Goal: Task Accomplishment & Management: Use online tool/utility

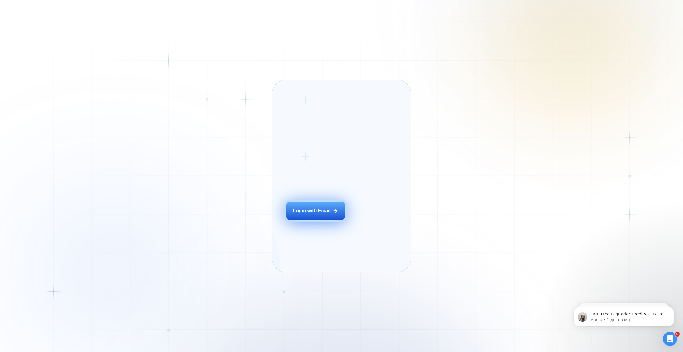
click at [330, 214] on div "Login with Email" at bounding box center [312, 210] width 38 height 7
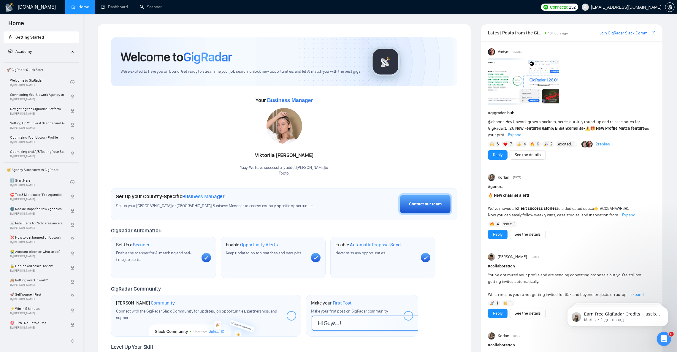
click at [554, 126] on strong "New Features &amp; Enhancements" at bounding box center [549, 128] width 68 height 5
click at [517, 136] on span "Expand" at bounding box center [514, 134] width 13 height 5
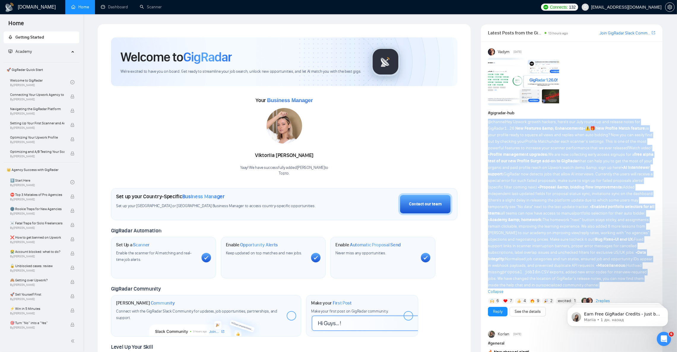
drag, startPoint x: 488, startPoint y: 121, endPoint x: 589, endPoint y: 283, distance: 190.7
click at [594, 284] on div "@channel Hey Upwork growth hackers, here's our July round-up and release notes …" at bounding box center [571, 207] width 167 height 176
copy span "@loremip Dol Sitame consec adipisc, elit's doe Temp incid-ut lab etdolor magna …"
click at [647, 139] on div "@channel Hey Upwork growth hackers, here's our July round-up and release notes …" at bounding box center [571, 207] width 167 height 176
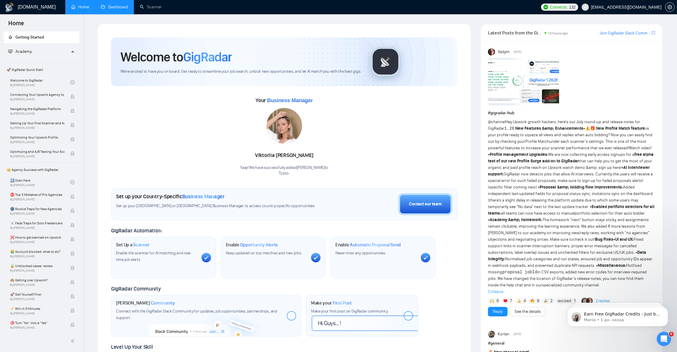
click at [115, 6] on link "Dashboard" at bounding box center [114, 6] width 27 height 5
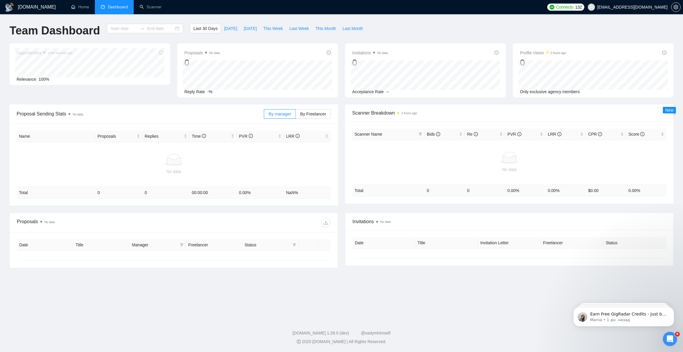
type input "[DATE]"
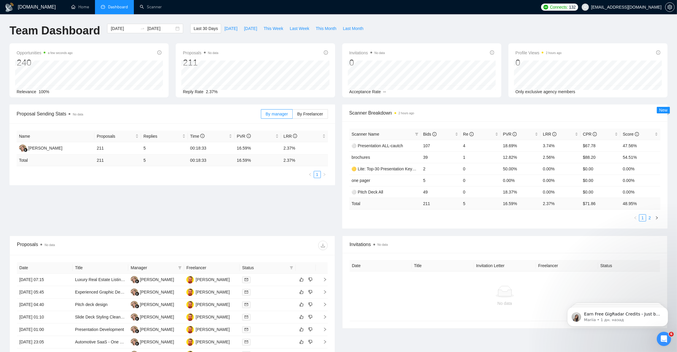
click at [649, 220] on link "2" at bounding box center [649, 217] width 7 height 7
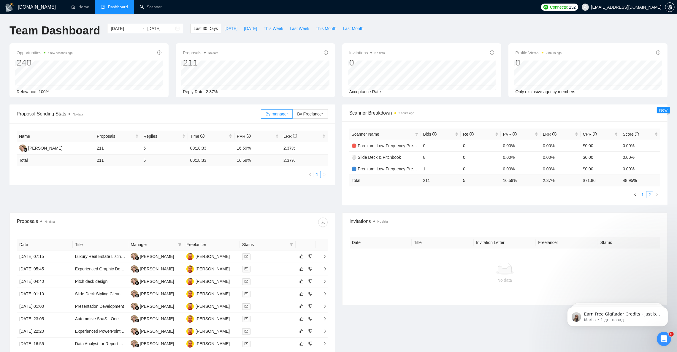
click at [643, 195] on link "1" at bounding box center [642, 194] width 7 height 7
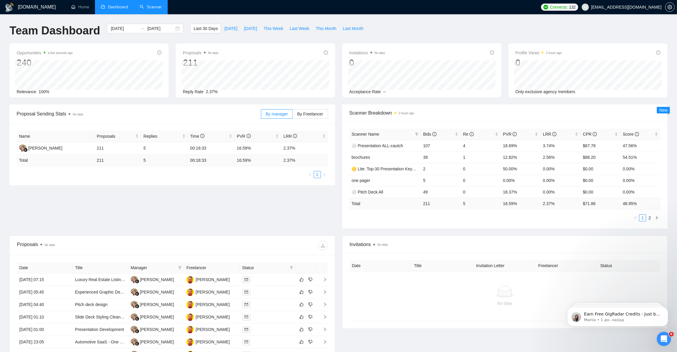
click at [148, 7] on link "Scanner" at bounding box center [151, 6] width 22 height 5
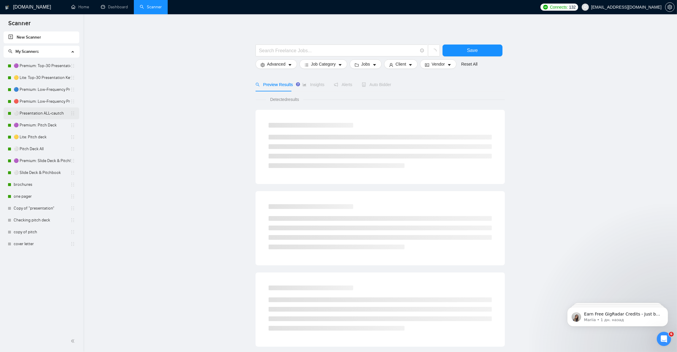
click at [36, 115] on link "⚪ Presentation ALL-cautch" at bounding box center [42, 113] width 57 height 12
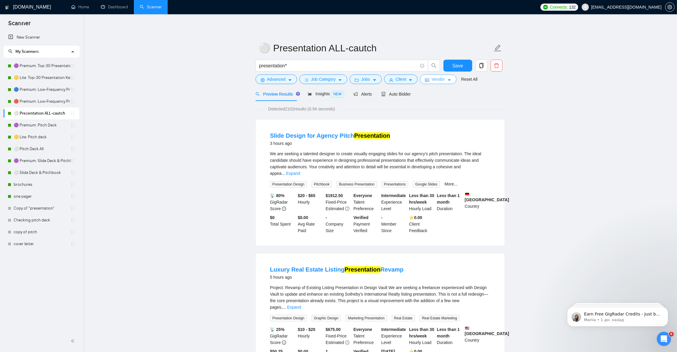
click at [442, 79] on span "Vendor" at bounding box center [437, 79] width 13 height 7
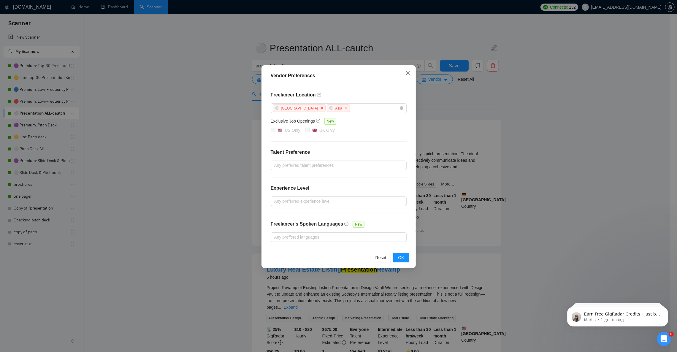
click at [407, 74] on icon "close" at bounding box center [407, 73] width 4 height 4
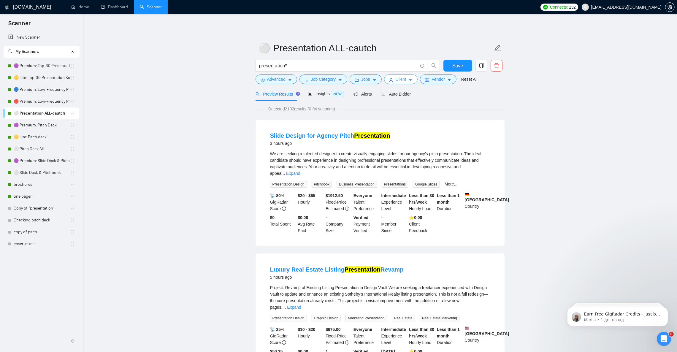
click at [405, 80] on button "Client" at bounding box center [401, 78] width 34 height 9
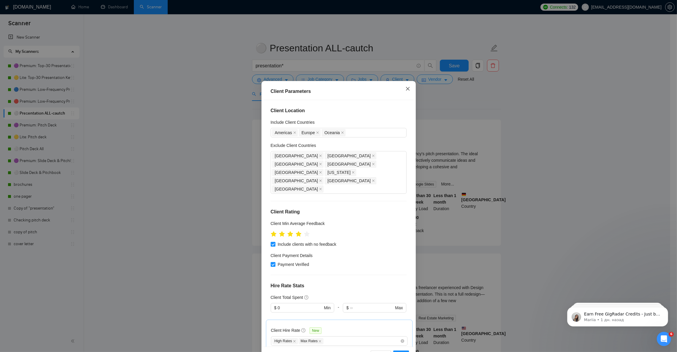
click at [399, 90] on span "Close" at bounding box center [407, 89] width 16 height 16
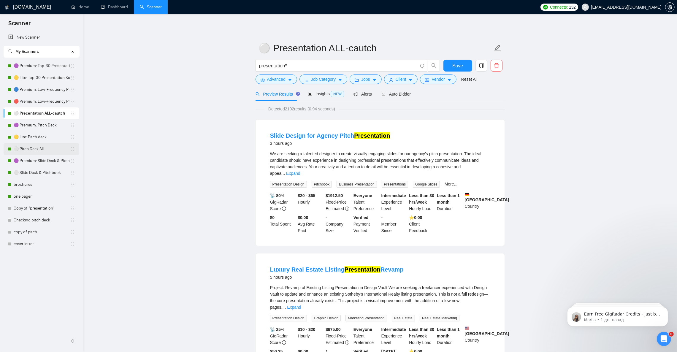
click at [38, 152] on link "⚪ Pitch Deck All" at bounding box center [42, 149] width 57 height 12
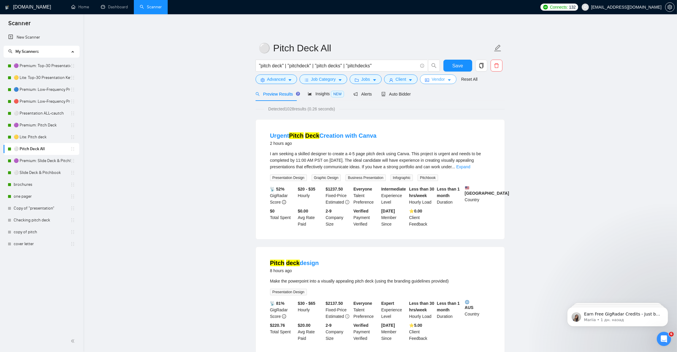
click at [435, 81] on span "Vendor" at bounding box center [437, 79] width 13 height 7
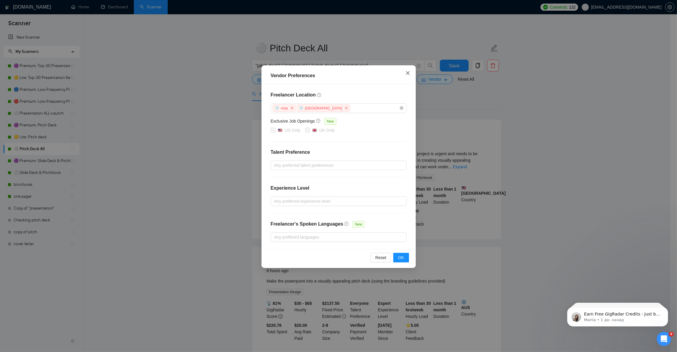
click at [405, 74] on icon "close" at bounding box center [407, 73] width 5 height 5
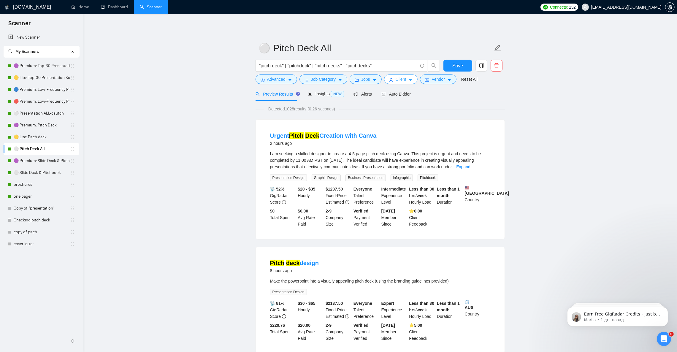
click at [405, 81] on button "Client" at bounding box center [401, 78] width 34 height 9
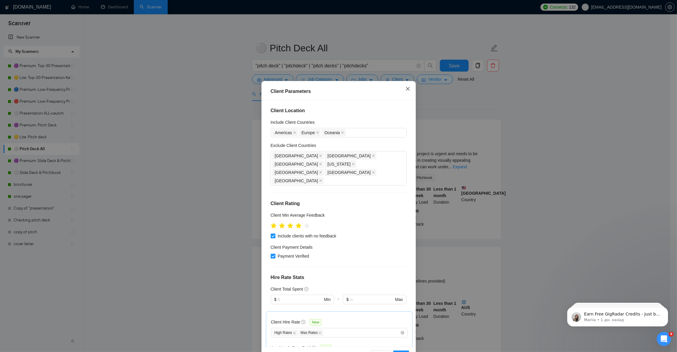
click at [405, 90] on icon "close" at bounding box center [407, 88] width 5 height 5
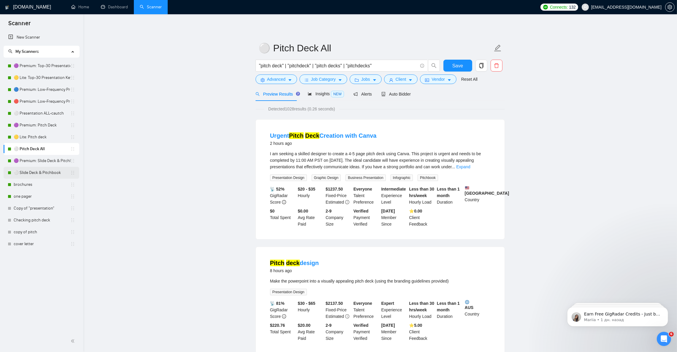
click at [42, 178] on link "⚪ Slide Deck & Pitchbook" at bounding box center [42, 173] width 57 height 12
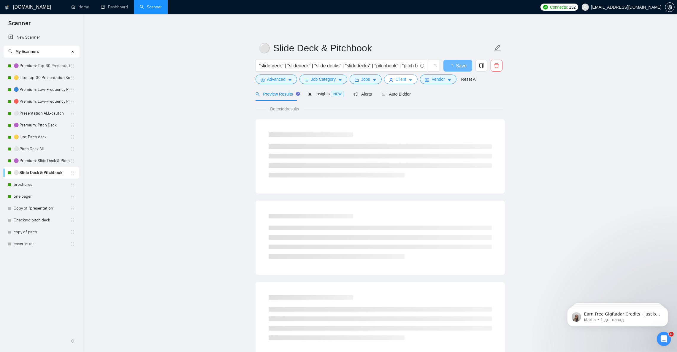
click at [409, 82] on icon "caret-down" at bounding box center [410, 80] width 4 height 4
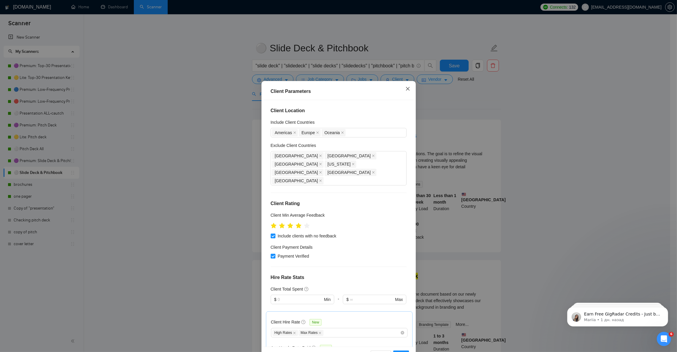
click at [405, 88] on icon "close" at bounding box center [407, 89] width 4 height 4
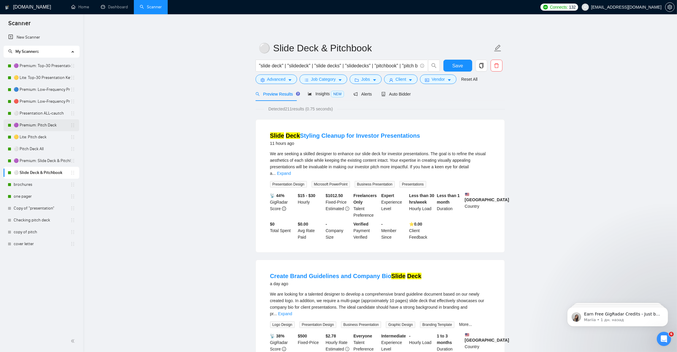
click at [44, 127] on link "🟣 Premium: Pitch Deck" at bounding box center [42, 125] width 57 height 12
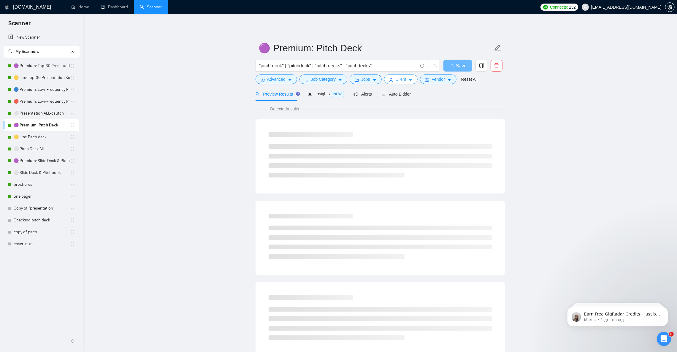
click at [405, 81] on button "Client" at bounding box center [401, 78] width 34 height 9
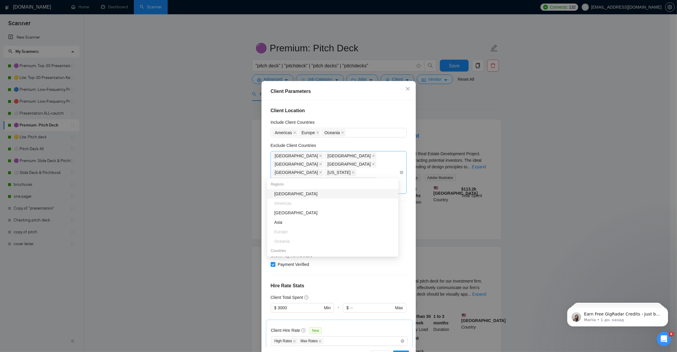
click at [304, 174] on div "[GEOGRAPHIC_DATA] [GEOGRAPHIC_DATA] [GEOGRAPHIC_DATA] [GEOGRAPHIC_DATA] [GEOGRA…" at bounding box center [335, 173] width 127 height 42
click at [405, 90] on icon "close" at bounding box center [407, 89] width 4 height 4
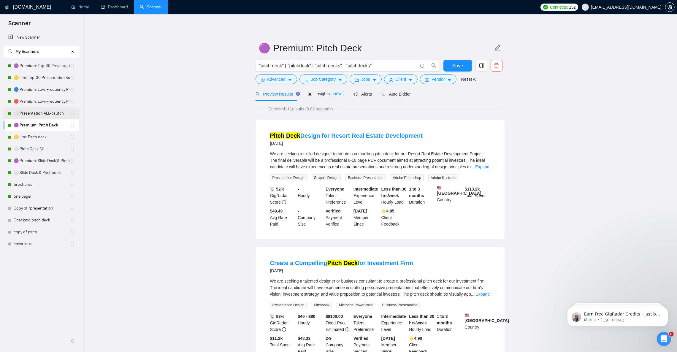
click at [51, 114] on link "⚪ Presentation ALL-cautch" at bounding box center [42, 113] width 57 height 12
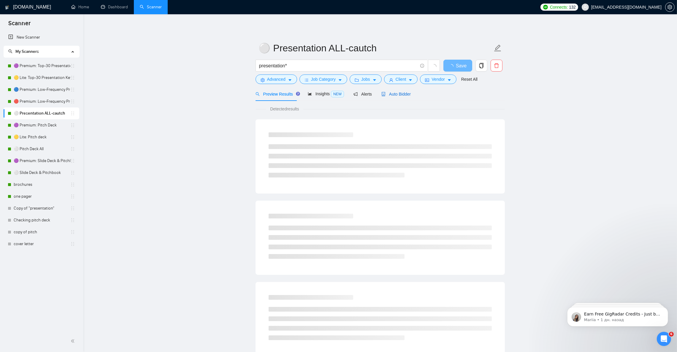
click at [392, 95] on span "Auto Bidder" at bounding box center [395, 94] width 29 height 5
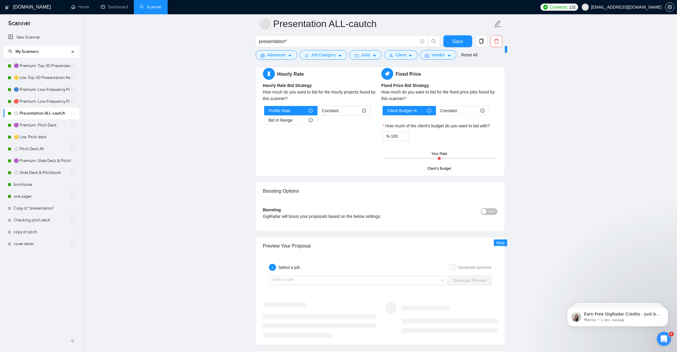
scroll to position [1067, 0]
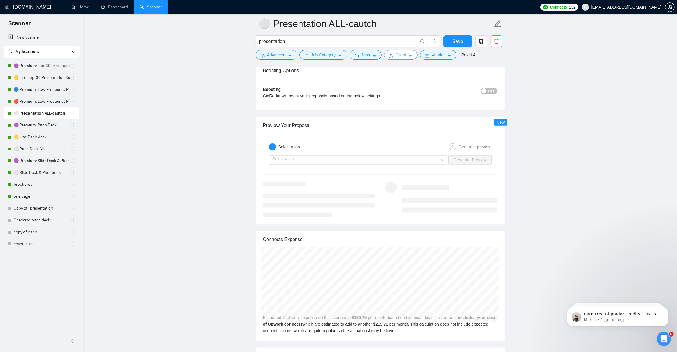
click at [405, 56] on button "Client" at bounding box center [401, 54] width 34 height 9
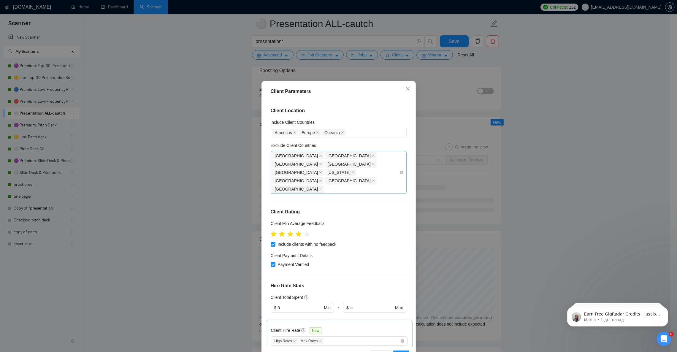
click at [309, 172] on div "[GEOGRAPHIC_DATA] [GEOGRAPHIC_DATA] [GEOGRAPHIC_DATA] [GEOGRAPHIC_DATA] [GEOGRA…" at bounding box center [335, 173] width 127 height 42
type input "n"
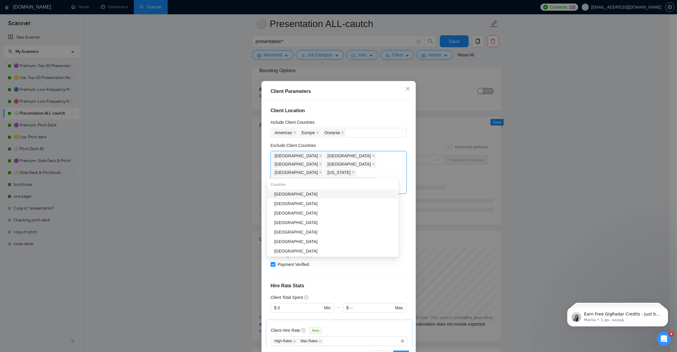
type input "n"
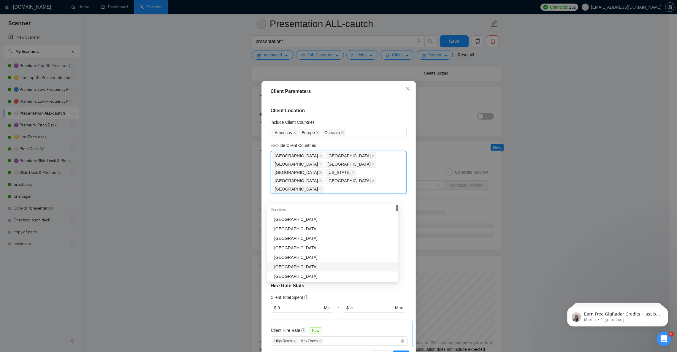
scroll to position [1023, 0]
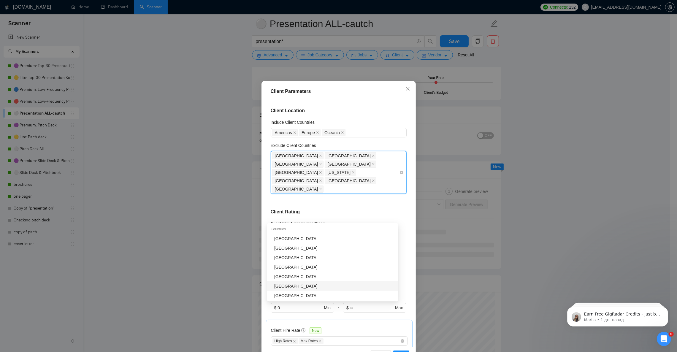
click at [333, 175] on div "[GEOGRAPHIC_DATA] [GEOGRAPHIC_DATA] [GEOGRAPHIC_DATA] [GEOGRAPHIC_DATA] [GEOGRA…" at bounding box center [335, 173] width 127 height 42
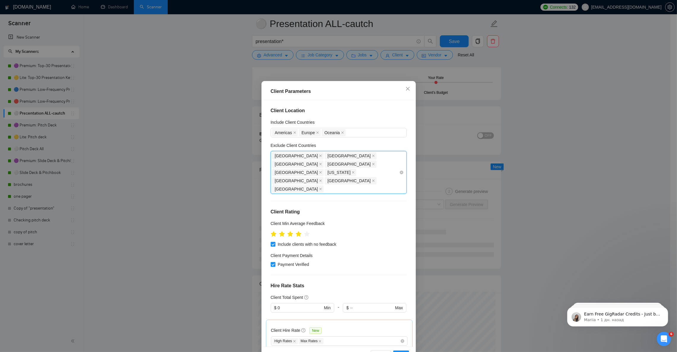
click at [333, 175] on div "[GEOGRAPHIC_DATA] [GEOGRAPHIC_DATA] [GEOGRAPHIC_DATA] [GEOGRAPHIC_DATA] [GEOGRA…" at bounding box center [335, 173] width 127 height 42
type input "p"
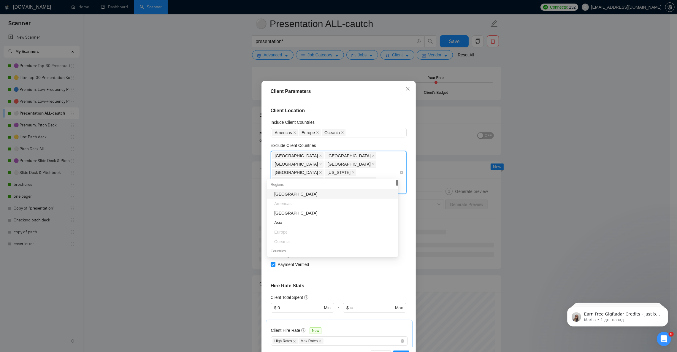
type input "n"
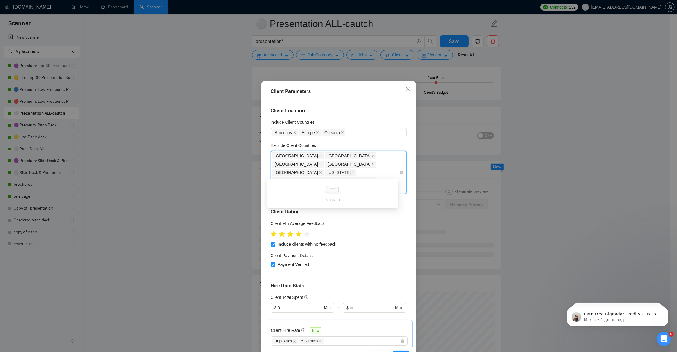
type input "S"
type input "f"
click at [316, 132] on icon "close" at bounding box center [317, 132] width 3 height 3
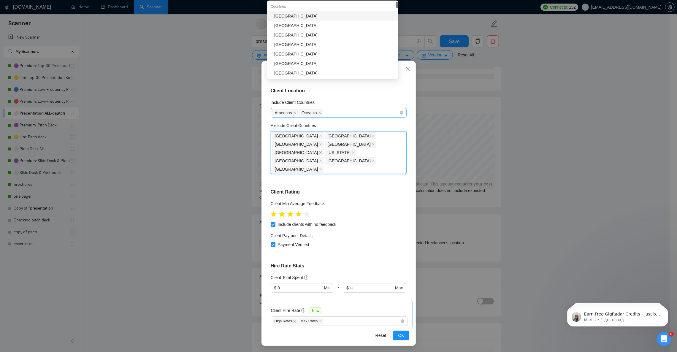
scroll to position [0, 0]
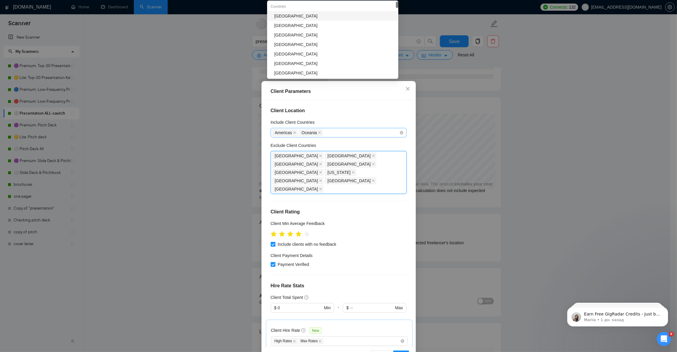
click at [538, 125] on div "Client Parameters Client Location Include Client Countries [GEOGRAPHIC_DATA] [G…" at bounding box center [338, 176] width 677 height 352
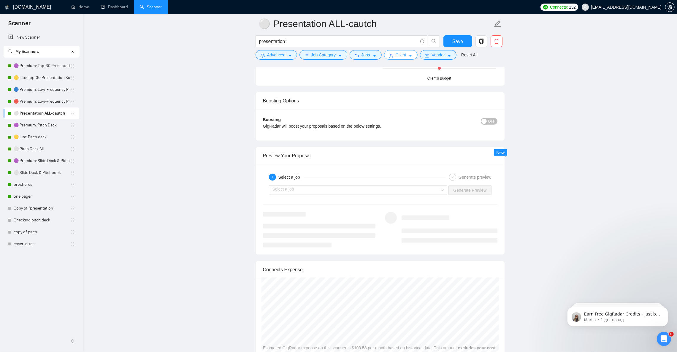
scroll to position [1023, 0]
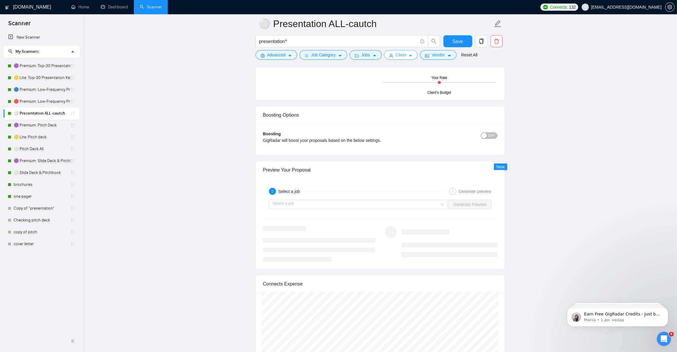
click at [405, 53] on button "Client" at bounding box center [401, 54] width 34 height 9
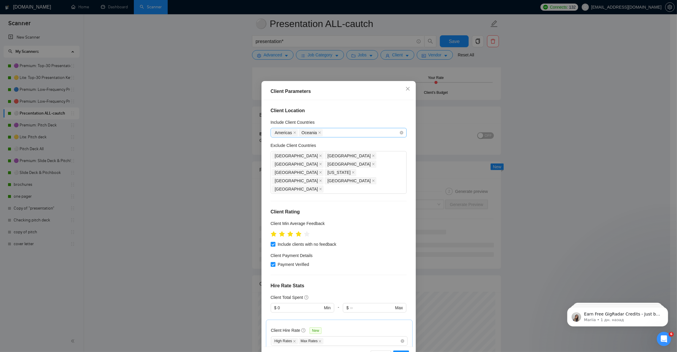
click at [339, 133] on div "Americas [GEOGRAPHIC_DATA]" at bounding box center [335, 132] width 127 height 8
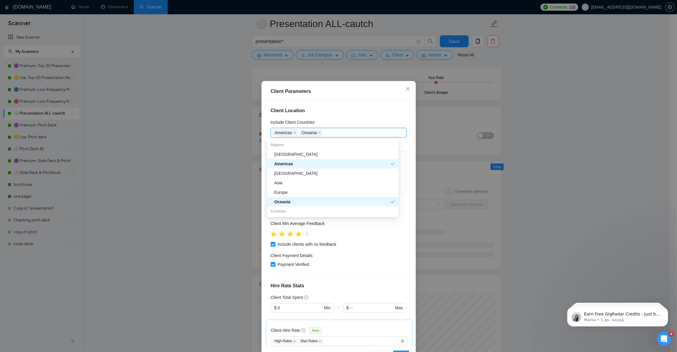
click at [588, 190] on div "Client Parameters Client Location Include Client Countries [GEOGRAPHIC_DATA] [G…" at bounding box center [338, 176] width 677 height 352
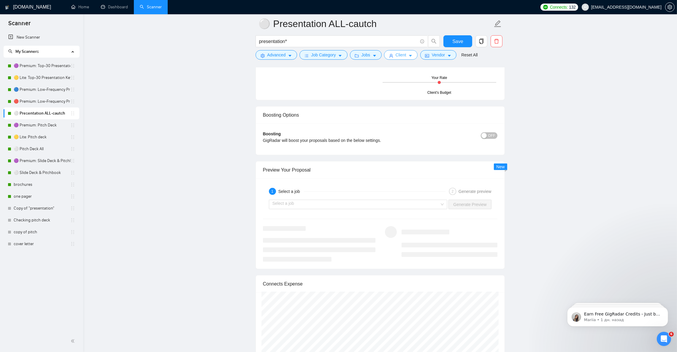
click at [397, 52] on span "Client" at bounding box center [400, 55] width 11 height 7
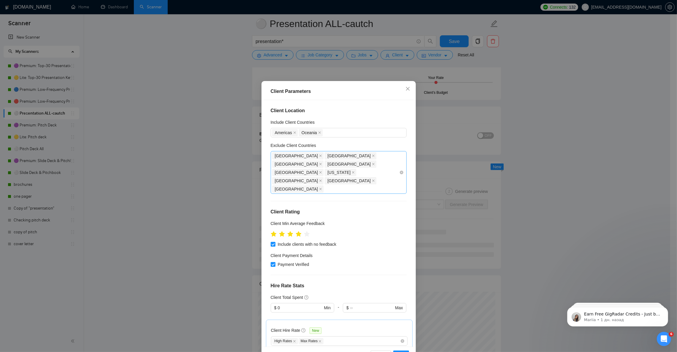
click at [308, 173] on div "[GEOGRAPHIC_DATA] [GEOGRAPHIC_DATA] [GEOGRAPHIC_DATA] [GEOGRAPHIC_DATA] [GEOGRA…" at bounding box center [335, 173] width 127 height 42
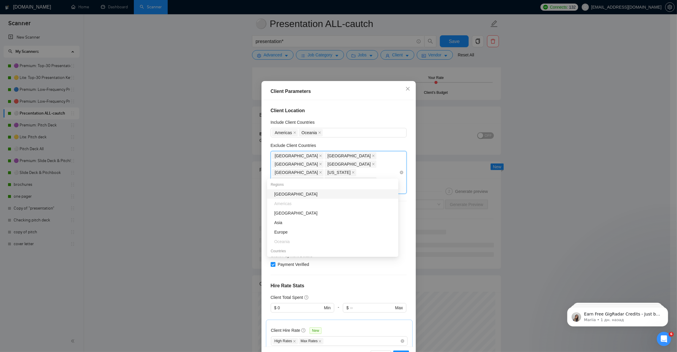
type input "no"
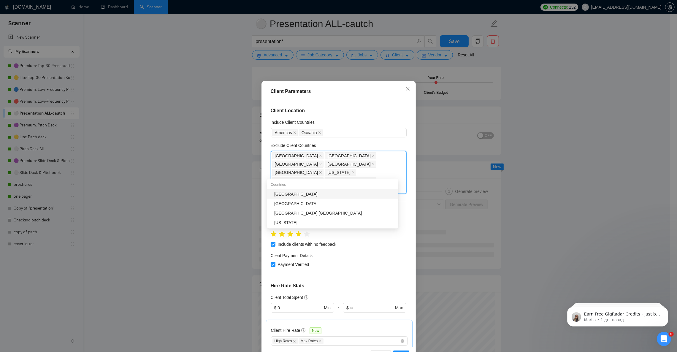
click at [289, 192] on div "[GEOGRAPHIC_DATA]" at bounding box center [334, 194] width 120 height 7
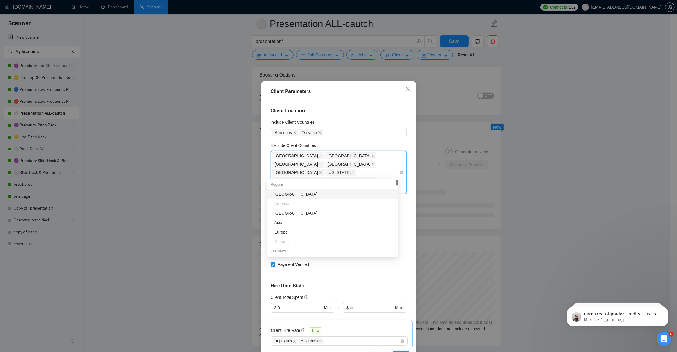
click at [328, 174] on div "[GEOGRAPHIC_DATA] [GEOGRAPHIC_DATA] [GEOGRAPHIC_DATA] [GEOGRAPHIC_DATA] [GEOGRA…" at bounding box center [335, 173] width 127 height 42
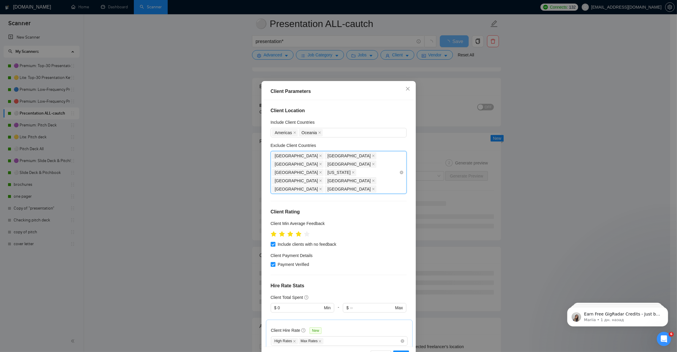
type input "e"
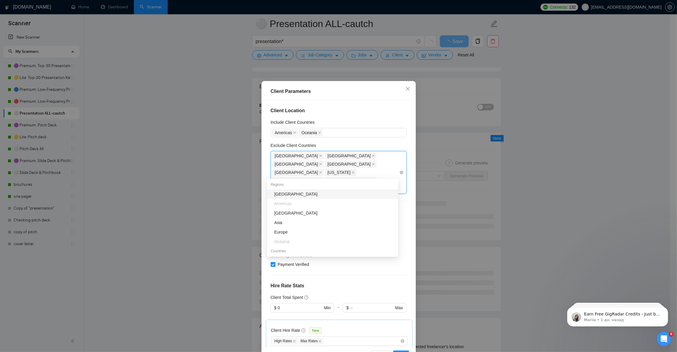
type input "swe"
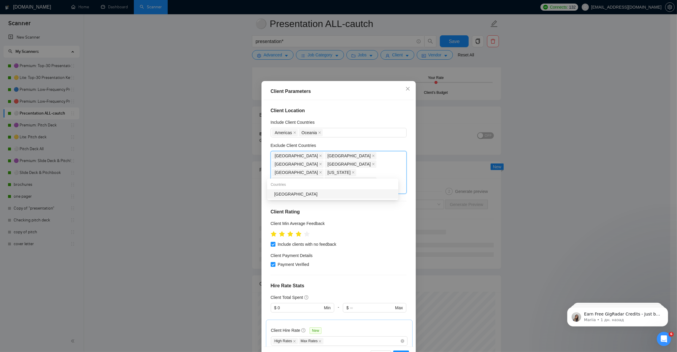
click at [303, 192] on div "[GEOGRAPHIC_DATA]" at bounding box center [334, 194] width 120 height 7
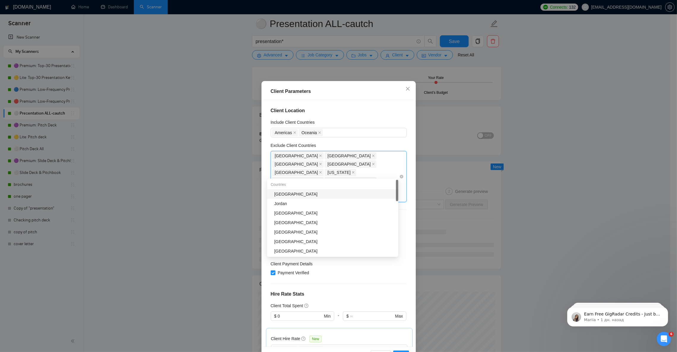
type input "de"
click at [296, 203] on div "[GEOGRAPHIC_DATA]" at bounding box center [334, 203] width 120 height 7
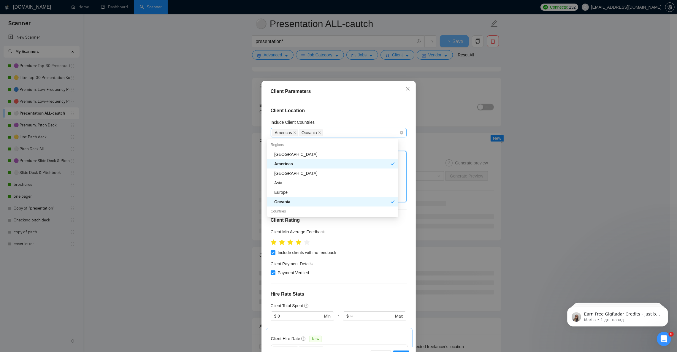
click at [337, 133] on div "Americas [GEOGRAPHIC_DATA]" at bounding box center [335, 132] width 127 height 8
click at [300, 189] on div "Europe" at bounding box center [334, 192] width 120 height 7
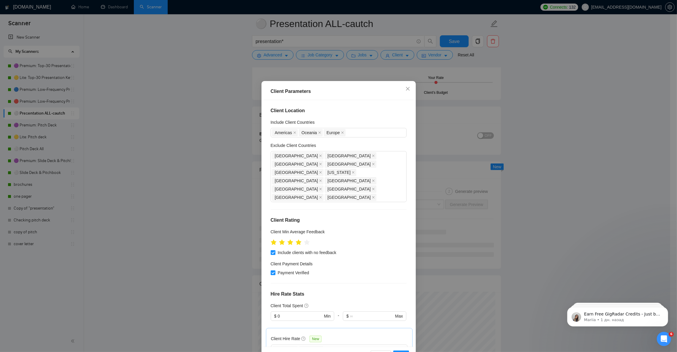
click at [358, 115] on div "Client Location Include Client Countries [GEOGRAPHIC_DATA] [GEOGRAPHIC_DATA] [G…" at bounding box center [338, 223] width 150 height 246
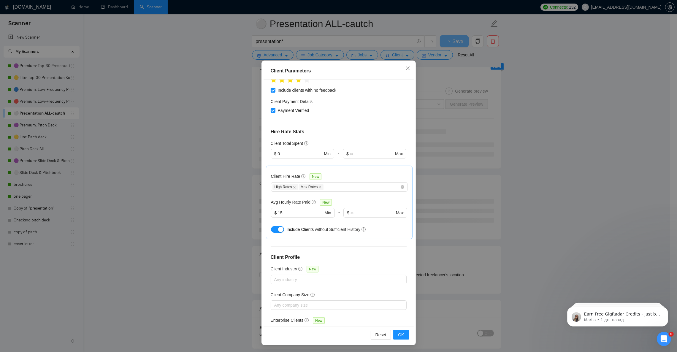
scroll to position [1112, 0]
click at [398, 331] on span "OK" at bounding box center [401, 334] width 6 height 7
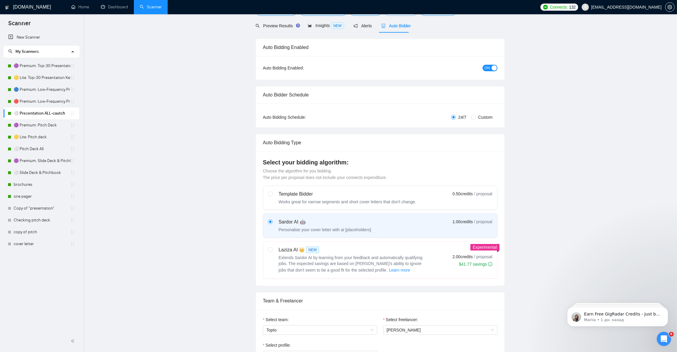
scroll to position [0, 0]
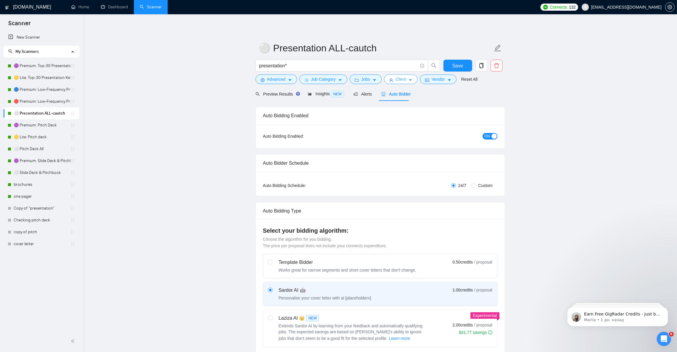
click at [409, 80] on icon "caret-down" at bounding box center [410, 80] width 3 height 2
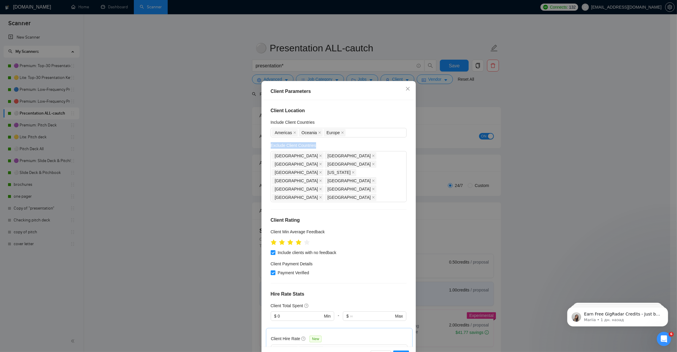
drag, startPoint x: 311, startPoint y: 145, endPoint x: 262, endPoint y: 142, distance: 48.7
click at [263, 142] on div "Client Location Include Client Countries [GEOGRAPHIC_DATA] [GEOGRAPHIC_DATA] [G…" at bounding box center [338, 223] width 150 height 246
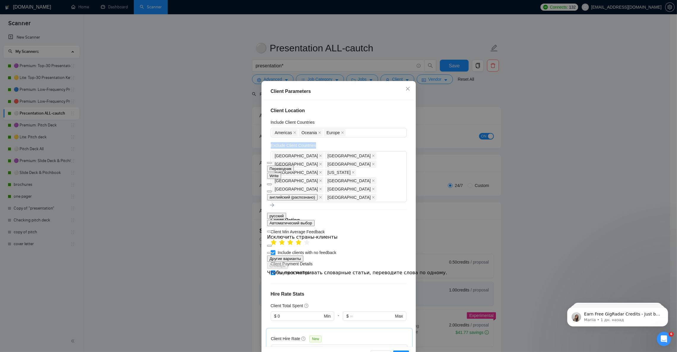
click at [272, 190] on button at bounding box center [269, 191] width 5 height 2
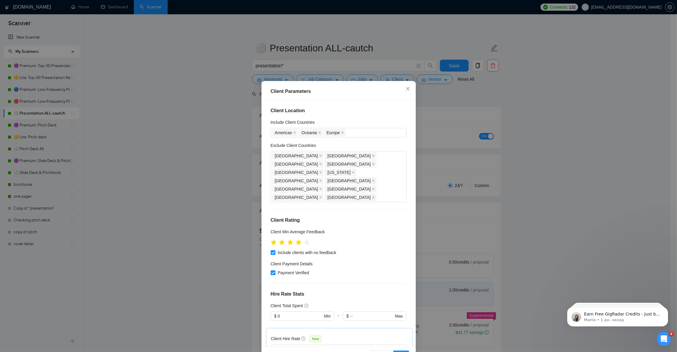
click at [336, 144] on div "Exclude Client Countries" at bounding box center [338, 146] width 136 height 9
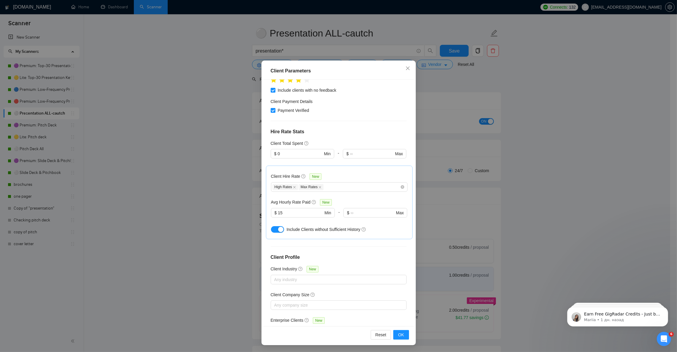
scroll to position [44, 0]
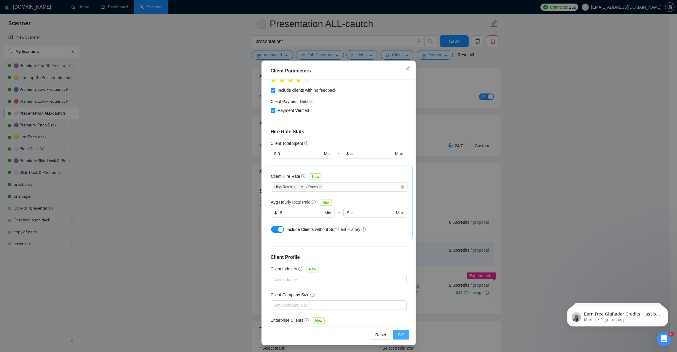
click at [398, 336] on span "OK" at bounding box center [401, 334] width 6 height 7
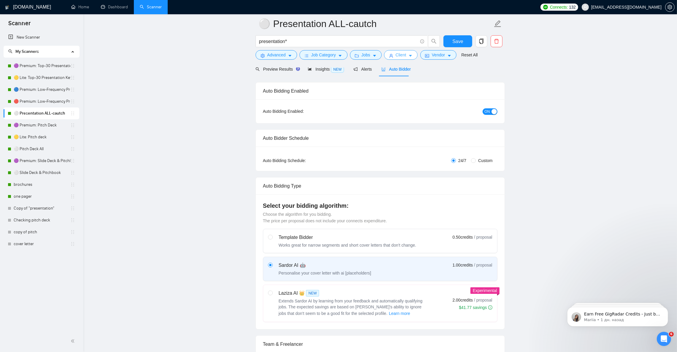
scroll to position [0, 0]
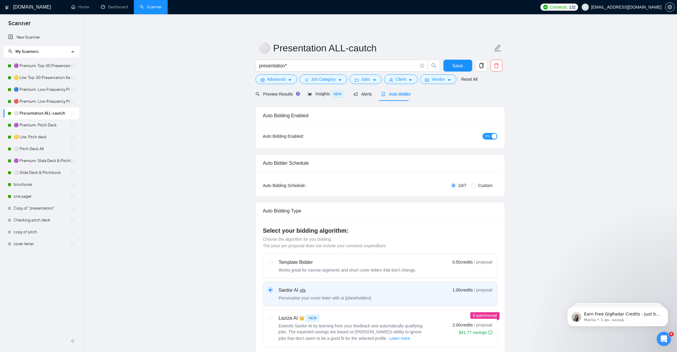
drag, startPoint x: 32, startPoint y: 64, endPoint x: 407, endPoint y: 37, distance: 375.9
click at [32, 63] on link "🟣 Premium: Top-30 Presentation Keywords" at bounding box center [42, 66] width 57 height 12
click at [460, 62] on span "Save" at bounding box center [457, 65] width 11 height 7
click at [47, 68] on link "🟣 Premium: Top-30 Presentation Keywords" at bounding box center [42, 66] width 57 height 12
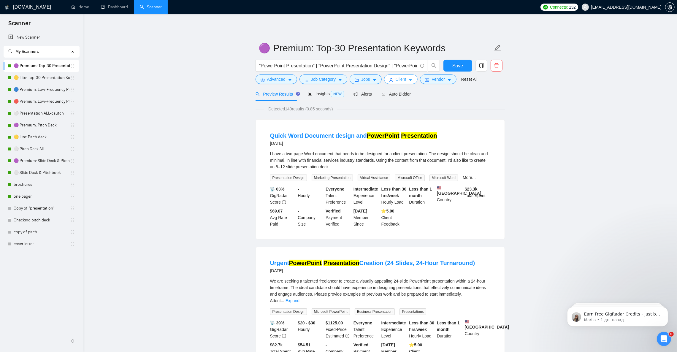
click at [409, 81] on icon "caret-down" at bounding box center [410, 80] width 3 height 2
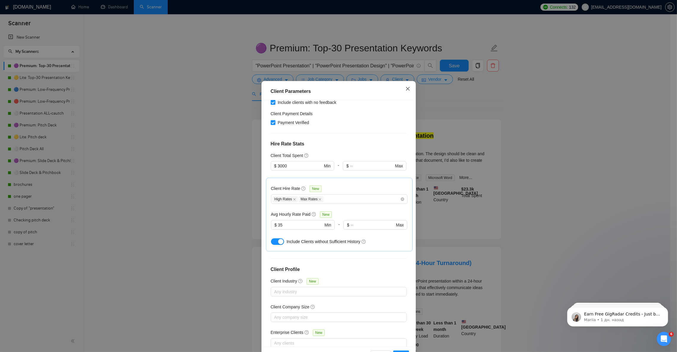
click at [406, 88] on span "Close" at bounding box center [407, 89] width 16 height 16
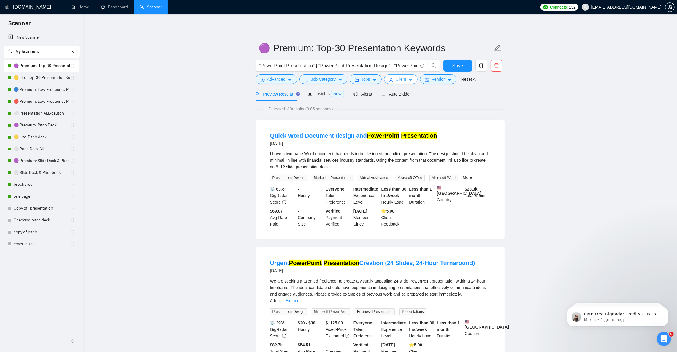
click at [409, 81] on icon "caret-down" at bounding box center [410, 80] width 3 height 2
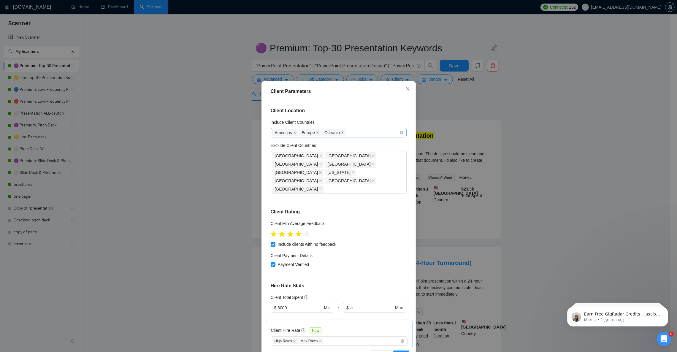
click at [375, 130] on div "Americas [GEOGRAPHIC_DATA] [GEOGRAPHIC_DATA]" at bounding box center [335, 132] width 127 height 8
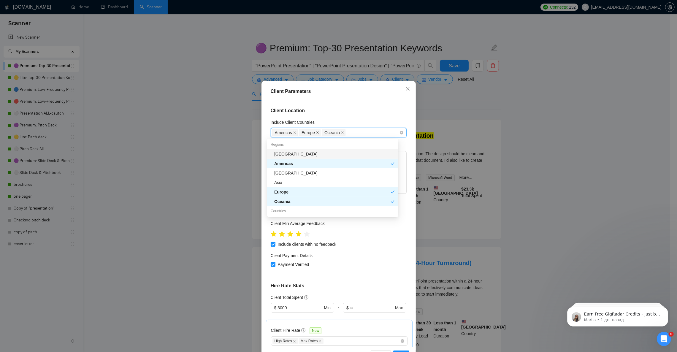
click at [316, 133] on icon "close" at bounding box center [317, 132] width 3 height 3
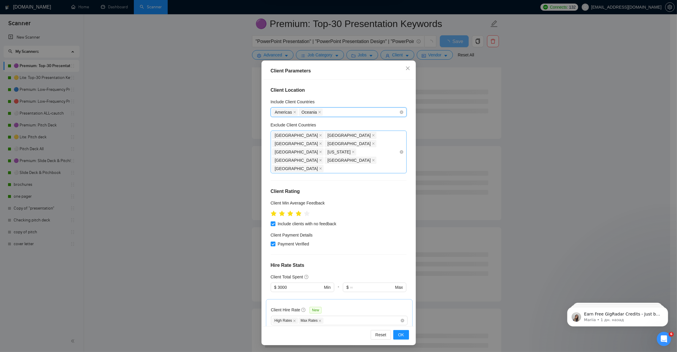
click at [302, 154] on div "[GEOGRAPHIC_DATA] [GEOGRAPHIC_DATA] [GEOGRAPHIC_DATA] [GEOGRAPHIC_DATA] [GEOGRA…" at bounding box center [335, 152] width 127 height 42
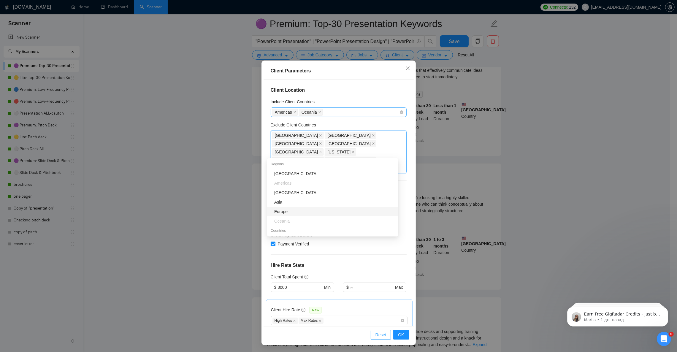
click at [378, 338] on span "Reset" at bounding box center [380, 334] width 11 height 7
checkbox input "false"
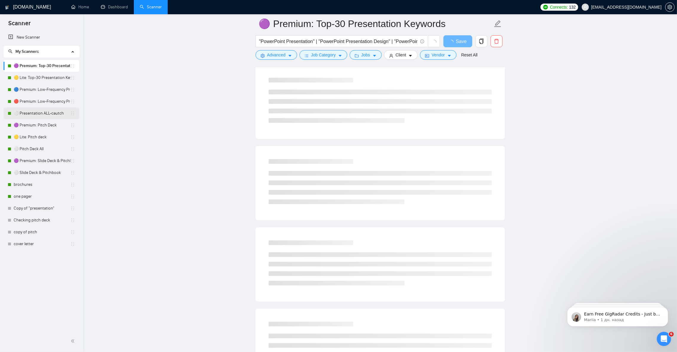
click at [38, 115] on link "⚪ Presentation ALL-cautch" at bounding box center [42, 113] width 57 height 12
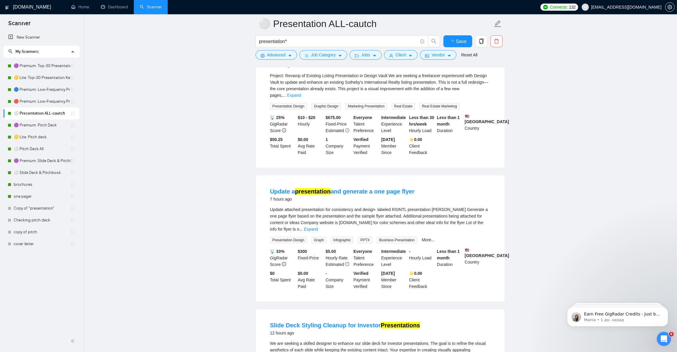
scroll to position [222, 0]
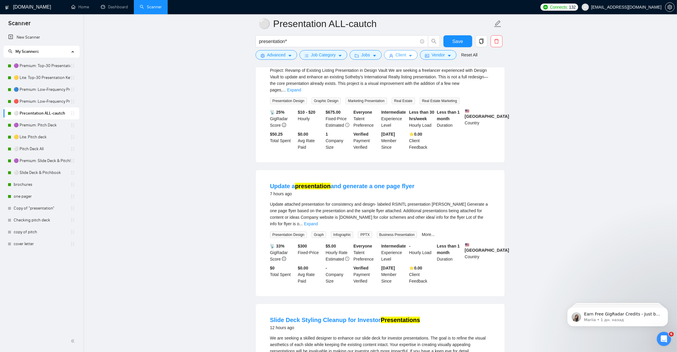
click at [403, 52] on span "Client" at bounding box center [400, 55] width 11 height 7
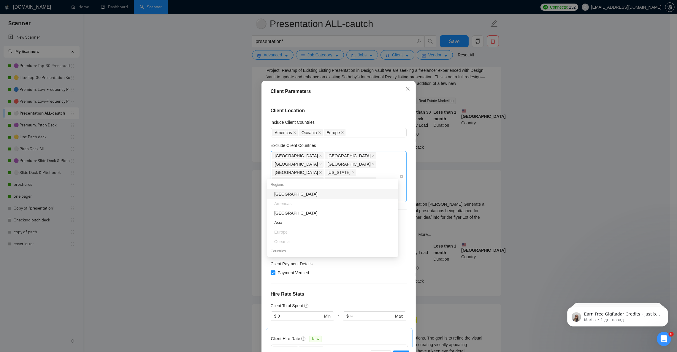
drag, startPoint x: 365, startPoint y: 171, endPoint x: 288, endPoint y: 155, distance: 78.5
click at [288, 155] on div "[GEOGRAPHIC_DATA] [GEOGRAPHIC_DATA] [GEOGRAPHIC_DATA] [GEOGRAPHIC_DATA] [GEOGRA…" at bounding box center [335, 177] width 127 height 50
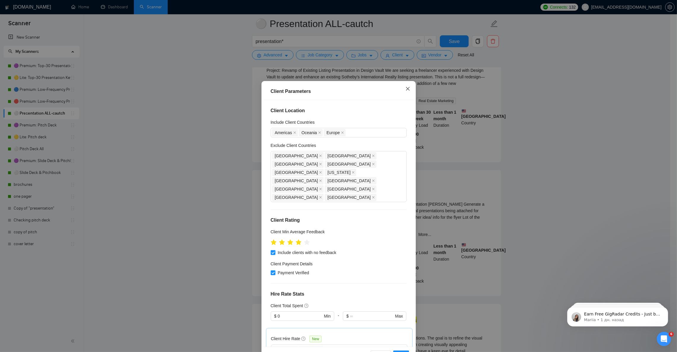
click at [405, 90] on icon "close" at bounding box center [407, 88] width 5 height 5
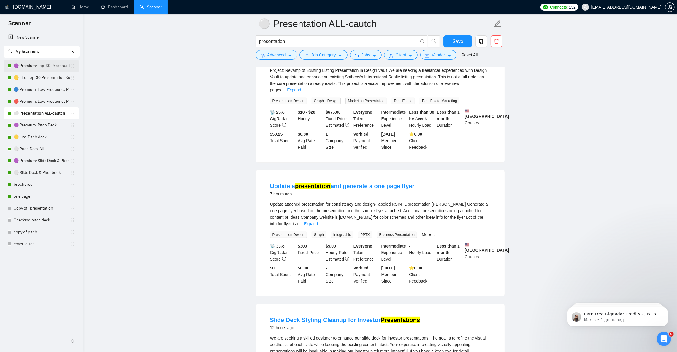
click at [34, 63] on link "🟣 Premium: Top-30 Presentation Keywords" at bounding box center [42, 66] width 57 height 12
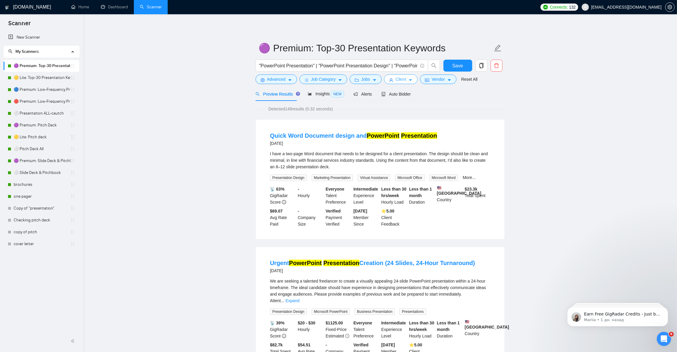
click at [403, 80] on span "Client" at bounding box center [400, 79] width 11 height 7
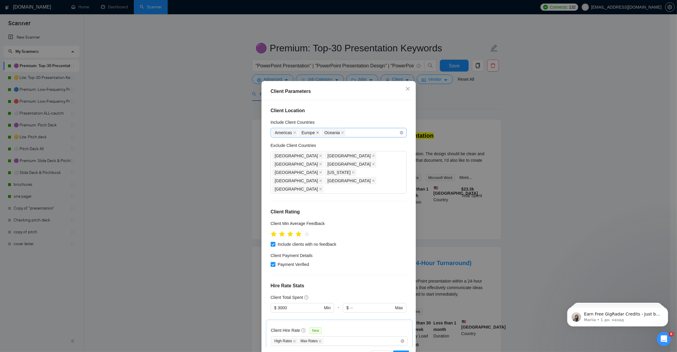
click at [316, 132] on icon "close" at bounding box center [317, 132] width 3 height 3
click at [295, 172] on div "[GEOGRAPHIC_DATA] [GEOGRAPHIC_DATA] [GEOGRAPHIC_DATA] [GEOGRAPHIC_DATA] [GEOGRA…" at bounding box center [335, 173] width 127 height 42
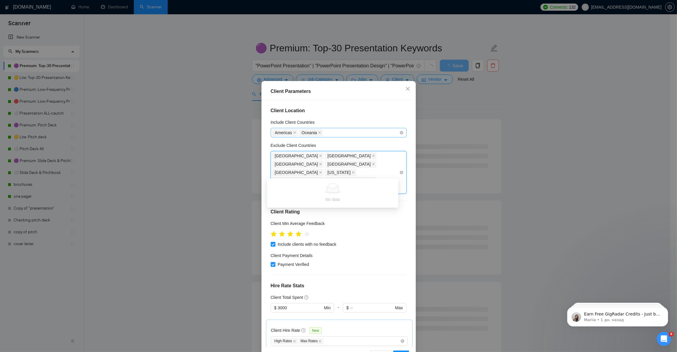
type input "т"
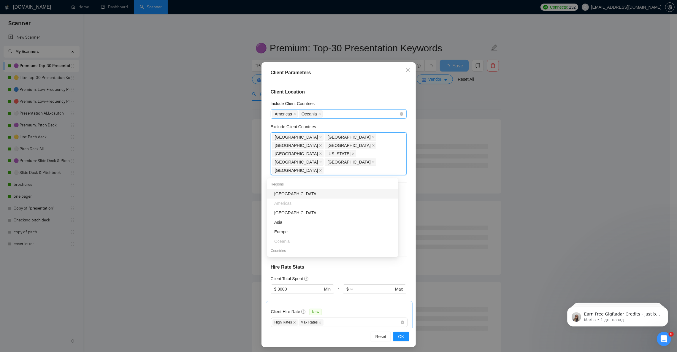
scroll to position [20, 0]
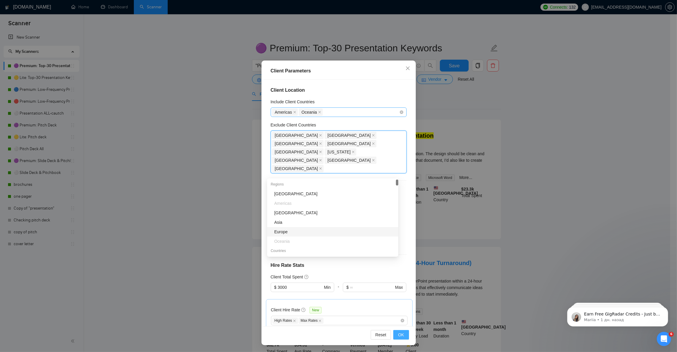
click at [398, 335] on span "OK" at bounding box center [401, 334] width 6 height 7
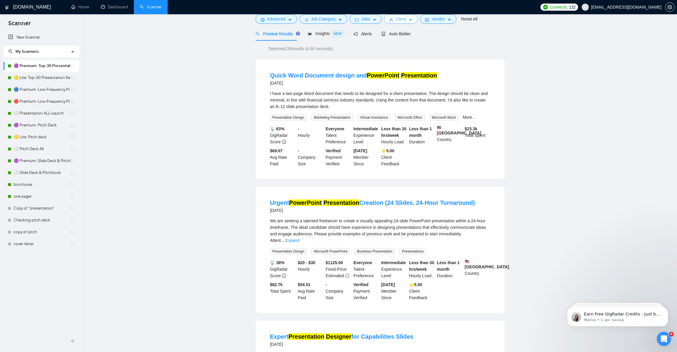
scroll to position [0, 0]
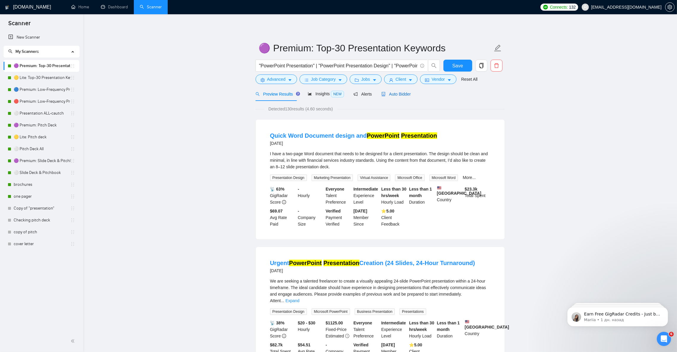
click at [397, 93] on span "Auto Bidder" at bounding box center [395, 94] width 29 height 5
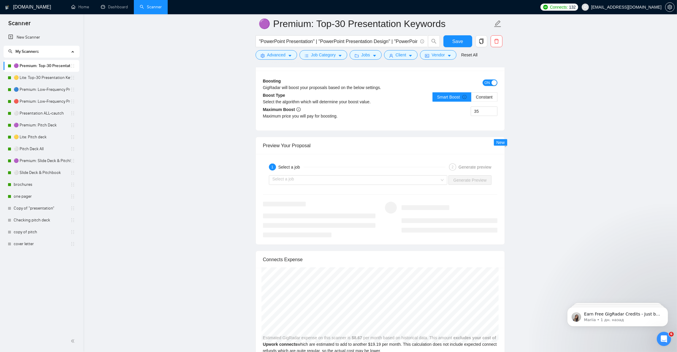
scroll to position [1156, 0]
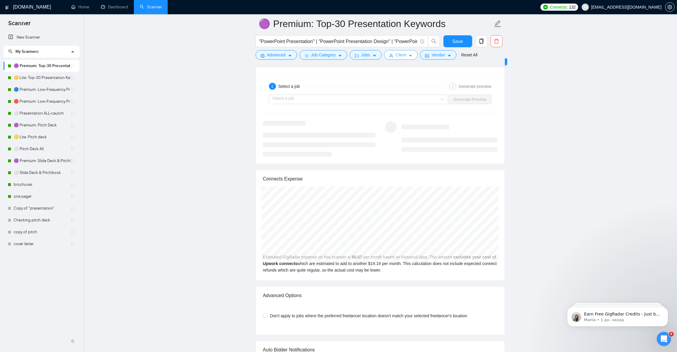
click at [410, 58] on icon "caret-down" at bounding box center [410, 56] width 4 height 4
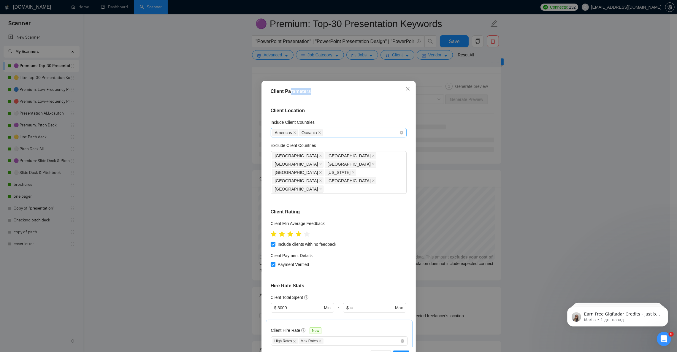
click at [287, 93] on div "Client Parameters" at bounding box center [338, 91] width 136 height 7
click at [333, 89] on div "Client Parameters" at bounding box center [338, 91] width 136 height 7
click at [406, 87] on span "Close" at bounding box center [407, 89] width 16 height 16
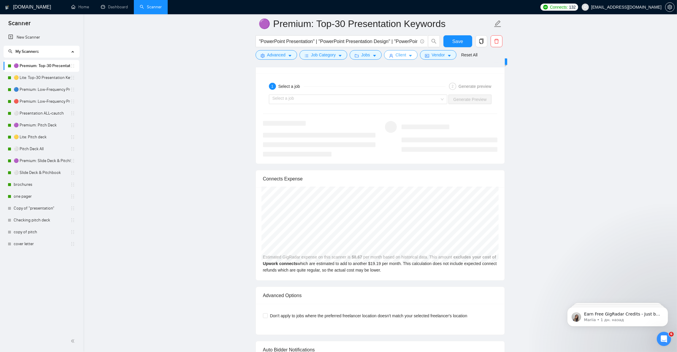
click at [408, 55] on icon "caret-down" at bounding box center [410, 56] width 4 height 4
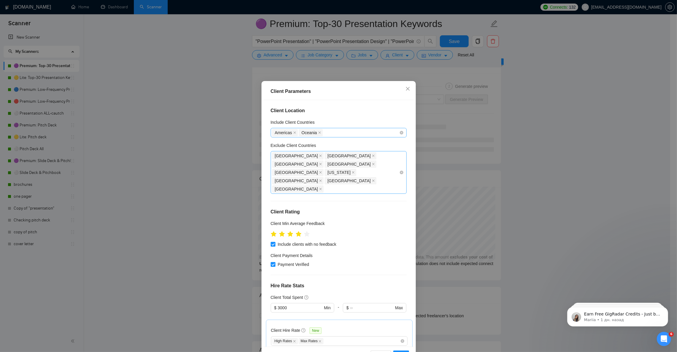
click at [298, 174] on div "[GEOGRAPHIC_DATA] [GEOGRAPHIC_DATA] [GEOGRAPHIC_DATA] [GEOGRAPHIC_DATA] [GEOGRA…" at bounding box center [335, 173] width 127 height 42
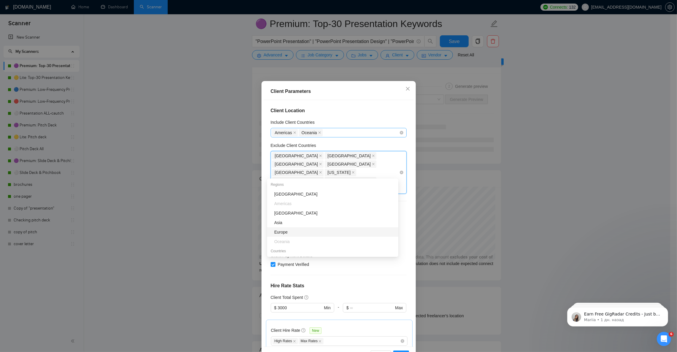
type input "и"
type input "b"
type input "no"
click at [295, 194] on div "[GEOGRAPHIC_DATA]" at bounding box center [334, 194] width 120 height 7
type input "sw"
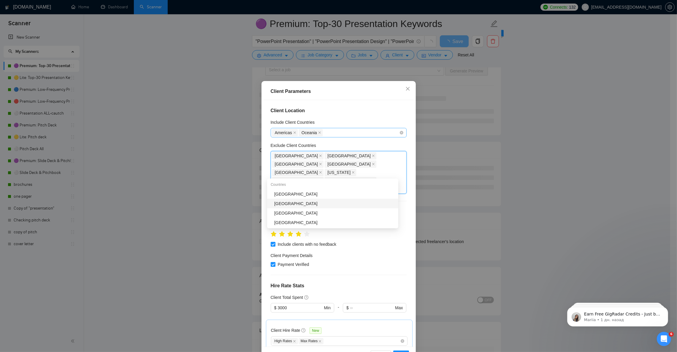
click at [298, 202] on div "[GEOGRAPHIC_DATA]" at bounding box center [334, 203] width 120 height 7
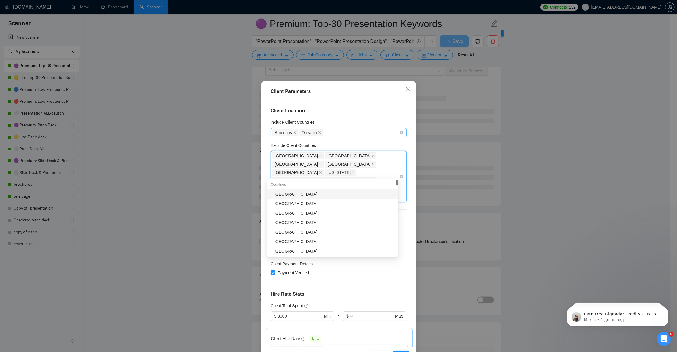
type input "de"
click at [297, 202] on div "[GEOGRAPHIC_DATA]" at bounding box center [334, 203] width 120 height 7
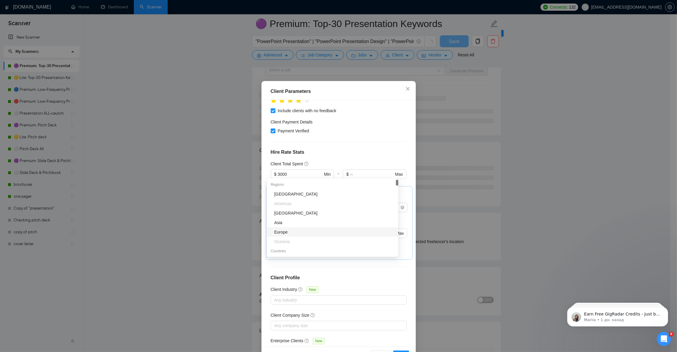
scroll to position [20, 0]
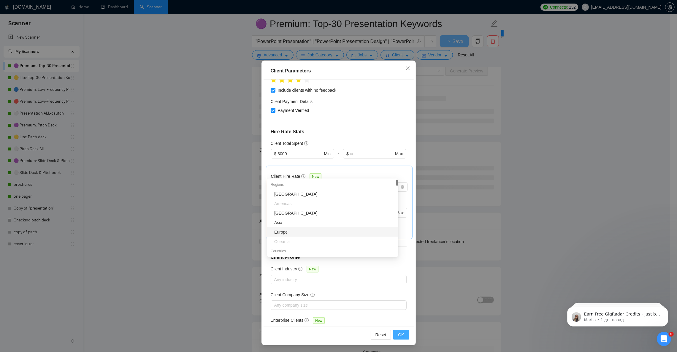
click at [398, 334] on span "OK" at bounding box center [401, 334] width 6 height 7
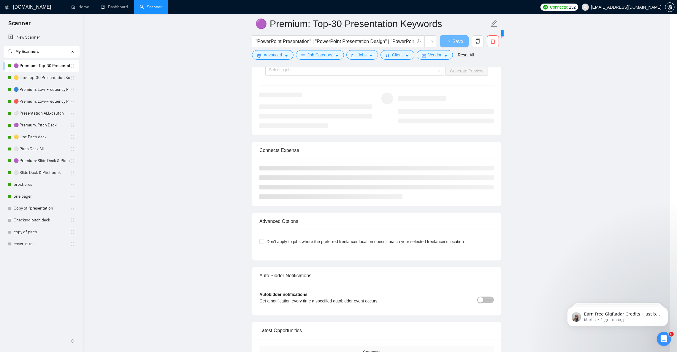
scroll to position [0, 0]
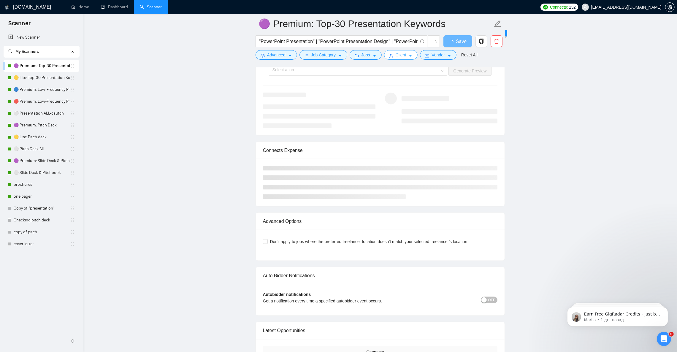
click at [407, 52] on button "Client" at bounding box center [401, 54] width 34 height 9
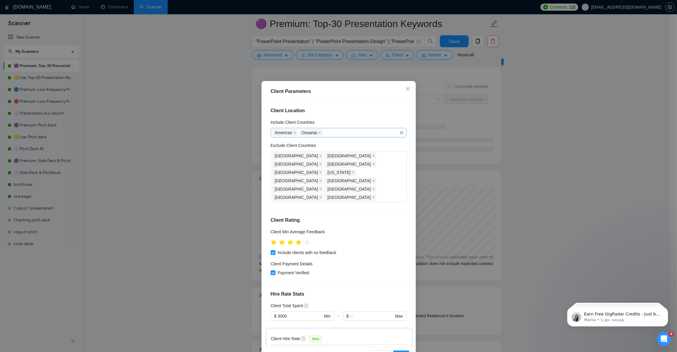
click at [340, 130] on div "Americas [GEOGRAPHIC_DATA]" at bounding box center [335, 132] width 127 height 8
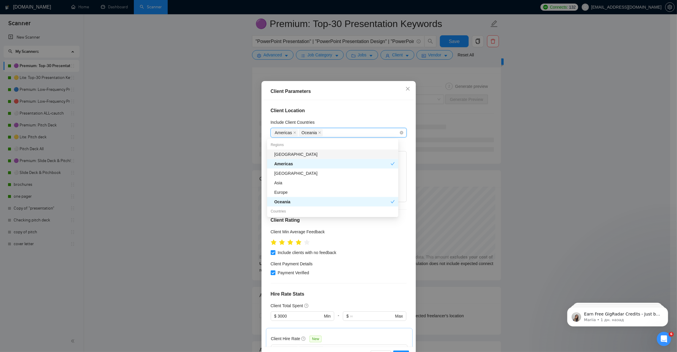
type input "e"
click at [296, 192] on div "Europe" at bounding box center [334, 192] width 120 height 7
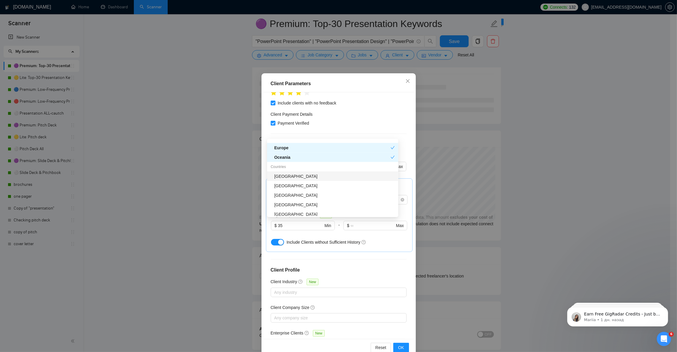
scroll to position [20, 0]
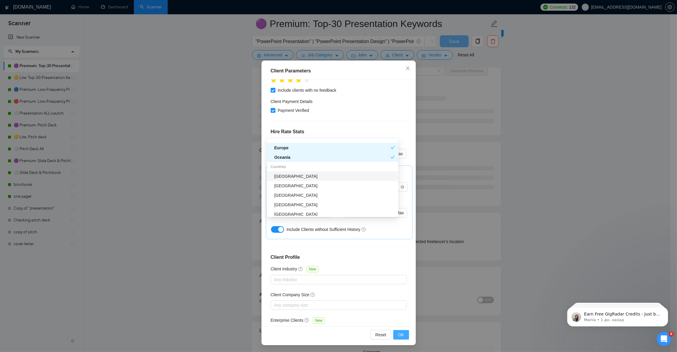
click at [398, 334] on span "OK" at bounding box center [401, 334] width 6 height 7
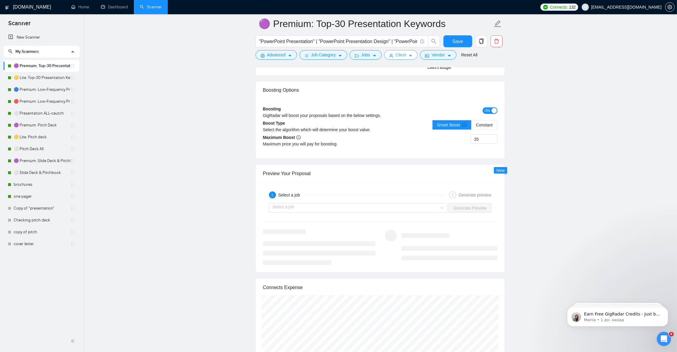
scroll to position [1042, 0]
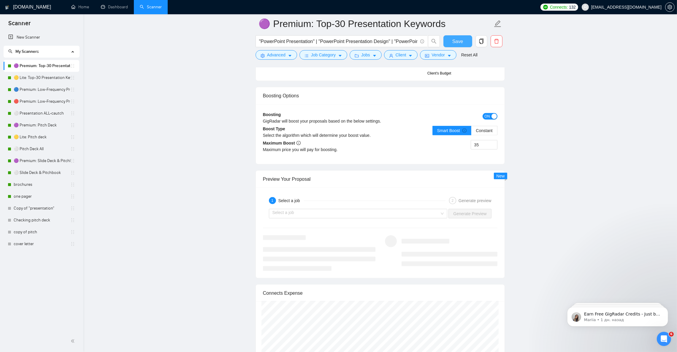
click at [455, 44] on span "Save" at bounding box center [457, 41] width 11 height 7
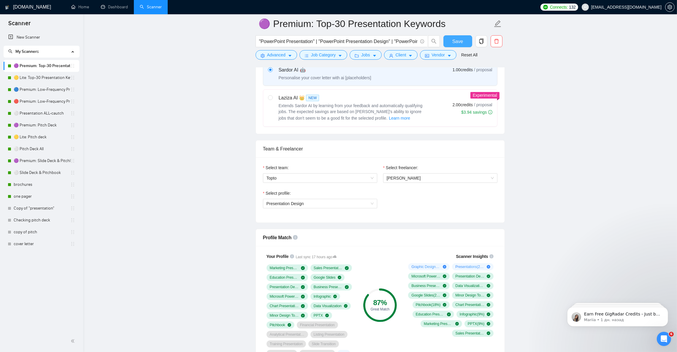
scroll to position [197, 0]
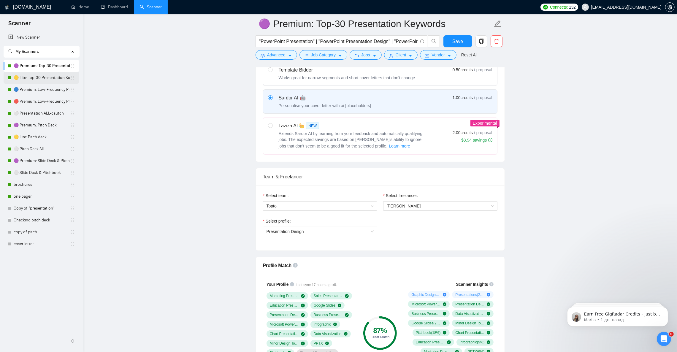
click at [33, 74] on link "🟡 Lite: Top-30 Presentation Keywords" at bounding box center [42, 78] width 57 height 12
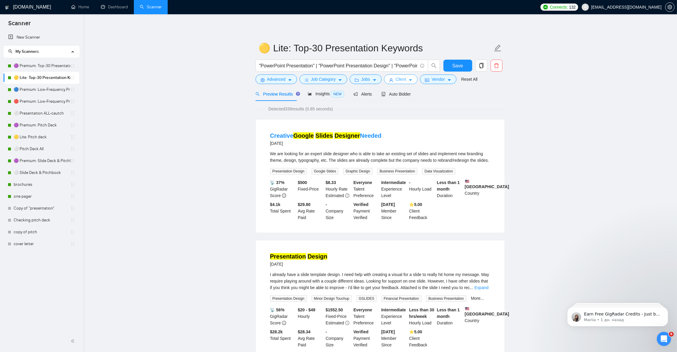
click at [408, 79] on icon "caret-down" at bounding box center [410, 80] width 4 height 4
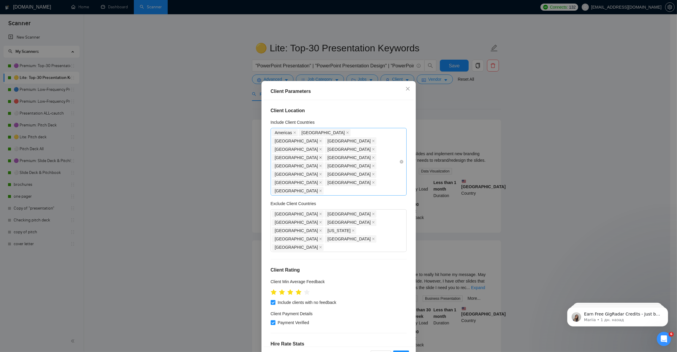
click at [322, 156] on icon "close" at bounding box center [320, 157] width 3 height 3
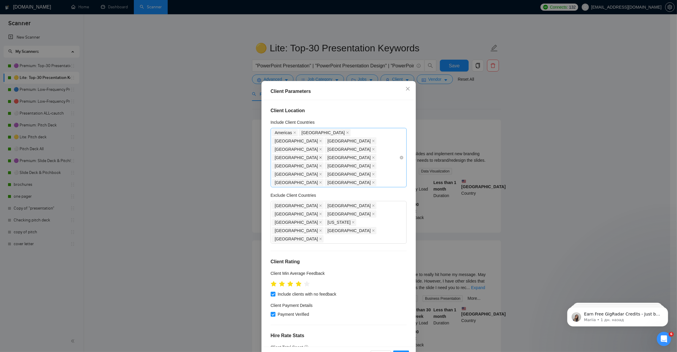
click at [322, 156] on icon "close" at bounding box center [320, 157] width 3 height 3
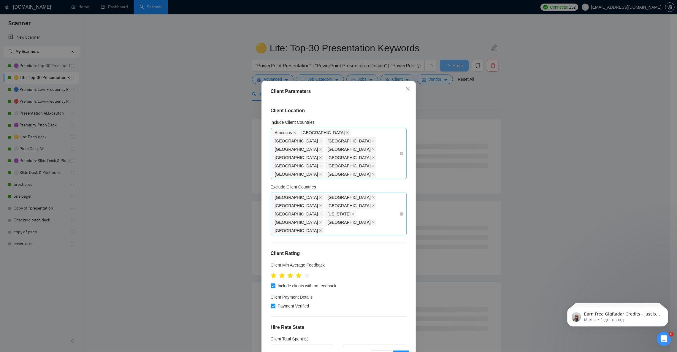
click at [302, 197] on div "[GEOGRAPHIC_DATA] [GEOGRAPHIC_DATA] [GEOGRAPHIC_DATA] [GEOGRAPHIC_DATA] [GEOGRA…" at bounding box center [335, 214] width 127 height 42
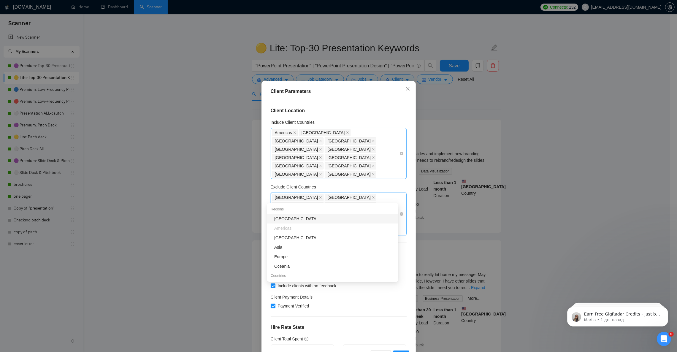
type input "no"
click at [300, 218] on div "[GEOGRAPHIC_DATA]" at bounding box center [334, 218] width 120 height 7
type input "de"
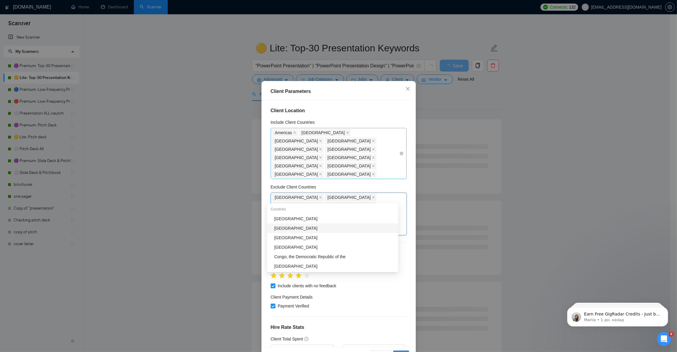
click at [283, 229] on div "[GEOGRAPHIC_DATA]" at bounding box center [334, 228] width 120 height 7
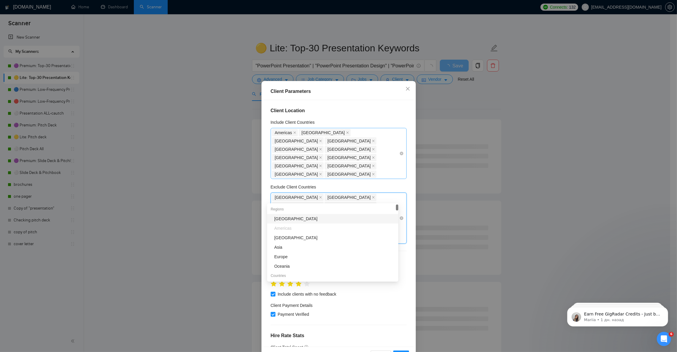
type input "w"
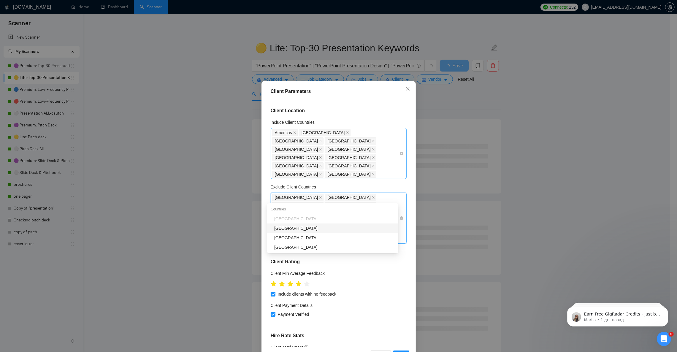
type input "swe"
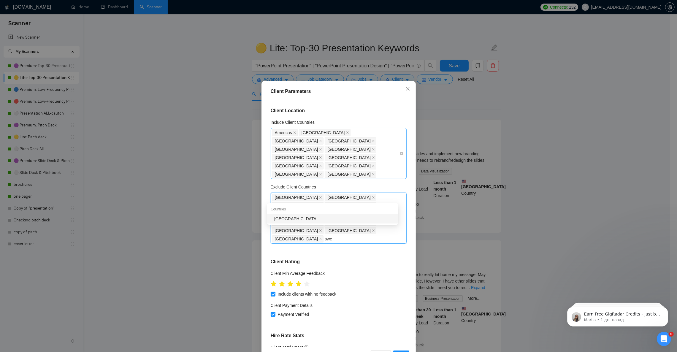
click at [311, 219] on div "[GEOGRAPHIC_DATA]" at bounding box center [334, 218] width 120 height 7
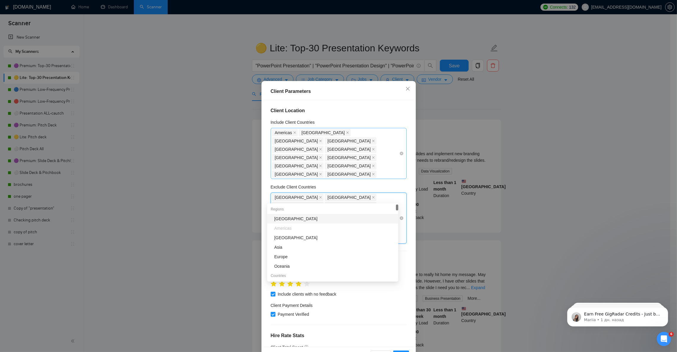
click at [378, 200] on div "[GEOGRAPHIC_DATA] [GEOGRAPHIC_DATA] [GEOGRAPHIC_DATA] [GEOGRAPHIC_DATA] [GEOGRA…" at bounding box center [335, 218] width 127 height 50
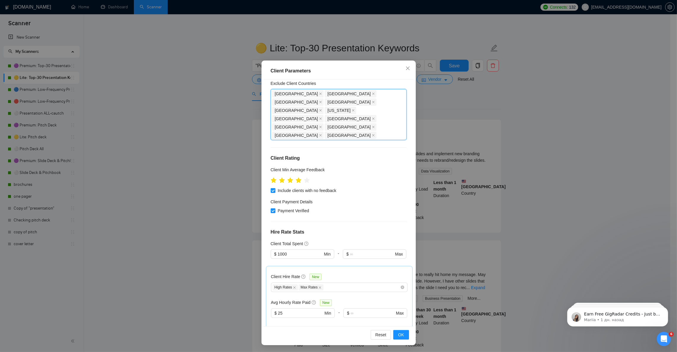
scroll to position [89, 0]
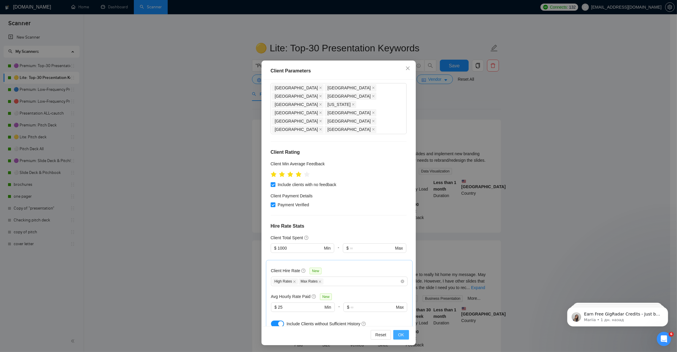
click at [398, 335] on span "OK" at bounding box center [401, 334] width 6 height 7
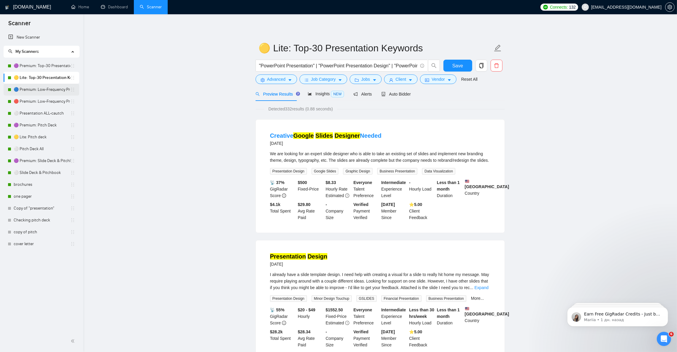
click at [31, 89] on link "🔵 Premium: Low-Frequency Presentations" at bounding box center [42, 90] width 57 height 12
click at [453, 66] on span "Save" at bounding box center [457, 65] width 11 height 7
click at [38, 65] on link "🟣 Premium: Top-30 Presentation Keywords" at bounding box center [42, 66] width 57 height 12
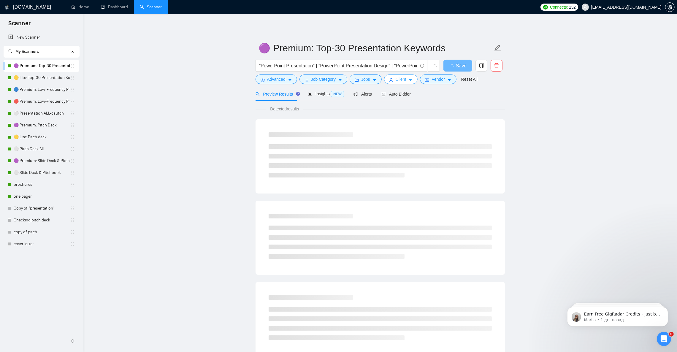
click at [402, 81] on span "Client" at bounding box center [400, 79] width 11 height 7
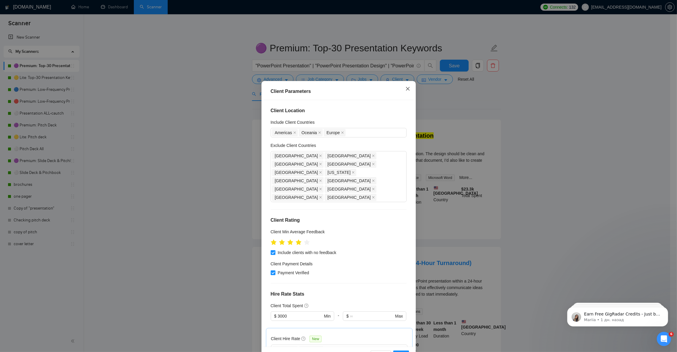
click at [405, 90] on icon "close" at bounding box center [407, 89] width 4 height 4
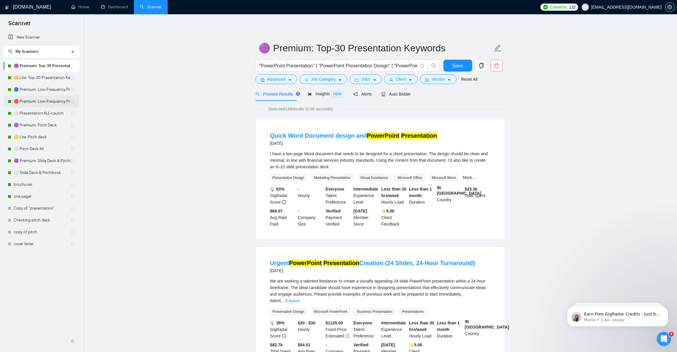
click at [33, 99] on link "🔴 Premium: Low-Frequency Presentations" at bounding box center [42, 101] width 57 height 12
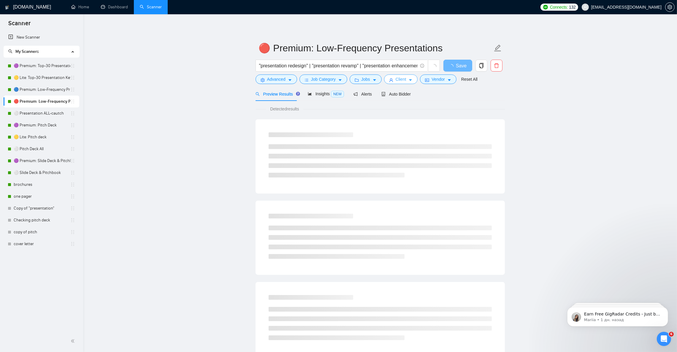
click at [403, 81] on span "Client" at bounding box center [400, 79] width 11 height 7
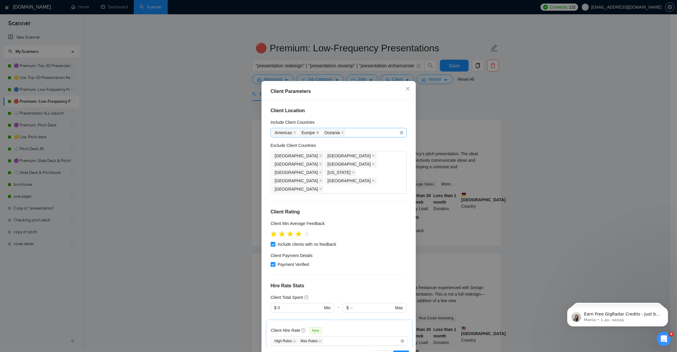
click at [316, 133] on icon "close" at bounding box center [317, 132] width 3 height 3
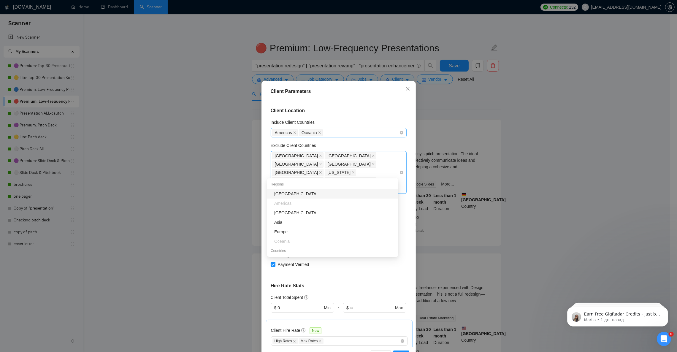
click at [299, 172] on div "[GEOGRAPHIC_DATA] [GEOGRAPHIC_DATA] [GEOGRAPHIC_DATA] [GEOGRAPHIC_DATA] [GEOGRA…" at bounding box center [335, 173] width 127 height 42
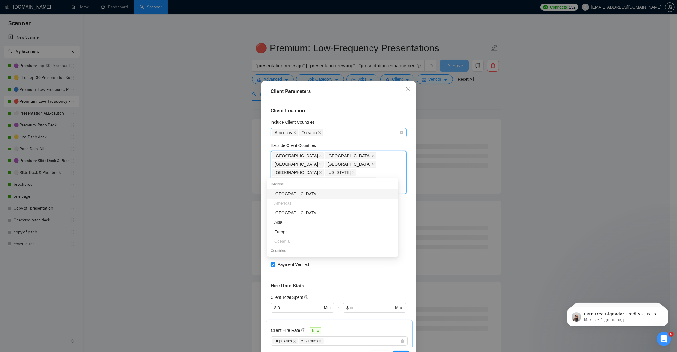
type input "no"
click at [289, 193] on div "[GEOGRAPHIC_DATA]" at bounding box center [334, 193] width 120 height 7
type input "de"
click at [290, 202] on div "[GEOGRAPHIC_DATA]" at bounding box center [334, 203] width 120 height 7
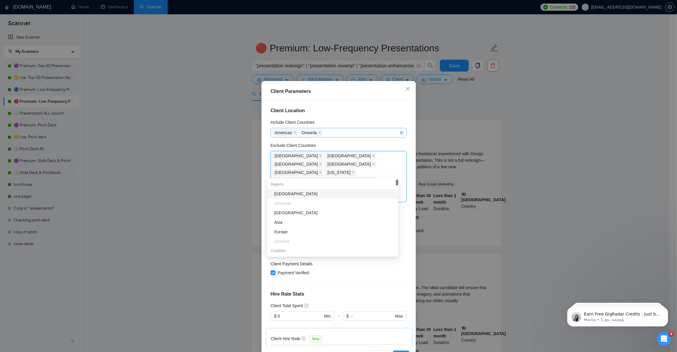
type input "sw"
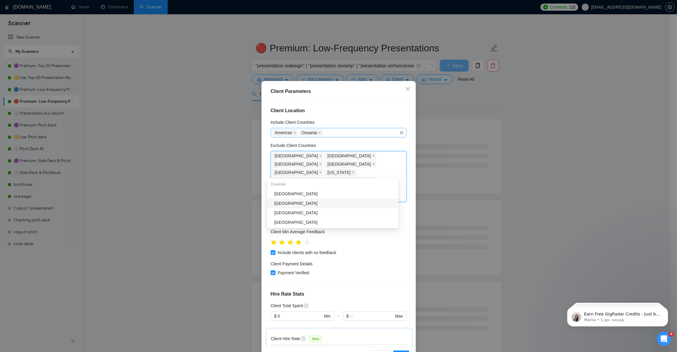
click at [293, 202] on div "[GEOGRAPHIC_DATA]" at bounding box center [334, 203] width 120 height 7
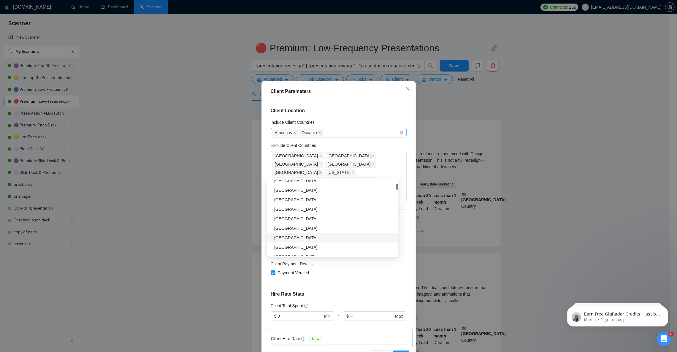
click at [398, 141] on div "Client Location Include Client Countries [GEOGRAPHIC_DATA] [GEOGRAPHIC_DATA] Ex…" at bounding box center [338, 223] width 150 height 246
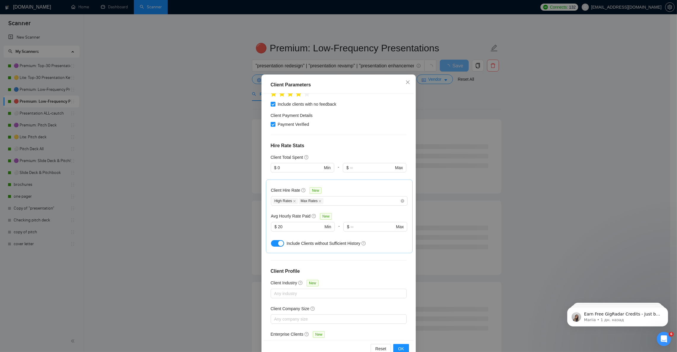
scroll to position [20, 0]
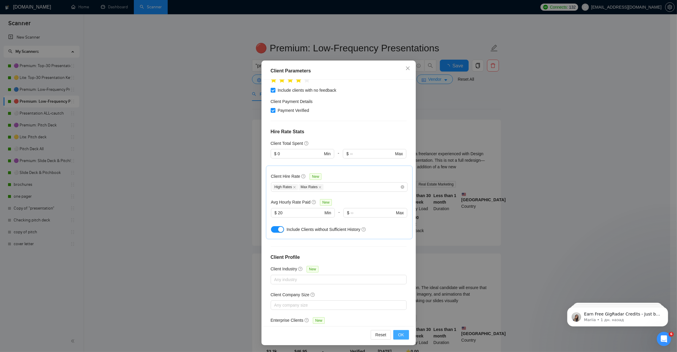
click at [399, 336] on span "OK" at bounding box center [401, 334] width 6 height 7
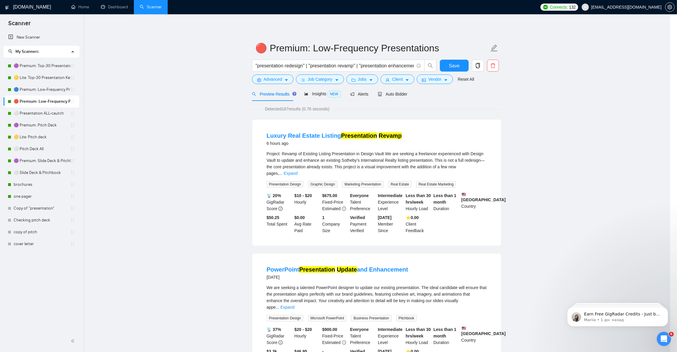
scroll to position [0, 0]
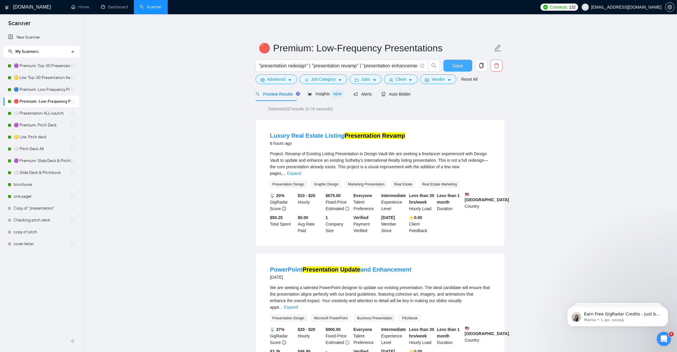
click at [462, 66] on button "Save" at bounding box center [457, 66] width 29 height 12
click at [46, 117] on link "⚪ Presentation ALL-cautch" at bounding box center [42, 113] width 57 height 12
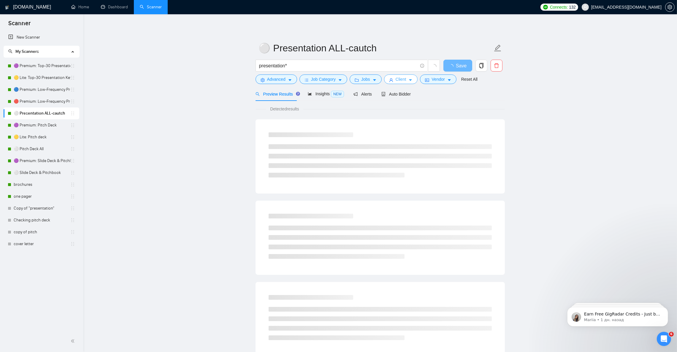
click at [410, 79] on icon "caret-down" at bounding box center [410, 80] width 4 height 4
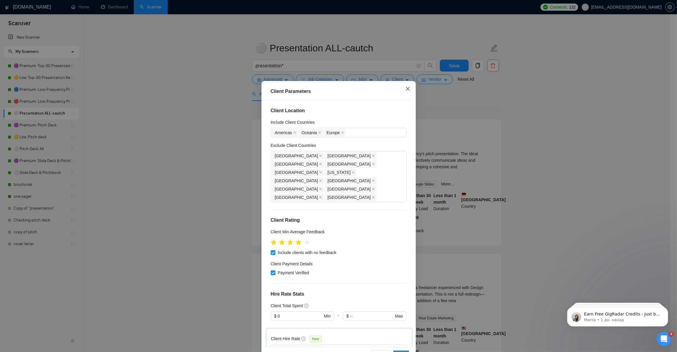
click at [405, 90] on icon "close" at bounding box center [407, 89] width 4 height 4
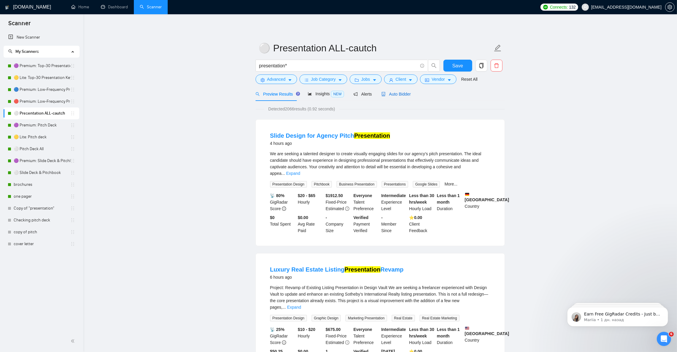
click at [397, 92] on span "Auto Bidder" at bounding box center [395, 94] width 29 height 5
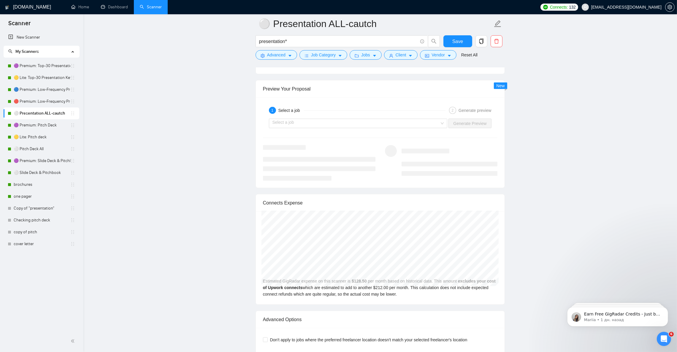
scroll to position [1112, 0]
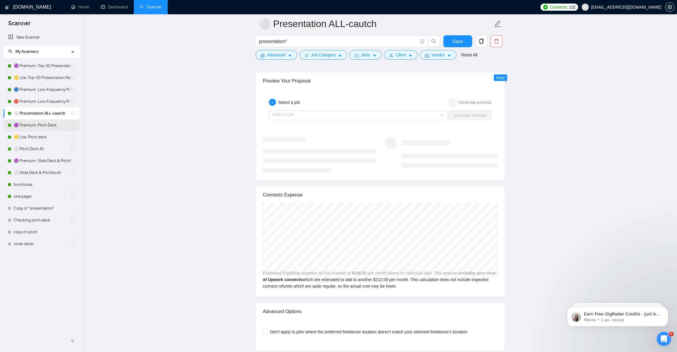
click at [42, 127] on link "🟣 Premium: Pitch Deck" at bounding box center [42, 125] width 57 height 12
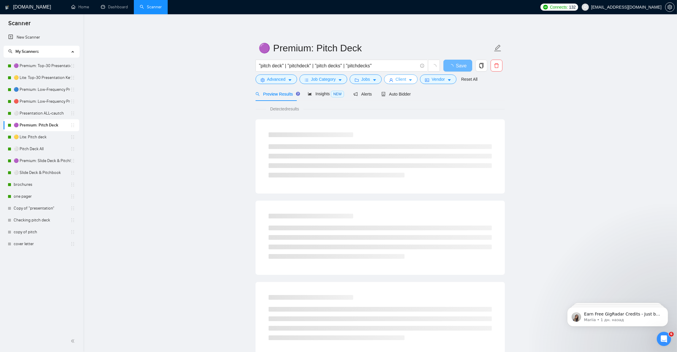
click at [405, 79] on button "Client" at bounding box center [401, 78] width 34 height 9
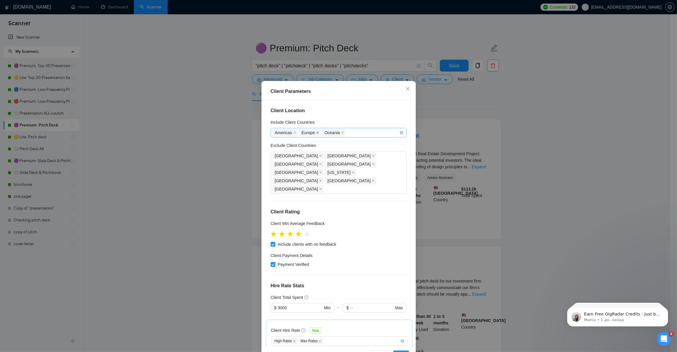
click at [316, 132] on icon "close" at bounding box center [317, 133] width 2 height 2
click at [300, 175] on div "[GEOGRAPHIC_DATA] [GEOGRAPHIC_DATA] [GEOGRAPHIC_DATA] [GEOGRAPHIC_DATA] [GEOGRA…" at bounding box center [335, 173] width 127 height 42
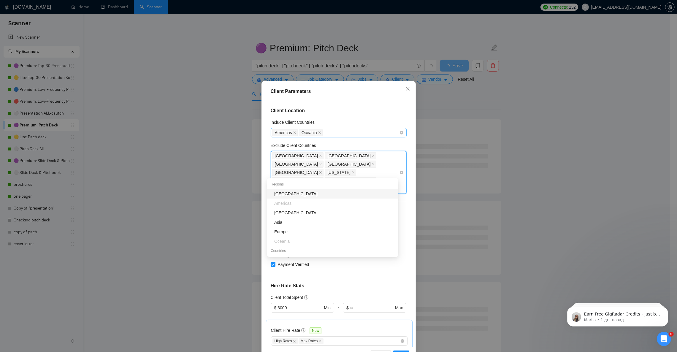
type input "no"
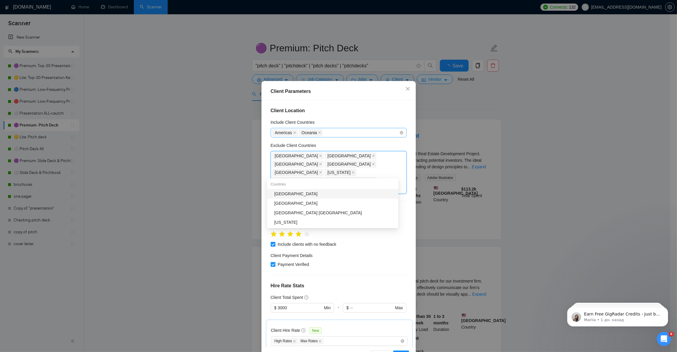
click at [293, 195] on div "[GEOGRAPHIC_DATA]" at bounding box center [334, 193] width 120 height 7
type input "swe"
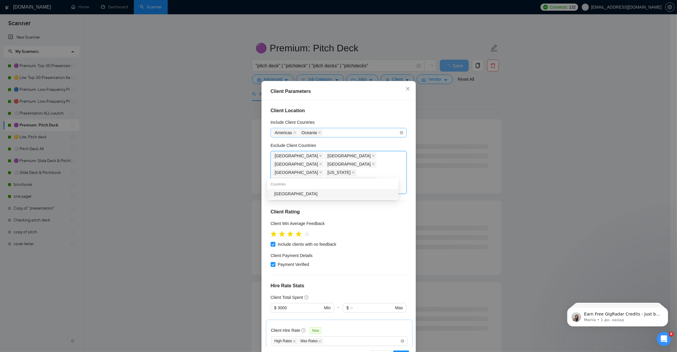
click at [292, 193] on div "[GEOGRAPHIC_DATA]" at bounding box center [334, 193] width 120 height 7
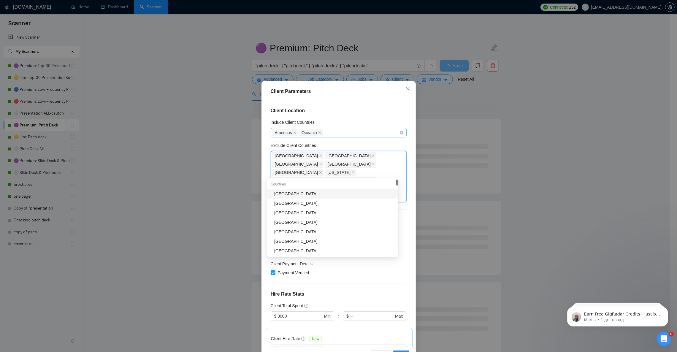
type input "de"
click at [289, 203] on div "[GEOGRAPHIC_DATA]" at bounding box center [334, 203] width 120 height 7
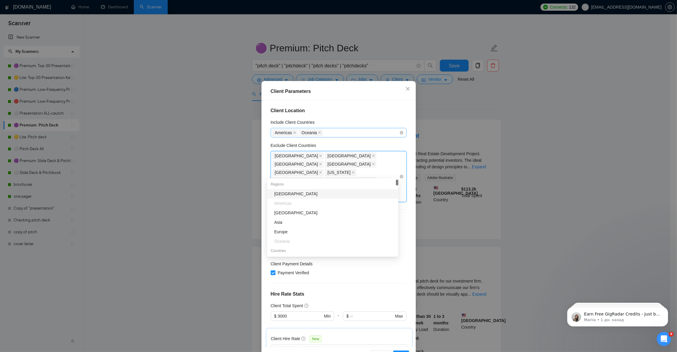
click at [371, 174] on div "[GEOGRAPHIC_DATA] [GEOGRAPHIC_DATA] [GEOGRAPHIC_DATA] [GEOGRAPHIC_DATA] [GEOGRA…" at bounding box center [335, 177] width 127 height 50
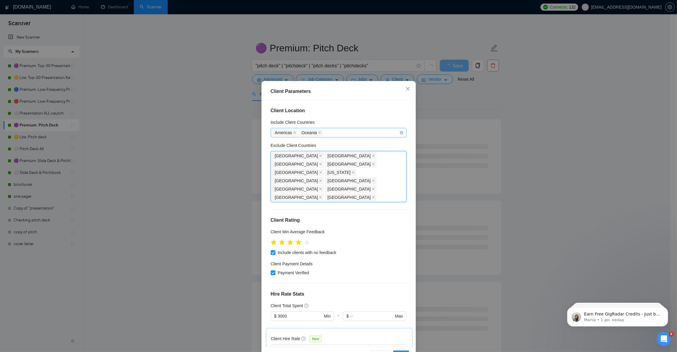
click at [337, 130] on div "Americas [GEOGRAPHIC_DATA]" at bounding box center [335, 132] width 127 height 8
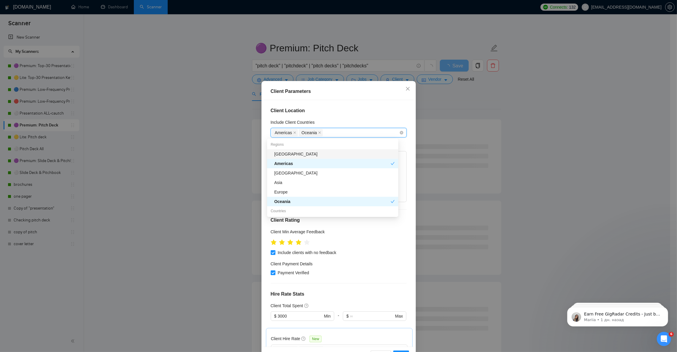
type input "e"
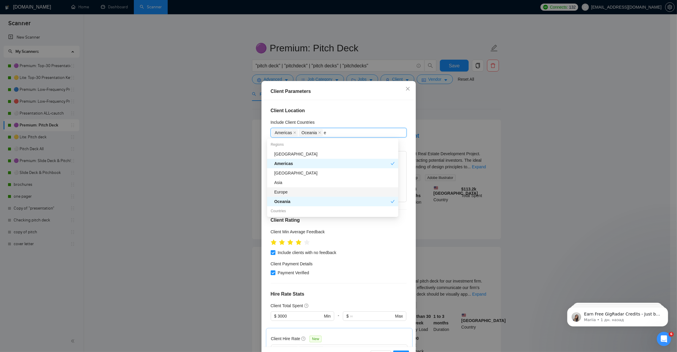
click at [286, 190] on div "Europe" at bounding box center [334, 192] width 120 height 7
click at [356, 117] on div "Client Location Include Client Countries [GEOGRAPHIC_DATA] [GEOGRAPHIC_DATA] [G…" at bounding box center [338, 223] width 150 height 246
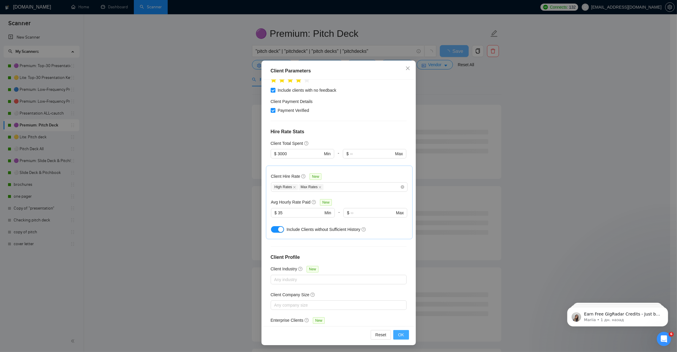
scroll to position [44, 0]
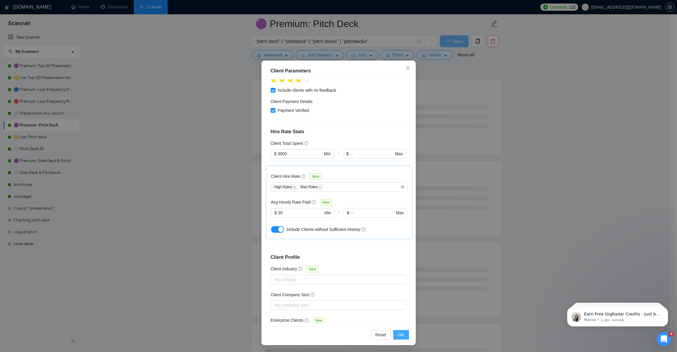
click at [398, 334] on span "OK" at bounding box center [401, 334] width 6 height 7
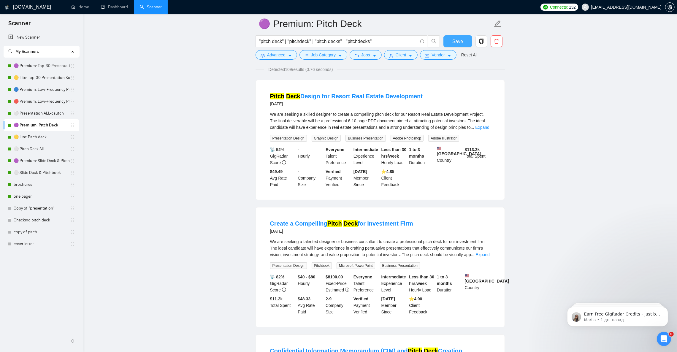
click at [450, 40] on button "Save" at bounding box center [457, 41] width 29 height 12
click at [35, 140] on link "🟡 Lite: Pitch deck" at bounding box center [42, 137] width 57 height 12
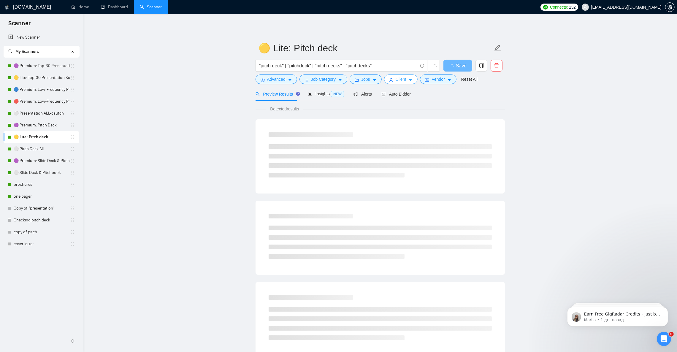
click at [410, 81] on icon "caret-down" at bounding box center [410, 80] width 4 height 4
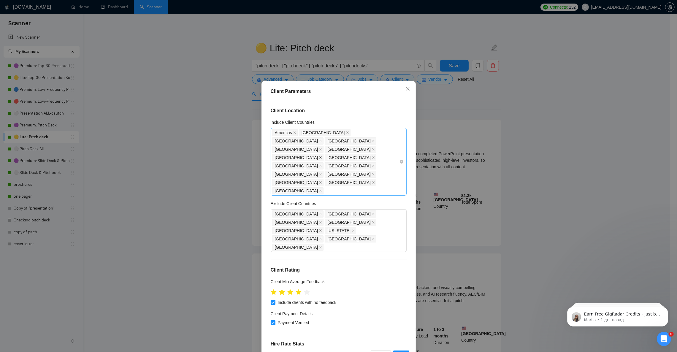
click at [322, 156] on icon "close" at bounding box center [320, 157] width 3 height 3
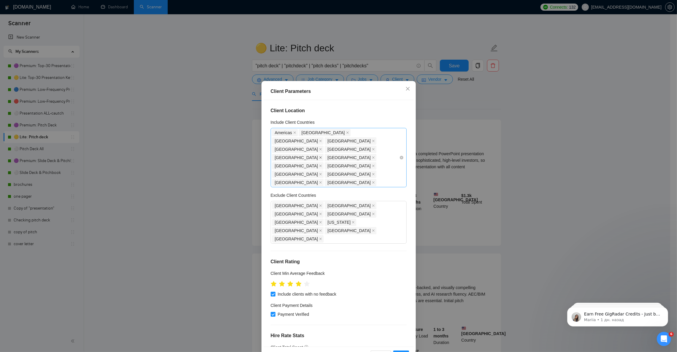
click at [321, 157] on icon "close" at bounding box center [320, 158] width 2 height 2
click at [322, 156] on icon "close" at bounding box center [320, 157] width 3 height 3
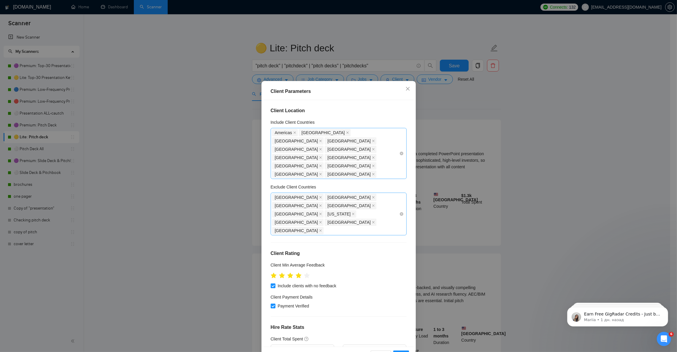
click at [296, 200] on div "[GEOGRAPHIC_DATA] [GEOGRAPHIC_DATA] [GEOGRAPHIC_DATA] [GEOGRAPHIC_DATA] [GEOGRA…" at bounding box center [335, 214] width 127 height 42
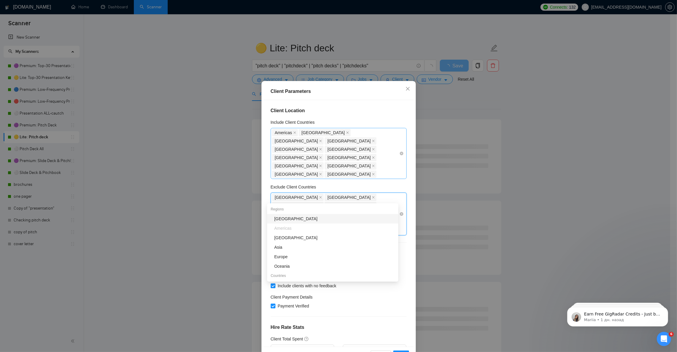
type input "b"
type input "nor"
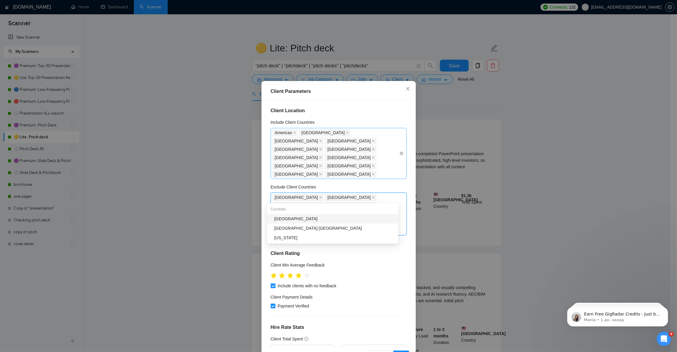
click at [286, 220] on div "[GEOGRAPHIC_DATA]" at bounding box center [334, 218] width 120 height 7
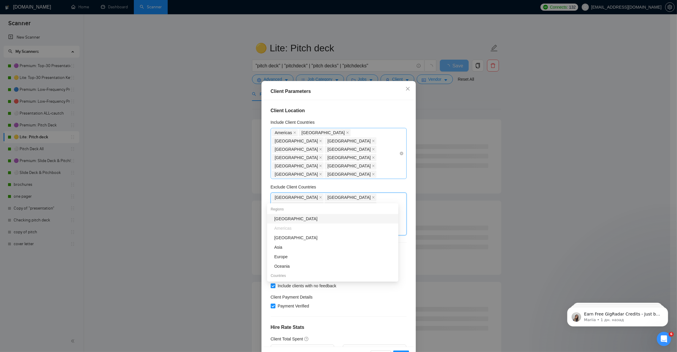
click at [379, 133] on div "[GEOGRAPHIC_DATA] [GEOGRAPHIC_DATA] [GEOGRAPHIC_DATA] [GEOGRAPHIC_DATA] [GEOGRA…" at bounding box center [335, 153] width 127 height 50
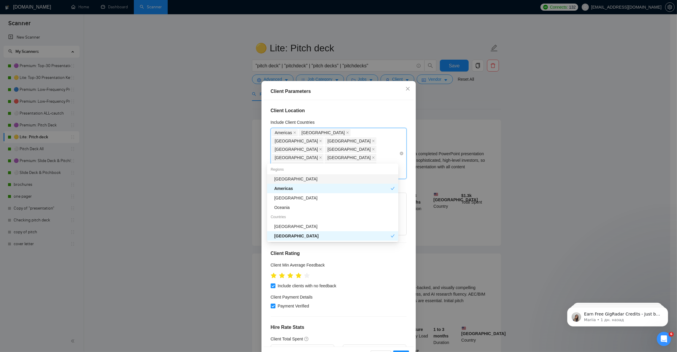
type input "ca"
click at [298, 218] on div "[GEOGRAPHIC_DATA]" at bounding box center [334, 217] width 120 height 7
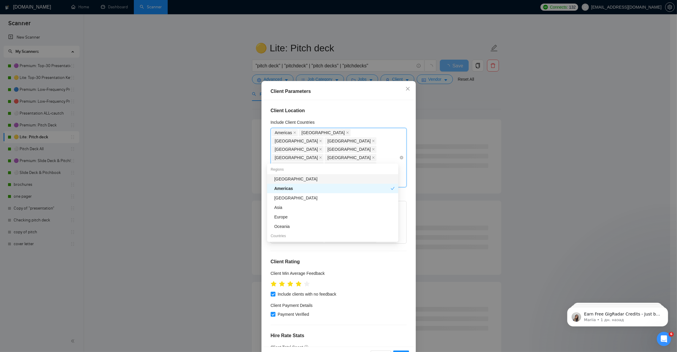
click at [349, 158] on div "[GEOGRAPHIC_DATA] [GEOGRAPHIC_DATA] [GEOGRAPHIC_DATA] [GEOGRAPHIC_DATA] [GEOGRA…" at bounding box center [335, 157] width 127 height 58
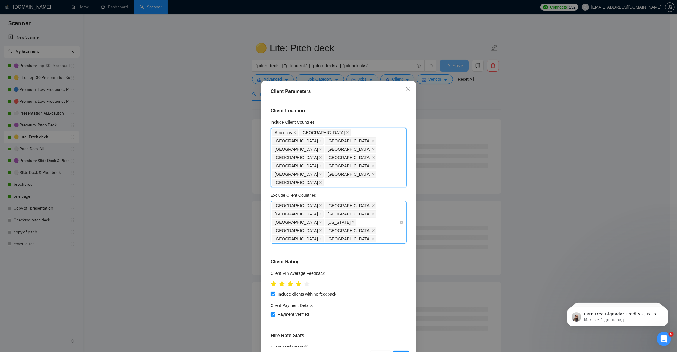
click at [322, 201] on div "[GEOGRAPHIC_DATA] [GEOGRAPHIC_DATA] [GEOGRAPHIC_DATA] [GEOGRAPHIC_DATA] [GEOGRA…" at bounding box center [335, 222] width 127 height 42
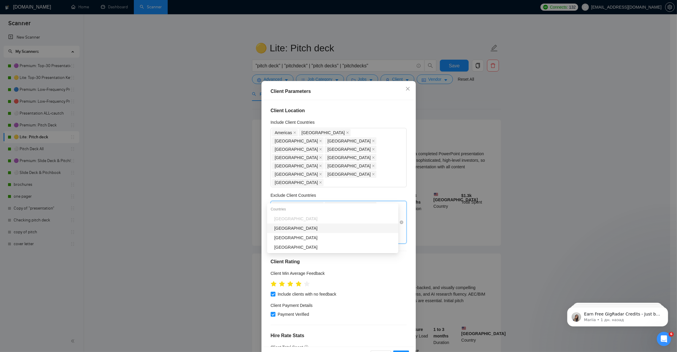
type input "swe"
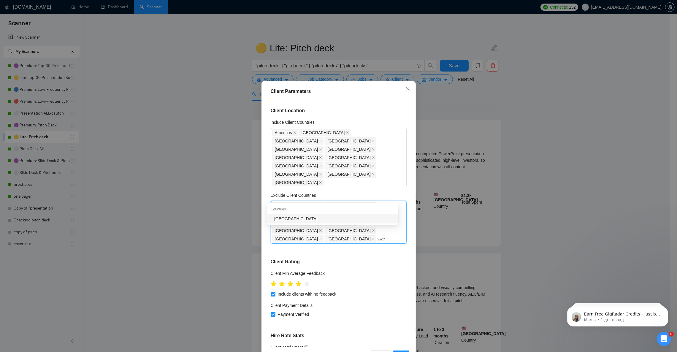
click at [292, 217] on div "[GEOGRAPHIC_DATA]" at bounding box center [334, 218] width 120 height 7
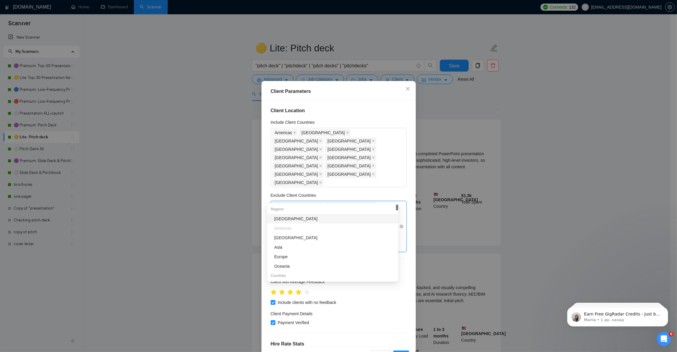
click at [344, 201] on div "[GEOGRAPHIC_DATA] [GEOGRAPHIC_DATA] [GEOGRAPHIC_DATA] [GEOGRAPHIC_DATA] [GEOGRA…" at bounding box center [335, 226] width 127 height 50
type input "de"
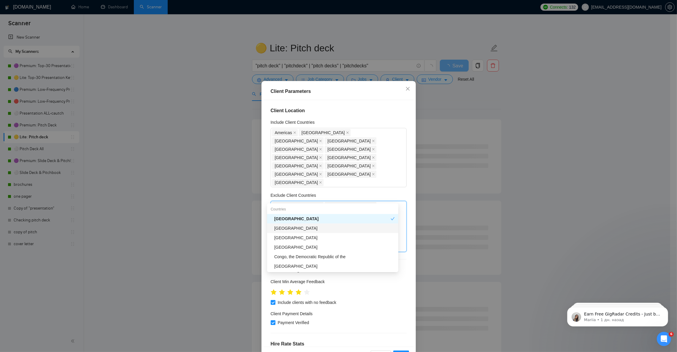
click at [289, 227] on div "[GEOGRAPHIC_DATA]" at bounding box center [334, 228] width 120 height 7
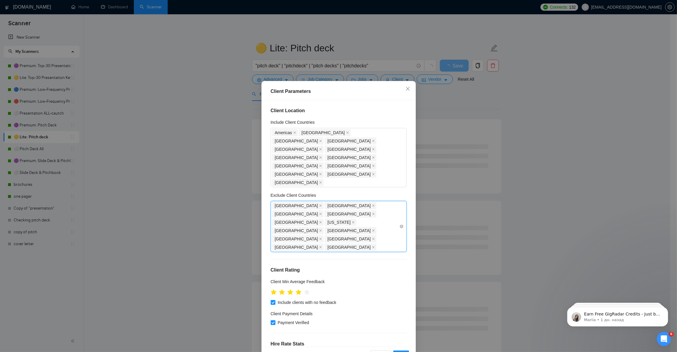
click at [369, 201] on div "[GEOGRAPHIC_DATA] [GEOGRAPHIC_DATA] [GEOGRAPHIC_DATA] [GEOGRAPHIC_DATA] [GEOGRA…" at bounding box center [335, 226] width 127 height 50
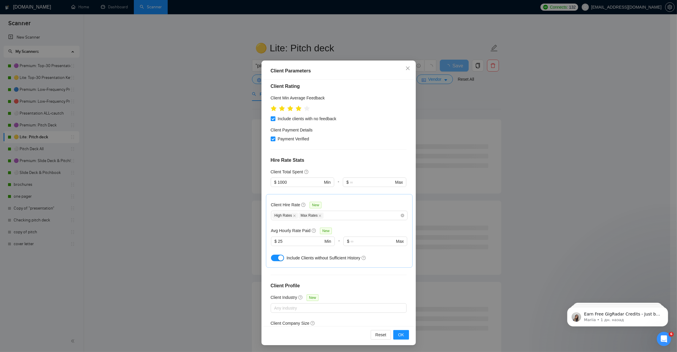
scroll to position [167, 0]
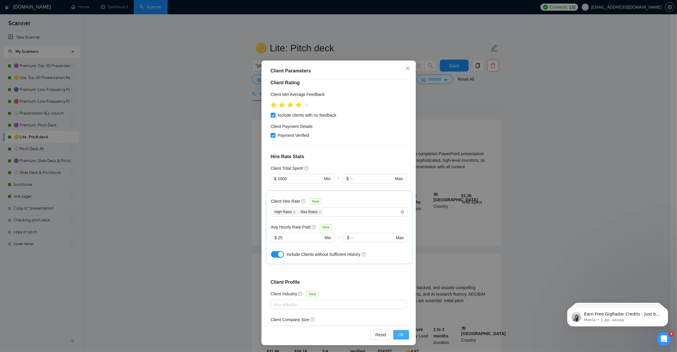
click at [398, 337] on span "OK" at bounding box center [401, 334] width 6 height 7
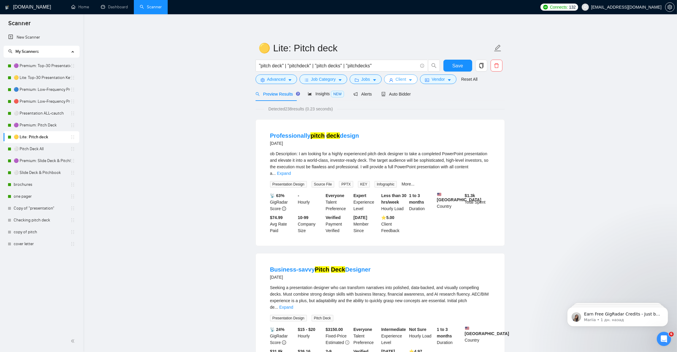
click at [406, 78] on button "Client" at bounding box center [401, 78] width 34 height 9
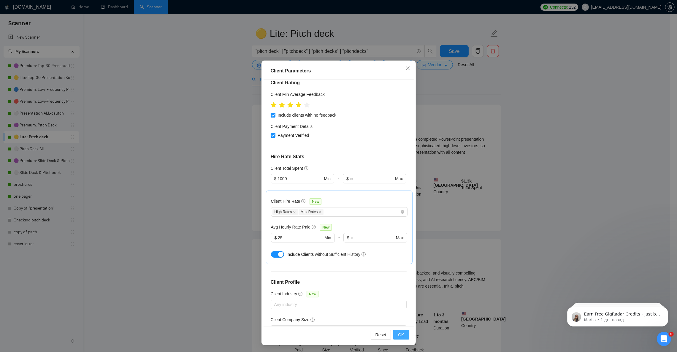
scroll to position [44, 0]
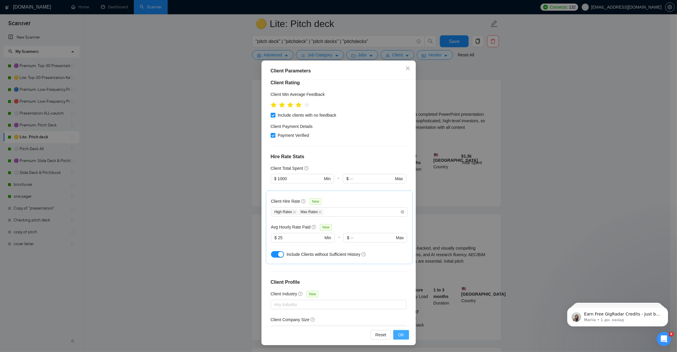
click at [400, 336] on button "OK" at bounding box center [400, 334] width 15 height 9
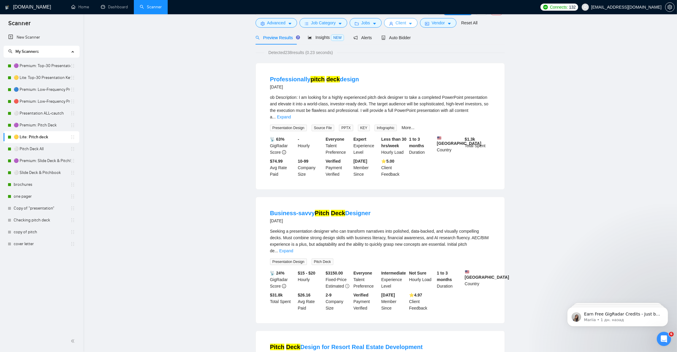
scroll to position [0, 0]
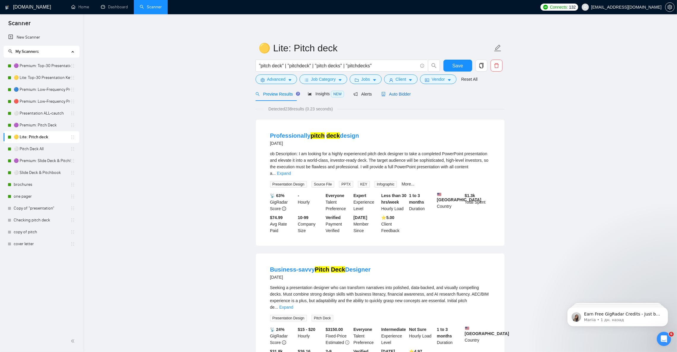
click at [402, 93] on span "Auto Bidder" at bounding box center [395, 94] width 29 height 5
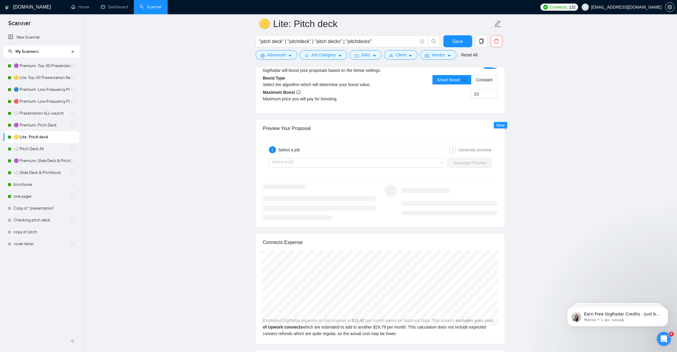
scroll to position [1246, 0]
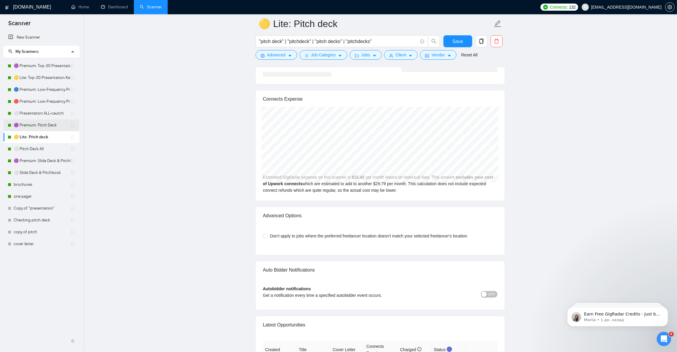
click at [40, 128] on link "🟣 Premium: Pitch Deck" at bounding box center [42, 125] width 57 height 12
click at [462, 38] on button "Save" at bounding box center [457, 41] width 29 height 12
click at [48, 127] on link "🟣 Premium: Pitch Deck" at bounding box center [42, 125] width 57 height 12
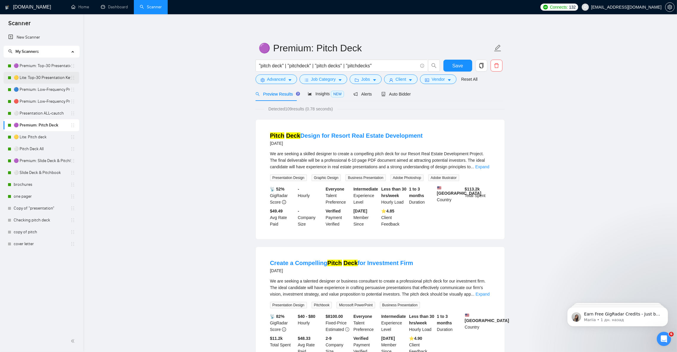
click at [30, 79] on link "🟡 Lite: Top-30 Presentation Keywords" at bounding box center [42, 78] width 57 height 12
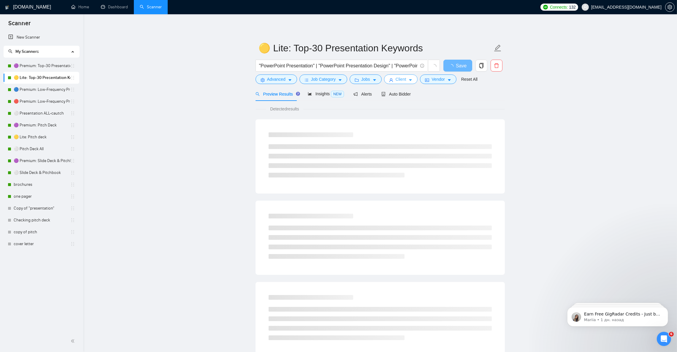
click at [403, 80] on span "Client" at bounding box center [400, 79] width 11 height 7
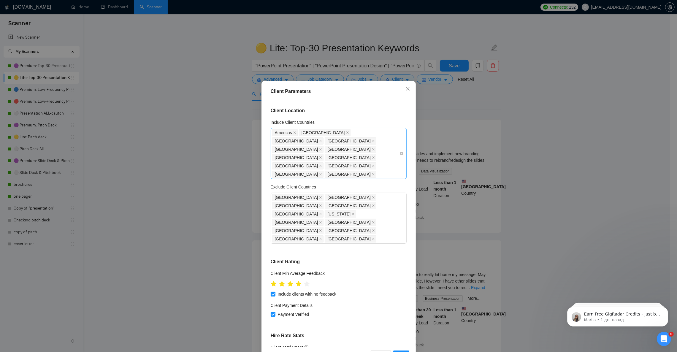
click at [307, 158] on div "[GEOGRAPHIC_DATA] [GEOGRAPHIC_DATA] [GEOGRAPHIC_DATA] [GEOGRAPHIC_DATA] [GEOGRA…" at bounding box center [335, 153] width 127 height 50
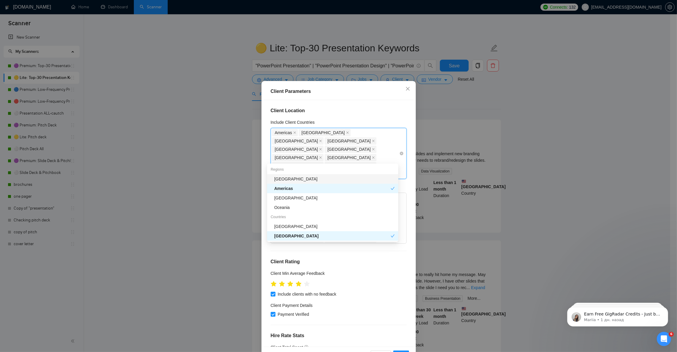
type input "ca"
click at [287, 214] on div "[GEOGRAPHIC_DATA]" at bounding box center [334, 217] width 120 height 7
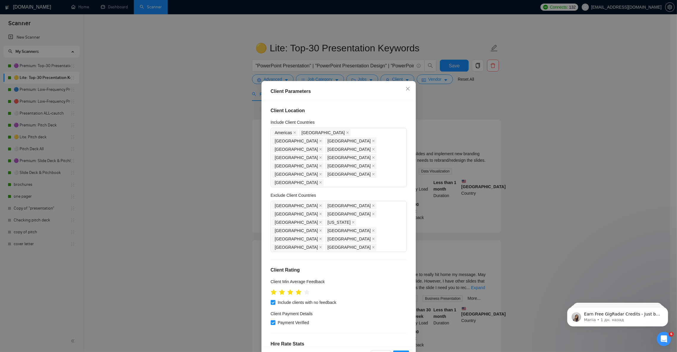
click at [372, 93] on div "Client Parameters" at bounding box center [338, 91] width 136 height 7
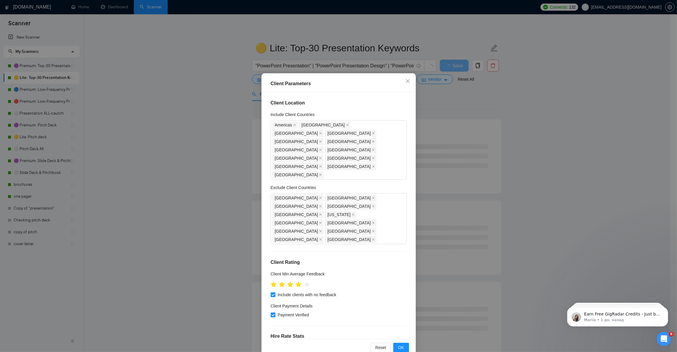
scroll to position [20, 0]
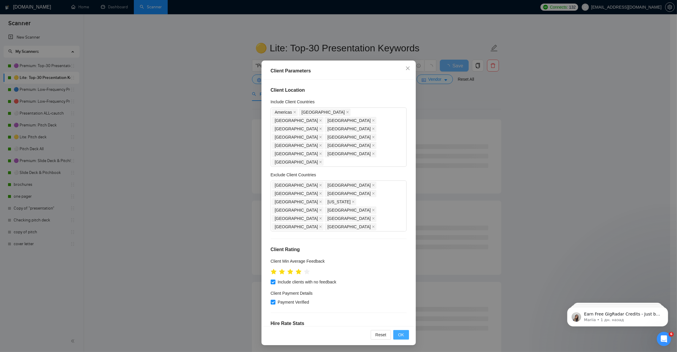
click at [399, 333] on span "OK" at bounding box center [401, 334] width 6 height 7
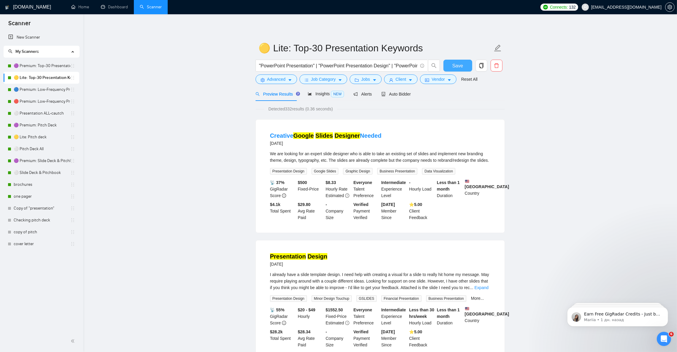
click at [457, 67] on span "Save" at bounding box center [457, 65] width 11 height 7
click at [28, 64] on link "🟣 Premium: Top-30 Presentation Keywords" at bounding box center [42, 66] width 57 height 12
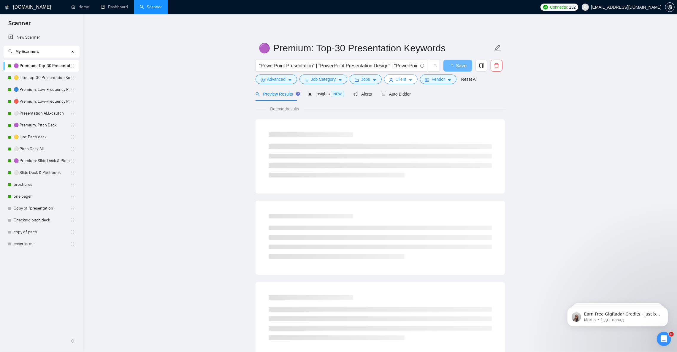
click at [407, 77] on button "Client" at bounding box center [401, 78] width 34 height 9
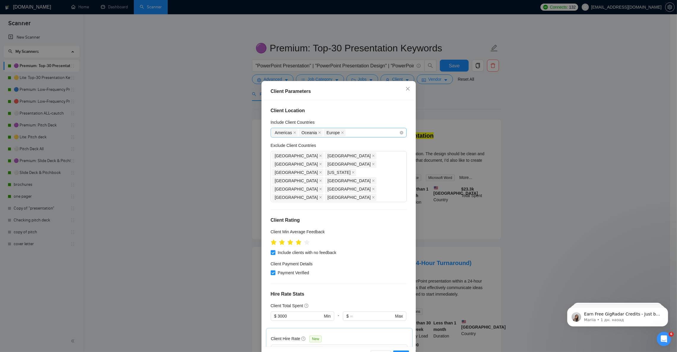
click at [367, 131] on div "Americas [GEOGRAPHIC_DATA] [GEOGRAPHIC_DATA]" at bounding box center [335, 132] width 127 height 8
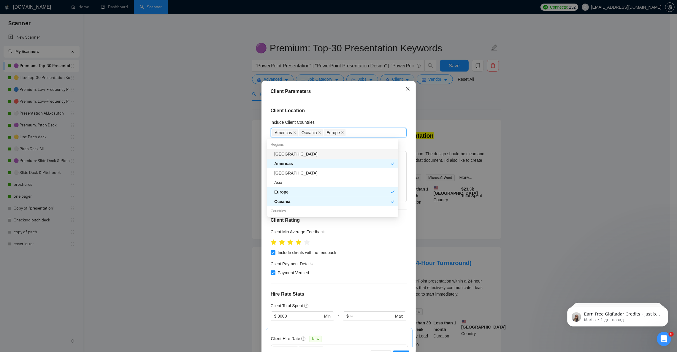
click at [401, 92] on span "Close" at bounding box center [407, 89] width 16 height 16
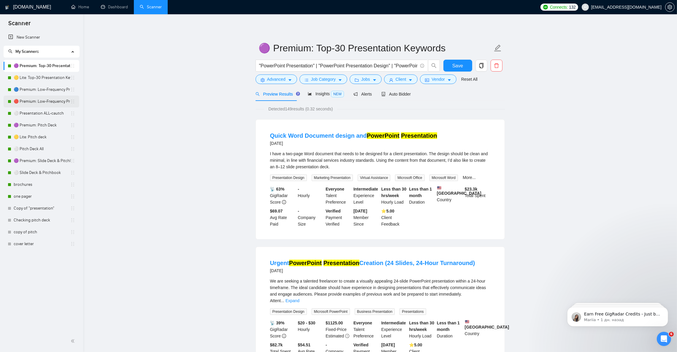
click at [47, 102] on link "🔴 Premium: Low-Frequency Presentations" at bounding box center [42, 101] width 57 height 12
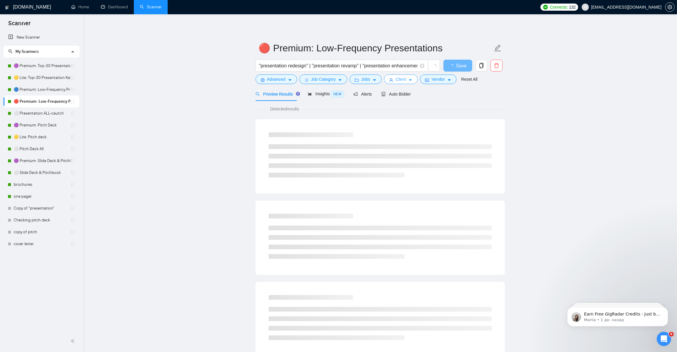
click at [408, 79] on icon "caret-down" at bounding box center [410, 80] width 4 height 4
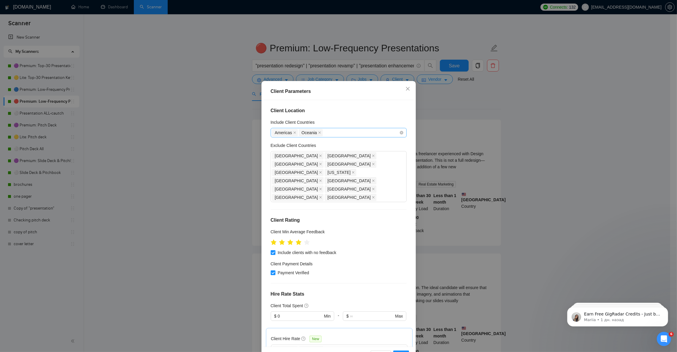
click at [326, 133] on div "Americas [GEOGRAPHIC_DATA]" at bounding box center [335, 132] width 127 height 8
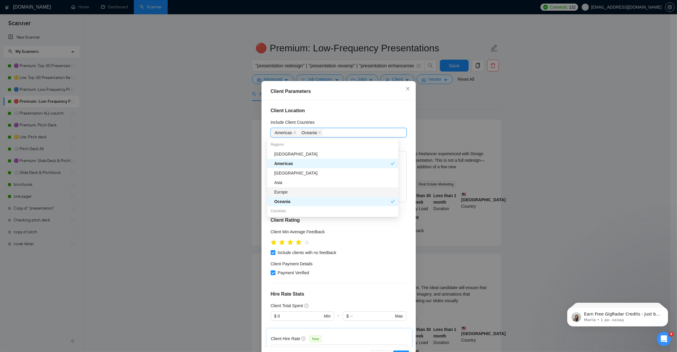
click at [289, 192] on div "Europe" at bounding box center [334, 192] width 120 height 7
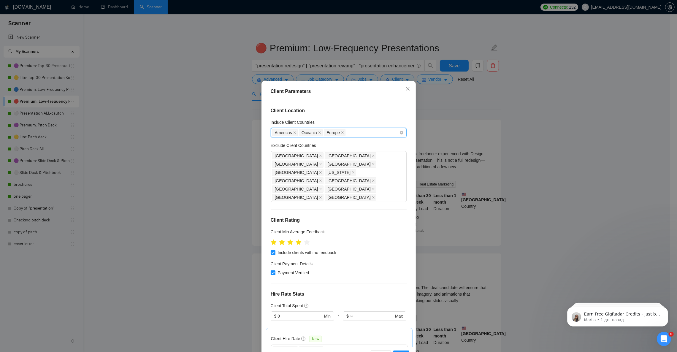
click at [362, 133] on div "Americas [GEOGRAPHIC_DATA] [GEOGRAPHIC_DATA]" at bounding box center [335, 132] width 127 height 8
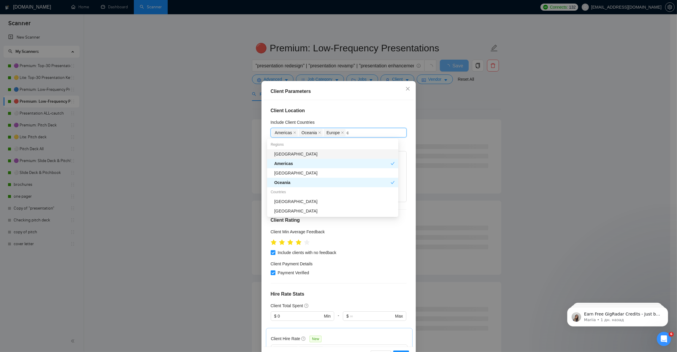
type input "ca"
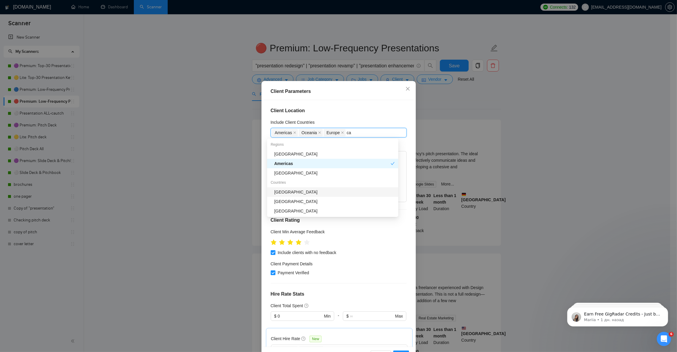
click at [295, 192] on div "[GEOGRAPHIC_DATA]" at bounding box center [334, 192] width 120 height 7
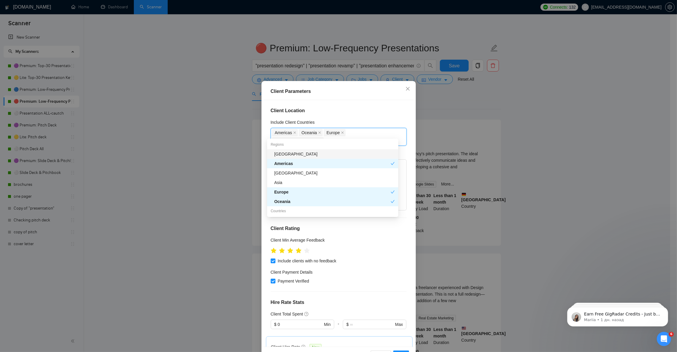
click at [356, 113] on h4 "Client Location" at bounding box center [338, 110] width 136 height 7
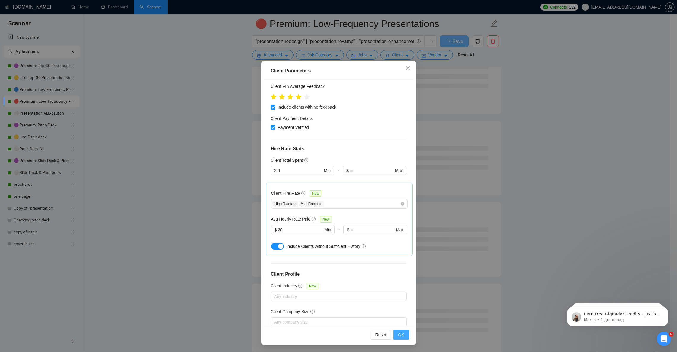
scroll to position [89, 0]
click at [398, 336] on span "OK" at bounding box center [401, 334] width 6 height 7
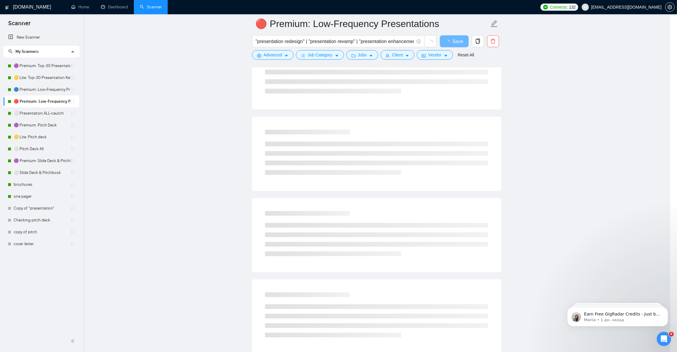
scroll to position [0, 0]
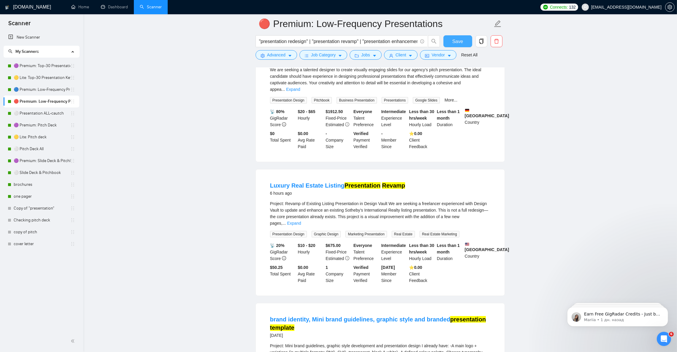
click at [458, 44] on span "Save" at bounding box center [457, 41] width 11 height 7
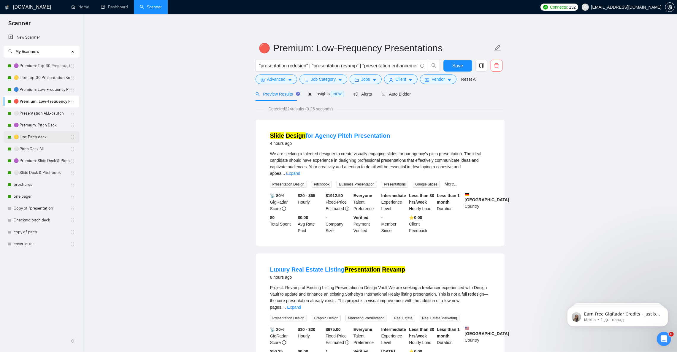
click at [37, 137] on link "🟡 Lite: Pitch deck" at bounding box center [42, 137] width 57 height 12
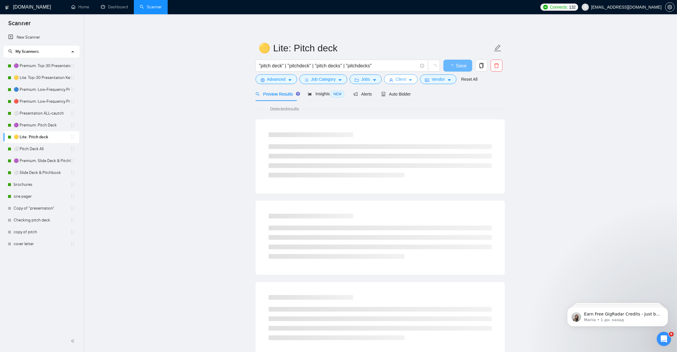
click at [409, 80] on icon "caret-down" at bounding box center [410, 80] width 3 height 2
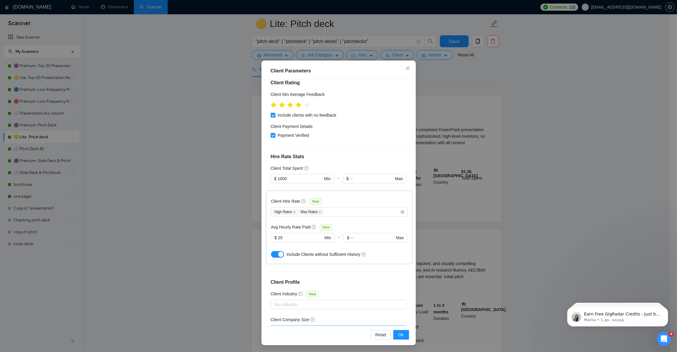
scroll to position [178, 0]
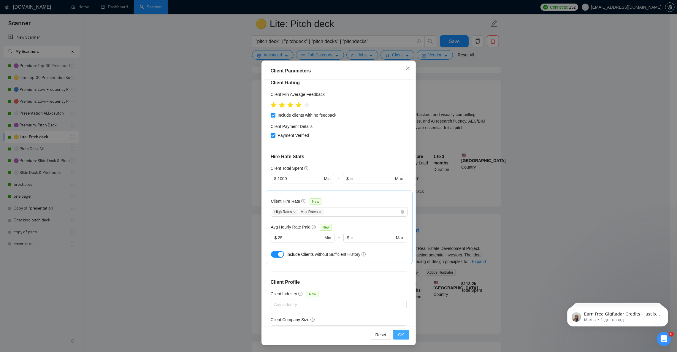
click at [398, 337] on span "OK" at bounding box center [401, 334] width 6 height 7
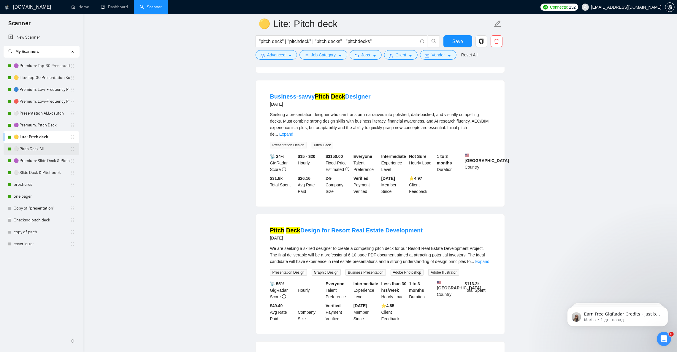
click at [35, 151] on link "⚪ Pitch Deck All" at bounding box center [42, 149] width 57 height 12
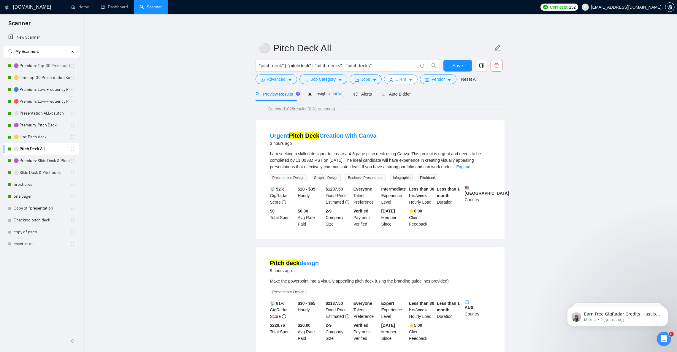
click at [411, 80] on button "Client" at bounding box center [401, 78] width 34 height 9
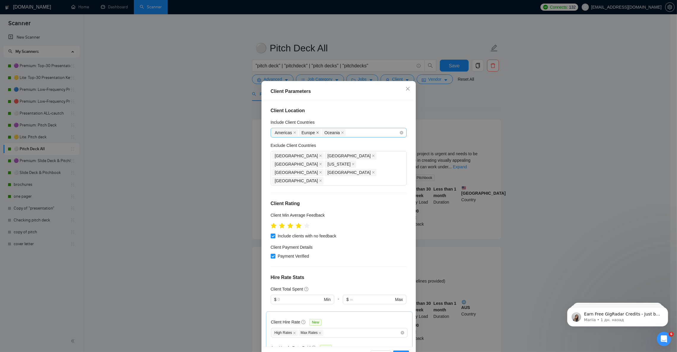
click at [316, 132] on icon "close" at bounding box center [317, 133] width 2 height 2
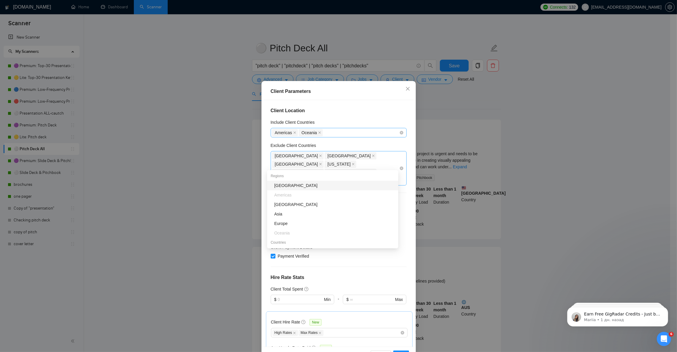
click at [369, 167] on div "[GEOGRAPHIC_DATA] [GEOGRAPHIC_DATA] [GEOGRAPHIC_DATA] [US_STATE] [GEOGRAPHIC_DA…" at bounding box center [335, 168] width 127 height 33
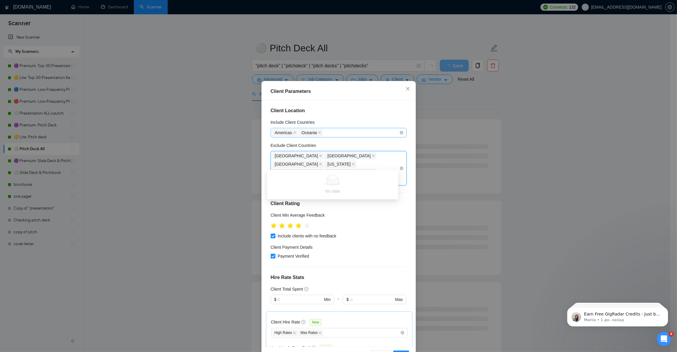
type input "и"
type input "nor"
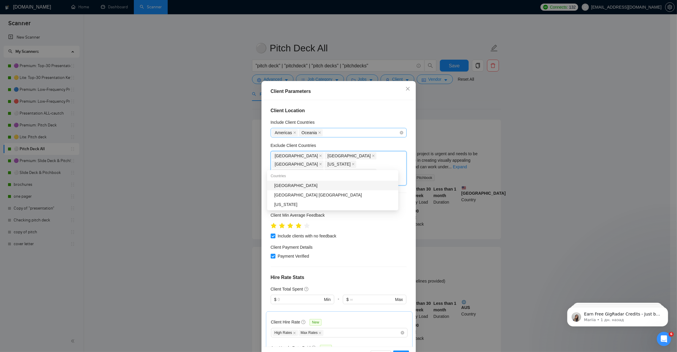
click at [282, 188] on div "[GEOGRAPHIC_DATA]" at bounding box center [334, 185] width 120 height 7
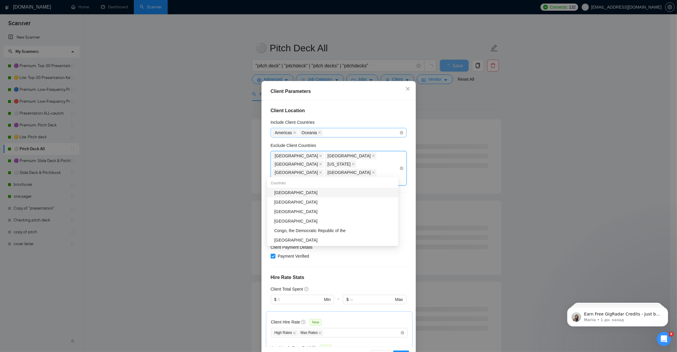
type input "den"
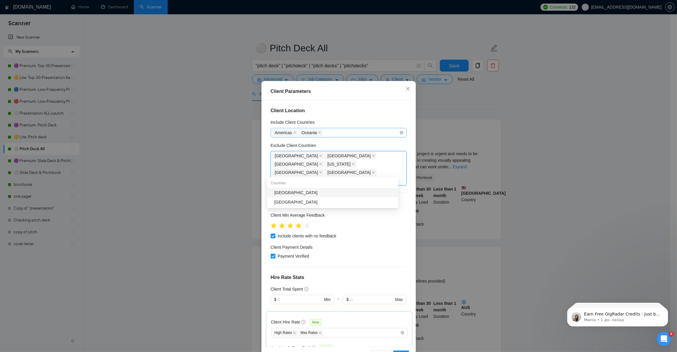
click at [283, 192] on div "[GEOGRAPHIC_DATA]" at bounding box center [334, 192] width 120 height 7
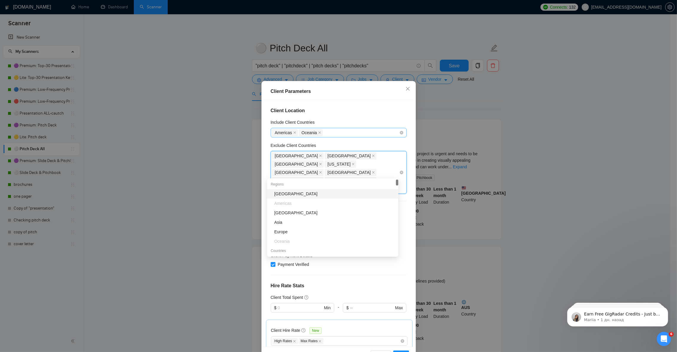
click at [296, 172] on div "[GEOGRAPHIC_DATA] [GEOGRAPHIC_DATA] [GEOGRAPHIC_DATA] [US_STATE] [GEOGRAPHIC_DA…" at bounding box center [335, 173] width 127 height 42
type input "de"
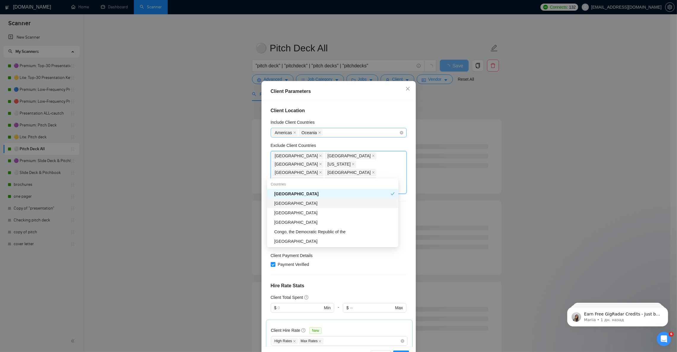
click at [292, 201] on div "[GEOGRAPHIC_DATA]" at bounding box center [334, 203] width 120 height 7
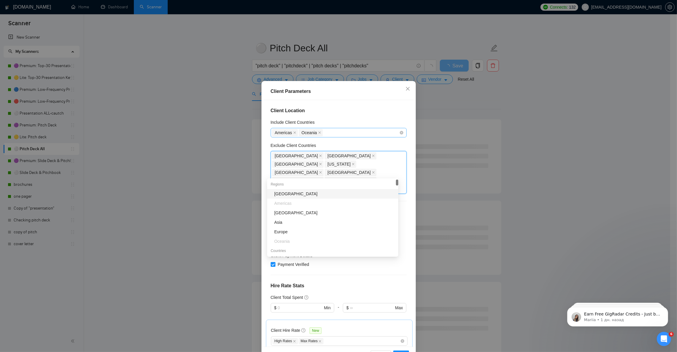
click at [355, 101] on div "Client Location Include Client Countries [GEOGRAPHIC_DATA] [GEOGRAPHIC_DATA] Ex…" at bounding box center [338, 223] width 150 height 246
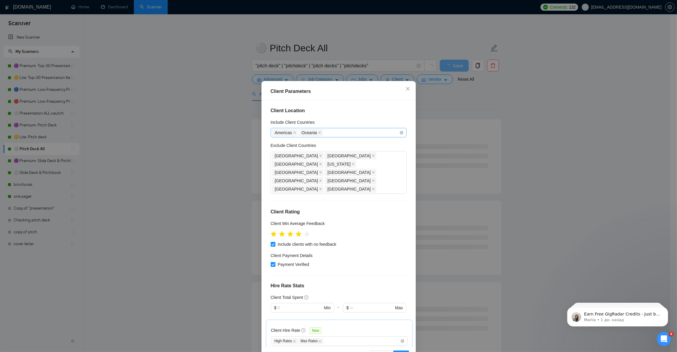
click at [327, 133] on div "Americas [GEOGRAPHIC_DATA]" at bounding box center [335, 132] width 127 height 8
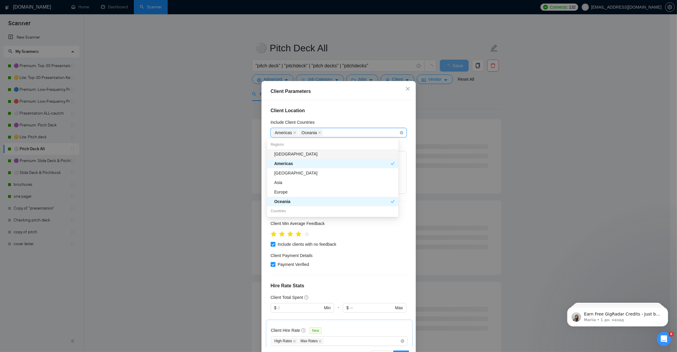
type input "e"
click at [291, 189] on div "Europe" at bounding box center [334, 192] width 120 height 7
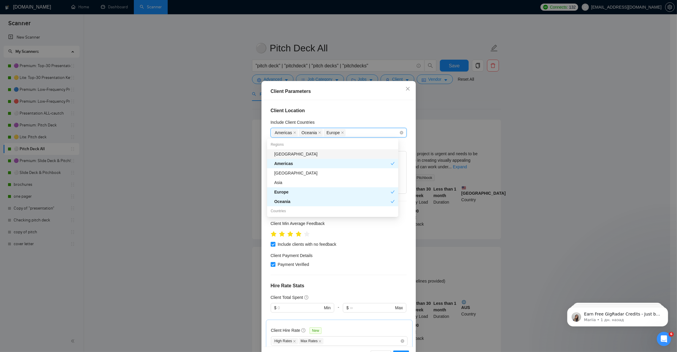
click at [351, 133] on div "Americas [GEOGRAPHIC_DATA] [GEOGRAPHIC_DATA]" at bounding box center [335, 132] width 127 height 8
type input "ca"
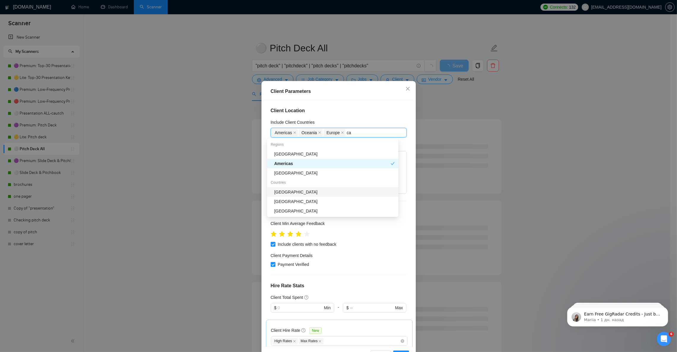
click at [292, 193] on div "[GEOGRAPHIC_DATA]" at bounding box center [334, 192] width 120 height 7
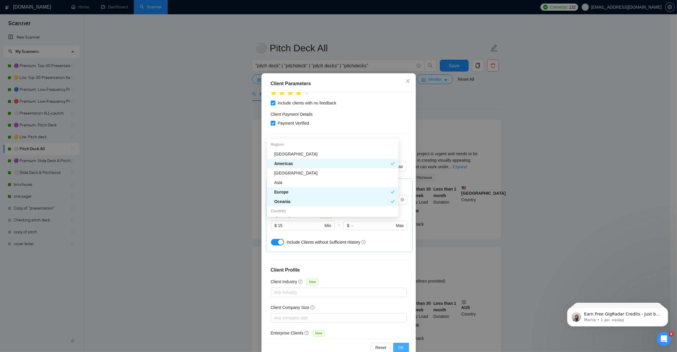
scroll to position [20, 0]
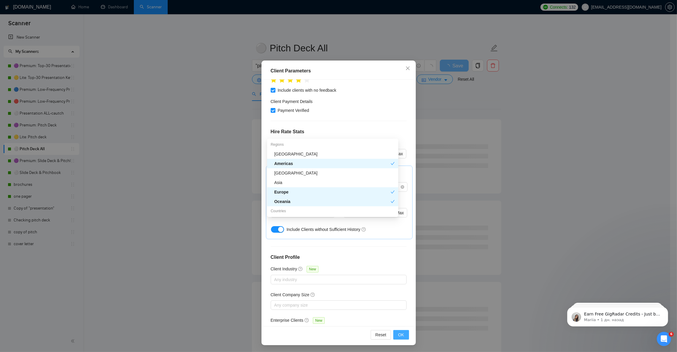
click at [398, 335] on span "OK" at bounding box center [401, 334] width 6 height 7
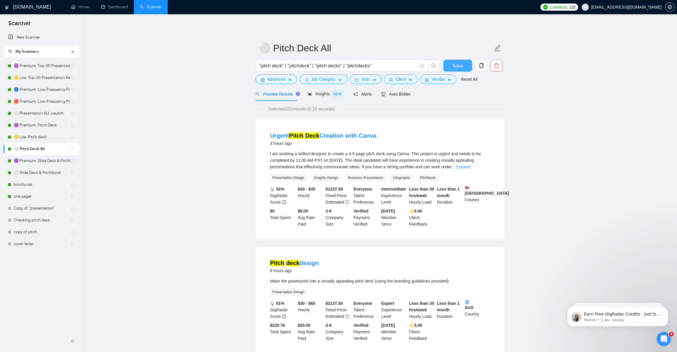
click at [455, 66] on span "Save" at bounding box center [457, 65] width 11 height 7
click at [44, 165] on link "🟣 Premium: Slide Deck & Pitchbook" at bounding box center [42, 161] width 57 height 12
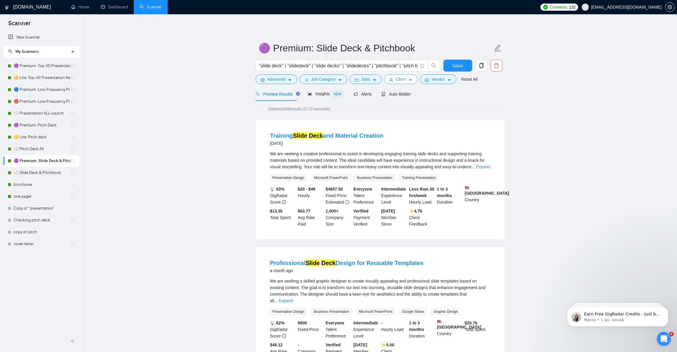
click at [411, 79] on button "Client" at bounding box center [401, 78] width 34 height 9
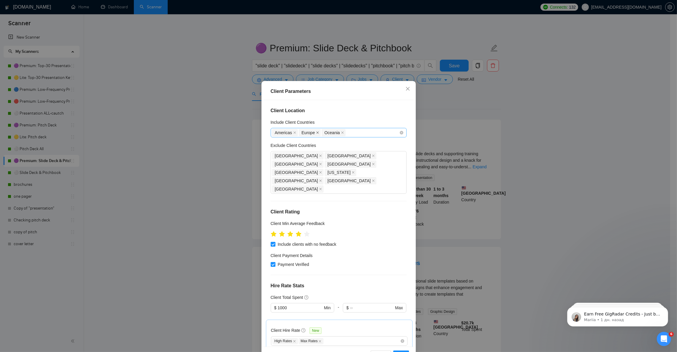
click at [316, 132] on icon "close" at bounding box center [317, 132] width 3 height 3
click at [300, 172] on div "[GEOGRAPHIC_DATA] [GEOGRAPHIC_DATA] [GEOGRAPHIC_DATA] [GEOGRAPHIC_DATA] [GEOGRA…" at bounding box center [335, 173] width 127 height 42
type input "nor"
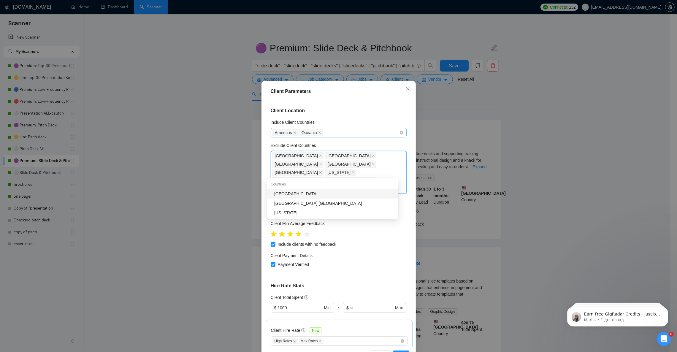
click at [287, 193] on div "[GEOGRAPHIC_DATA]" at bounding box center [334, 193] width 120 height 7
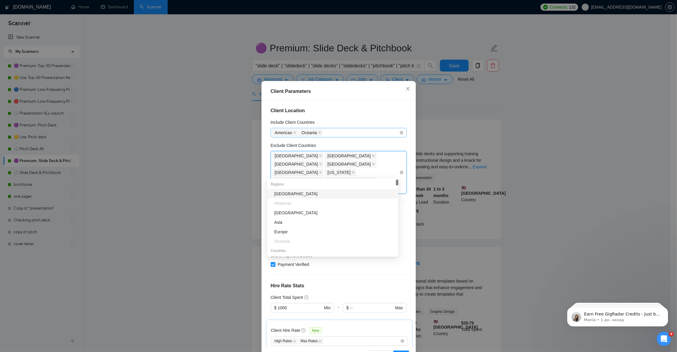
click at [320, 173] on div "[GEOGRAPHIC_DATA] [GEOGRAPHIC_DATA] [GEOGRAPHIC_DATA] [GEOGRAPHIC_DATA] [GEOGRA…" at bounding box center [335, 173] width 127 height 42
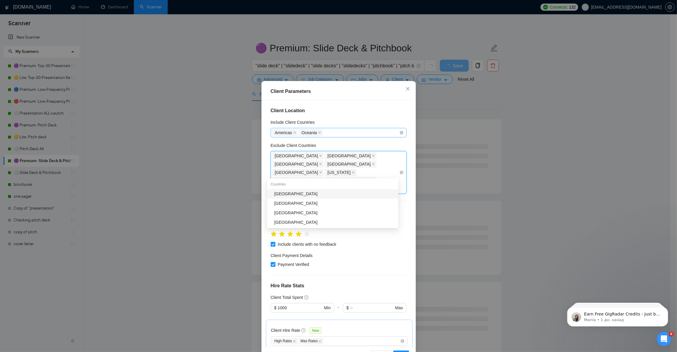
type input "swe"
click at [284, 193] on div "[GEOGRAPHIC_DATA]" at bounding box center [334, 193] width 120 height 7
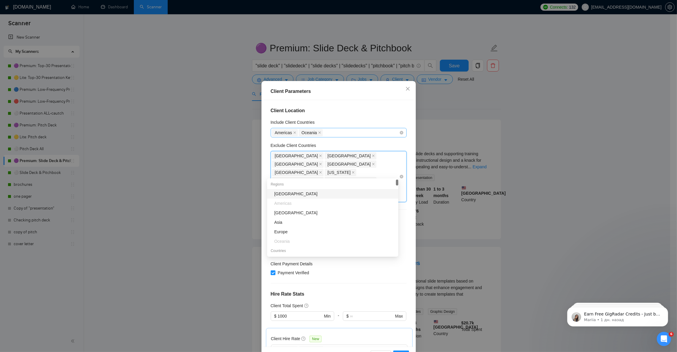
click at [353, 172] on div "[GEOGRAPHIC_DATA] [GEOGRAPHIC_DATA] [GEOGRAPHIC_DATA] [GEOGRAPHIC_DATA] [GEOGRA…" at bounding box center [335, 177] width 127 height 50
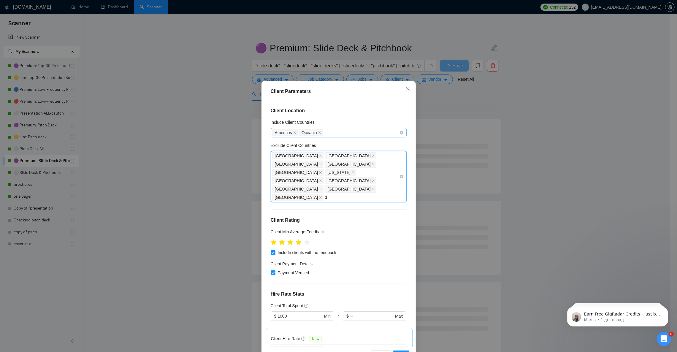
type input "de"
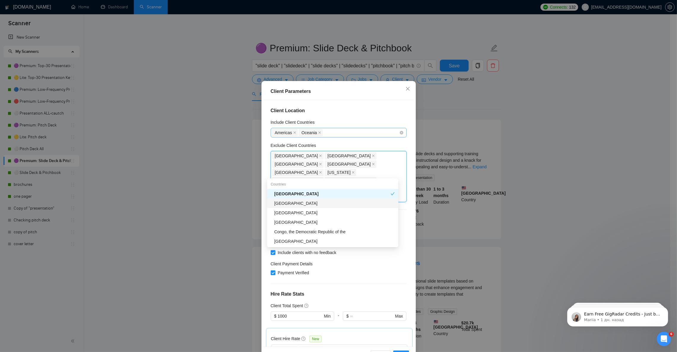
click at [300, 203] on div "[GEOGRAPHIC_DATA]" at bounding box center [334, 203] width 120 height 7
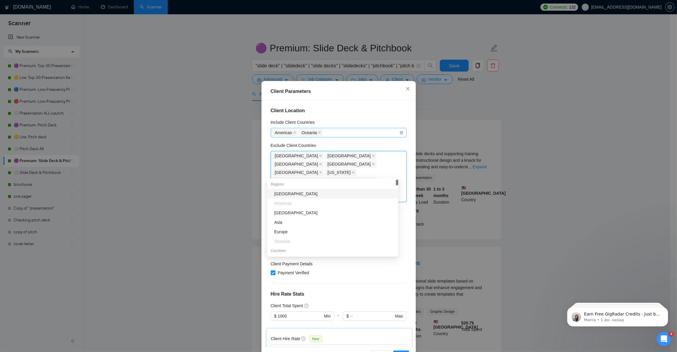
click at [329, 138] on div "Client Location Include Client Countries [GEOGRAPHIC_DATA] [GEOGRAPHIC_DATA] Ex…" at bounding box center [338, 223] width 150 height 246
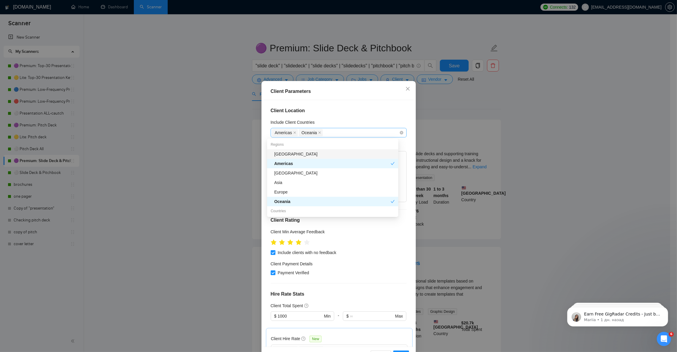
click at [329, 133] on div "Americas [GEOGRAPHIC_DATA]" at bounding box center [335, 132] width 127 height 8
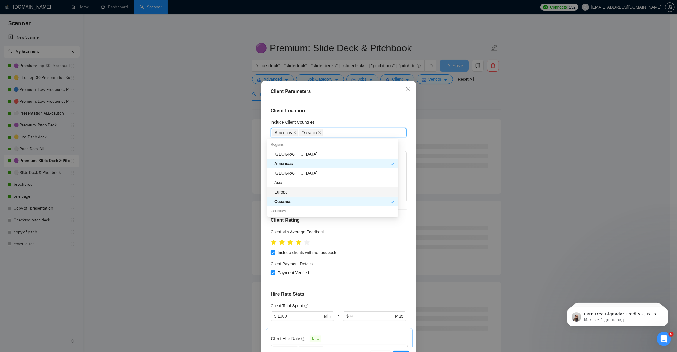
click at [289, 190] on div "Europe" at bounding box center [334, 192] width 120 height 7
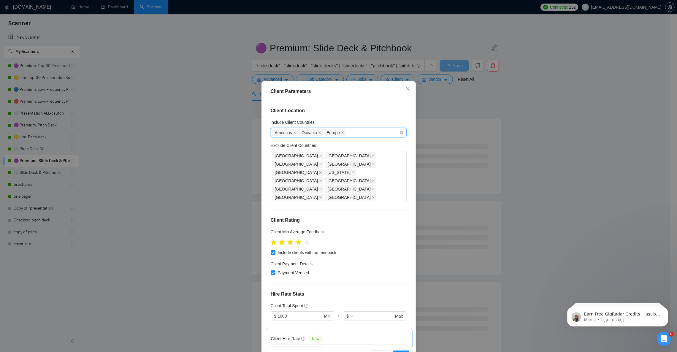
click at [348, 134] on div "Americas [GEOGRAPHIC_DATA] [GEOGRAPHIC_DATA]" at bounding box center [335, 132] width 127 height 8
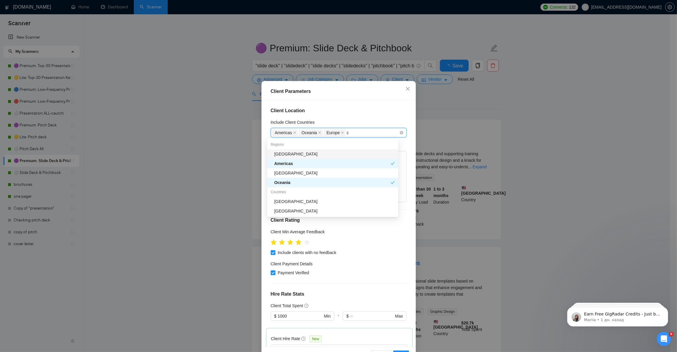
type input "ca"
click at [287, 192] on div "[GEOGRAPHIC_DATA]" at bounding box center [334, 192] width 120 height 7
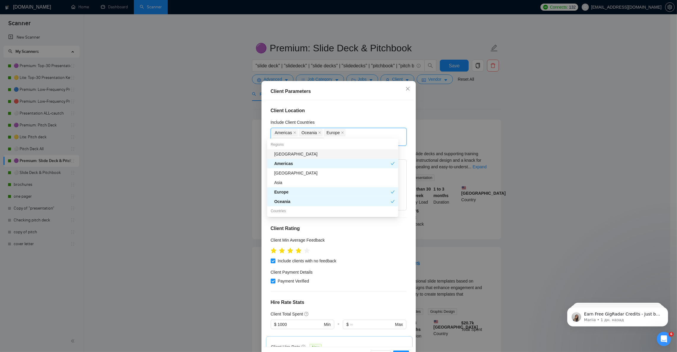
click at [354, 115] on div "Client Location Include Client Countries [GEOGRAPHIC_DATA] [GEOGRAPHIC_DATA] [G…" at bounding box center [338, 223] width 150 height 246
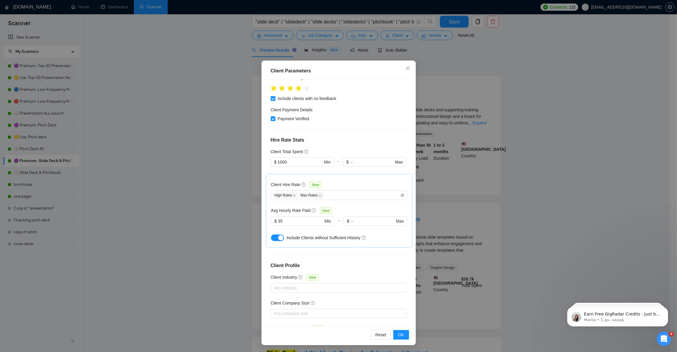
scroll to position [44, 0]
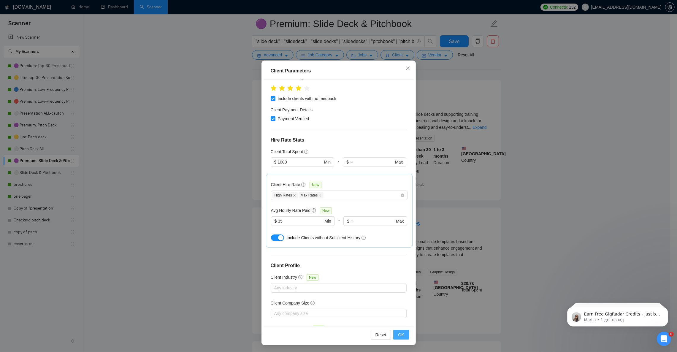
click at [398, 332] on span "OK" at bounding box center [401, 334] width 6 height 7
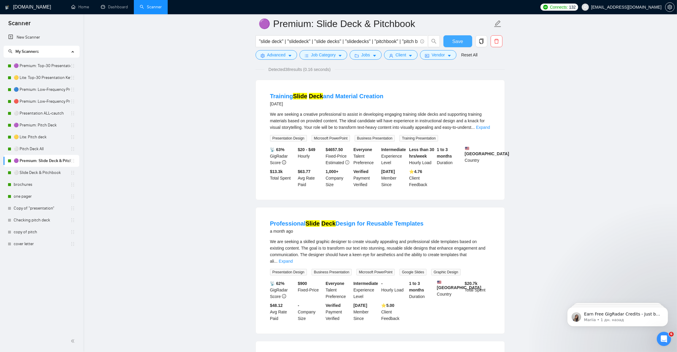
click at [458, 42] on span "Save" at bounding box center [457, 41] width 11 height 7
click at [32, 171] on link "⚪ Slide Deck & Pitchbook" at bounding box center [42, 173] width 57 height 12
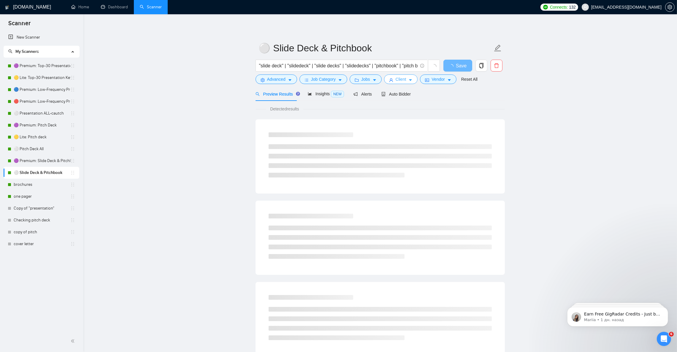
click at [405, 79] on button "Client" at bounding box center [401, 78] width 34 height 9
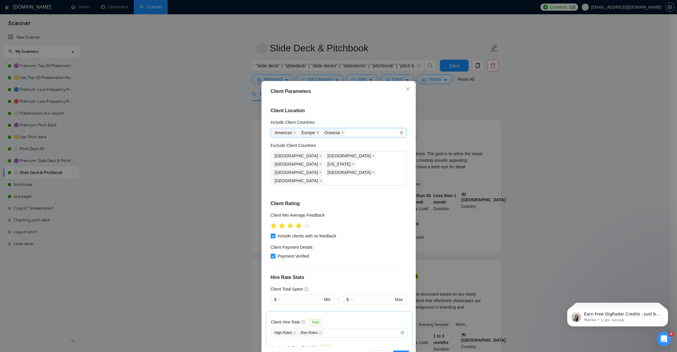
click at [316, 131] on icon "close" at bounding box center [317, 132] width 3 height 3
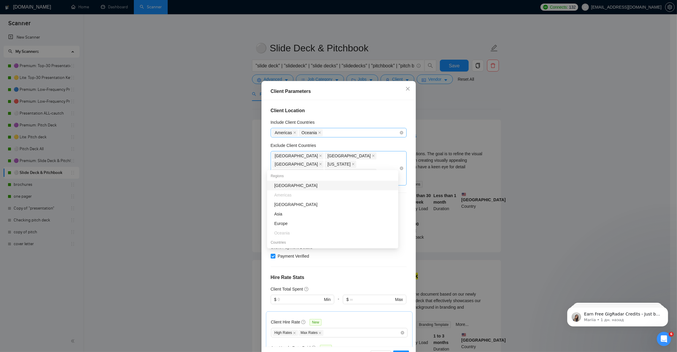
click at [370, 164] on div "[GEOGRAPHIC_DATA] [GEOGRAPHIC_DATA] [GEOGRAPHIC_DATA] [US_STATE] [GEOGRAPHIC_DA…" at bounding box center [335, 168] width 127 height 33
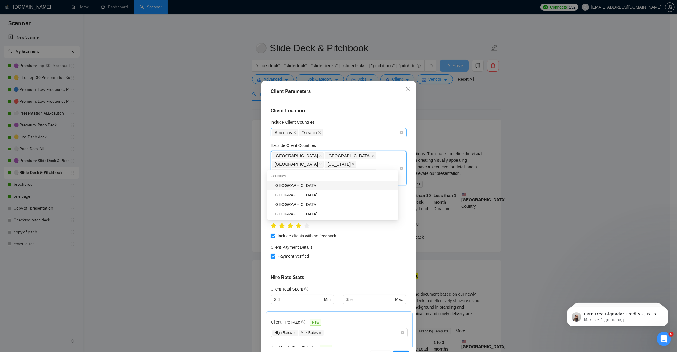
type input "swe"
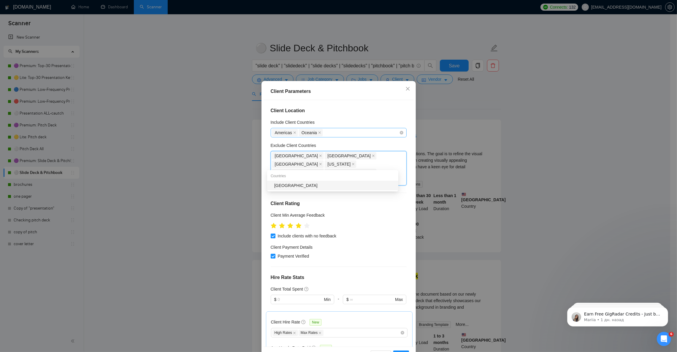
click at [303, 183] on div "[GEOGRAPHIC_DATA]" at bounding box center [334, 185] width 120 height 7
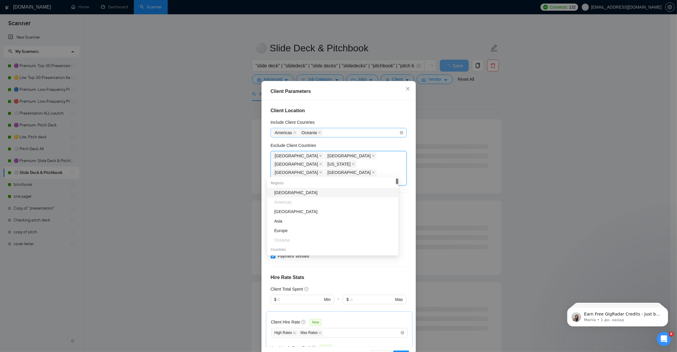
type input "no"
click at [295, 191] on div "[GEOGRAPHIC_DATA]" at bounding box center [334, 192] width 120 height 7
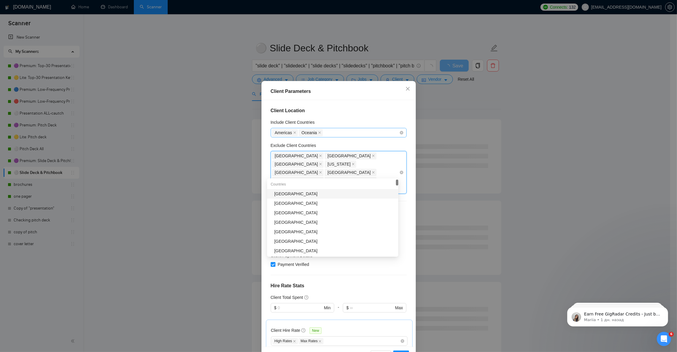
type input "de"
click at [295, 200] on div "[GEOGRAPHIC_DATA]" at bounding box center [334, 203] width 120 height 7
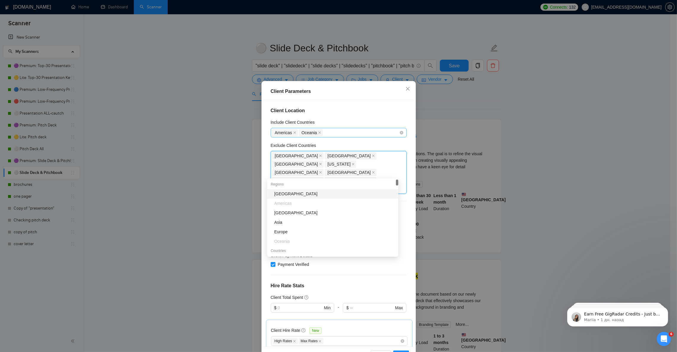
click at [328, 134] on div "Americas [GEOGRAPHIC_DATA]" at bounding box center [335, 132] width 127 height 8
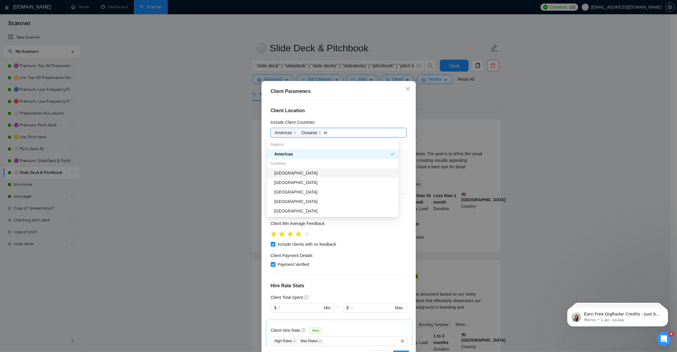
type input "e"
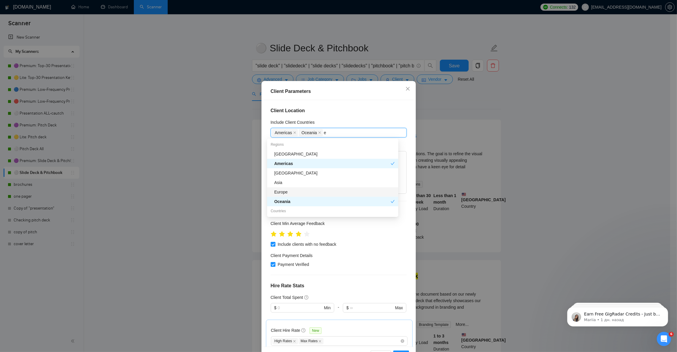
click at [288, 193] on div "Europe" at bounding box center [334, 192] width 120 height 7
click at [348, 133] on div "Americas [GEOGRAPHIC_DATA] [GEOGRAPHIC_DATA]" at bounding box center [335, 132] width 127 height 8
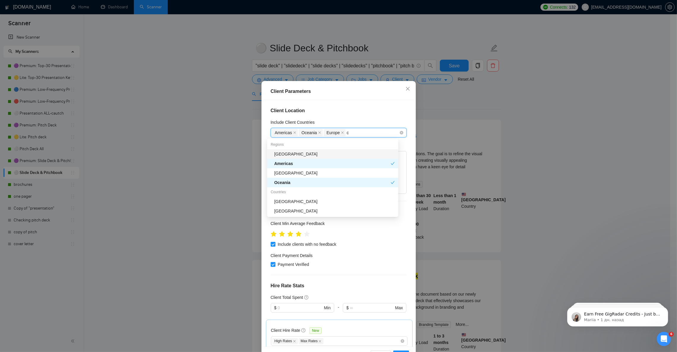
type input "ca"
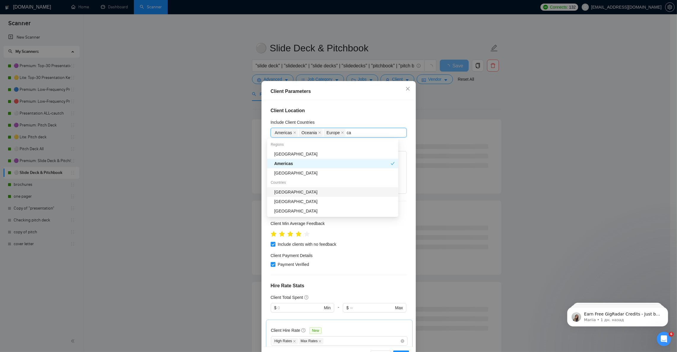
click at [288, 191] on div "[GEOGRAPHIC_DATA]" at bounding box center [334, 192] width 120 height 7
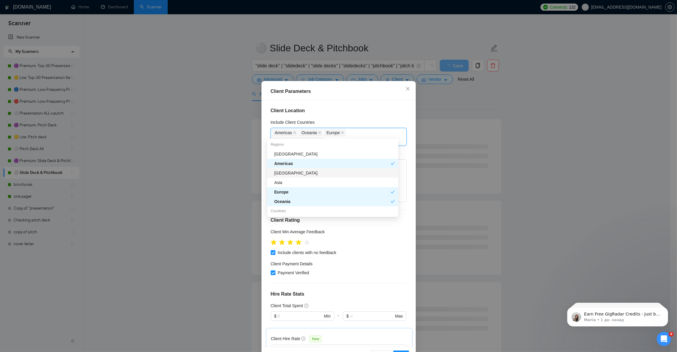
click at [360, 109] on h4 "Client Location" at bounding box center [338, 110] width 136 height 7
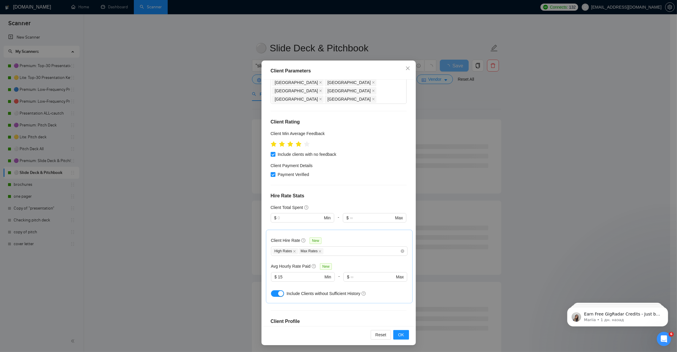
scroll to position [89, 0]
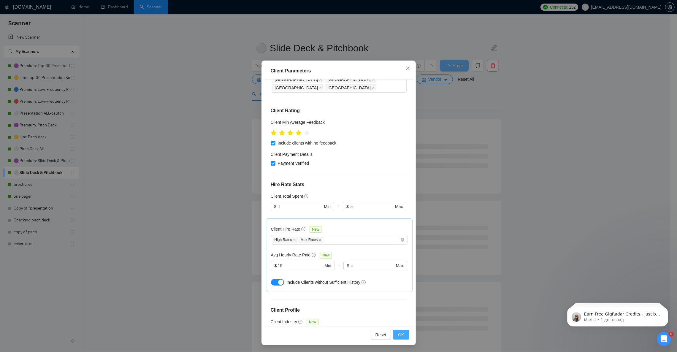
click at [398, 336] on span "OK" at bounding box center [401, 334] width 6 height 7
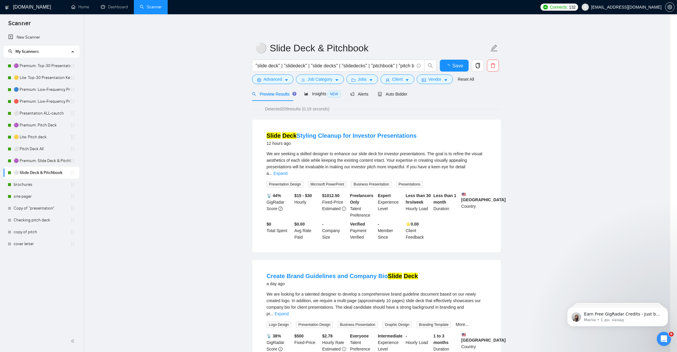
scroll to position [0, 0]
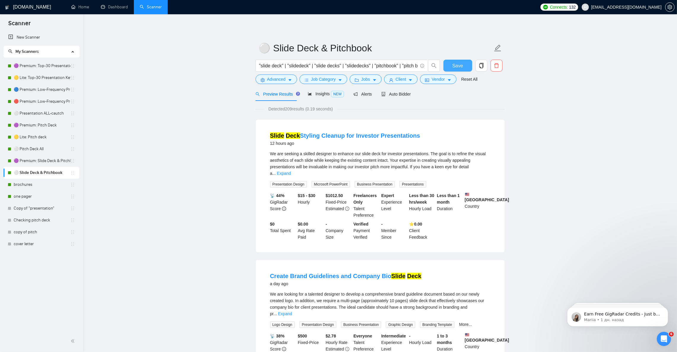
click at [466, 62] on button "Save" at bounding box center [457, 66] width 29 height 12
click at [39, 69] on link "🟣 Premium: Top-30 Presentation Keywords" at bounding box center [42, 66] width 57 height 12
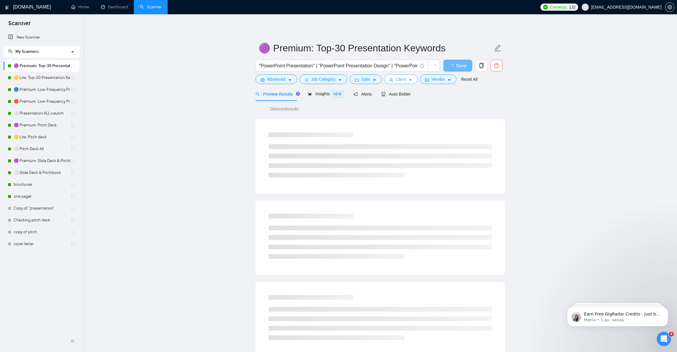
click at [409, 80] on icon "caret-down" at bounding box center [410, 80] width 3 height 2
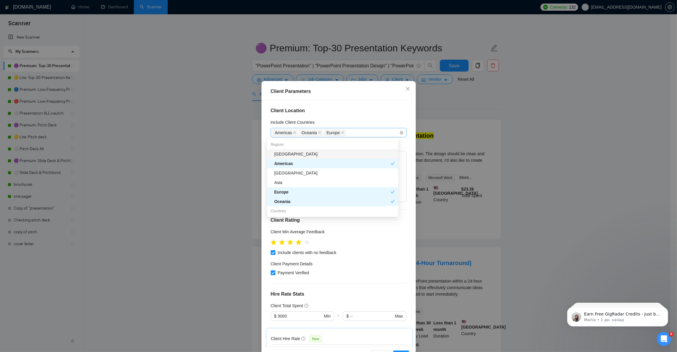
click at [351, 131] on div "Americas [GEOGRAPHIC_DATA] [GEOGRAPHIC_DATA]" at bounding box center [335, 132] width 127 height 8
type input "ca"
click at [293, 190] on div "[GEOGRAPHIC_DATA]" at bounding box center [334, 192] width 120 height 7
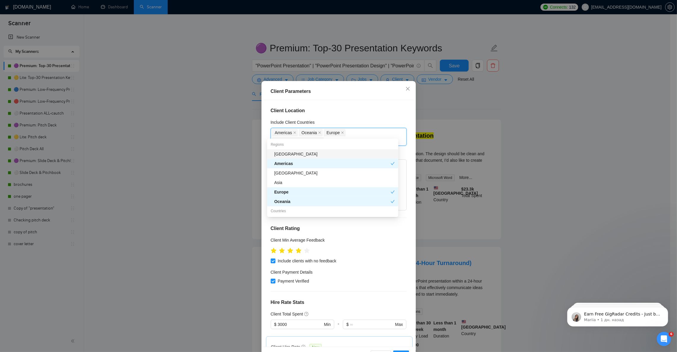
click at [358, 103] on div "Client Location Include Client Countries [GEOGRAPHIC_DATA] [GEOGRAPHIC_DATA] [G…" at bounding box center [338, 223] width 150 height 246
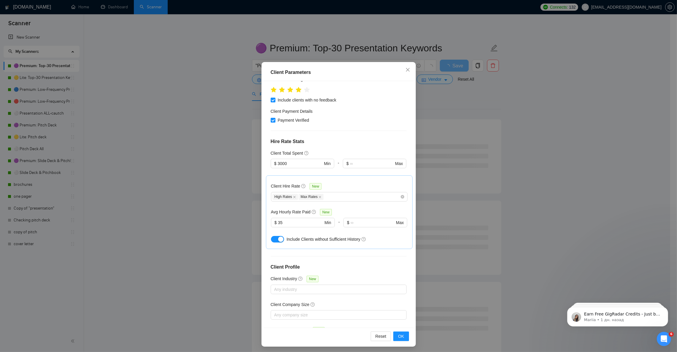
scroll to position [20, 0]
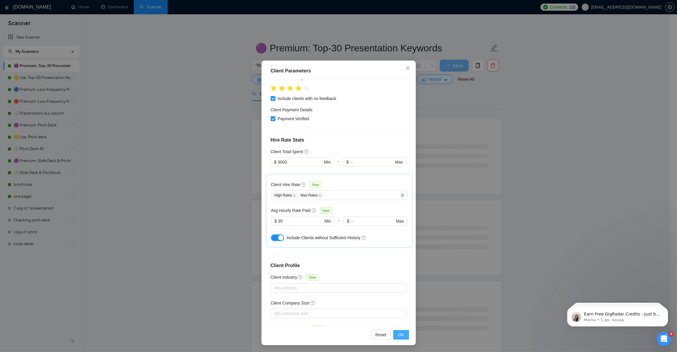
click at [401, 336] on button "OK" at bounding box center [400, 334] width 15 height 9
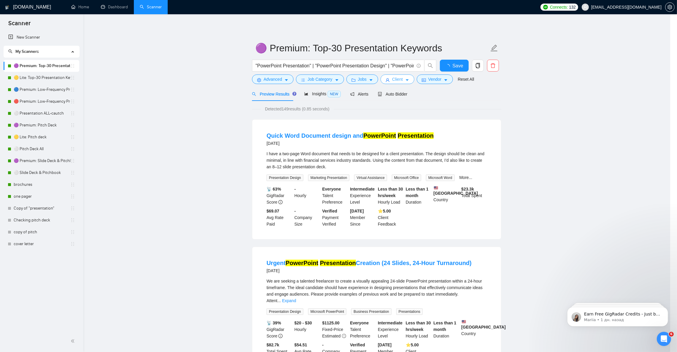
scroll to position [0, 0]
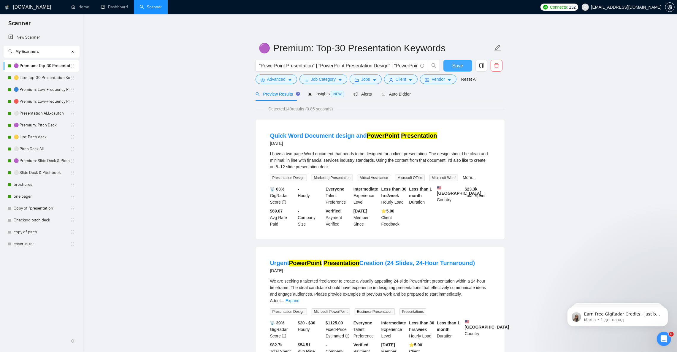
click at [462, 66] on button "Save" at bounding box center [457, 66] width 29 height 12
click at [397, 95] on span "Auto Bidder" at bounding box center [395, 94] width 29 height 5
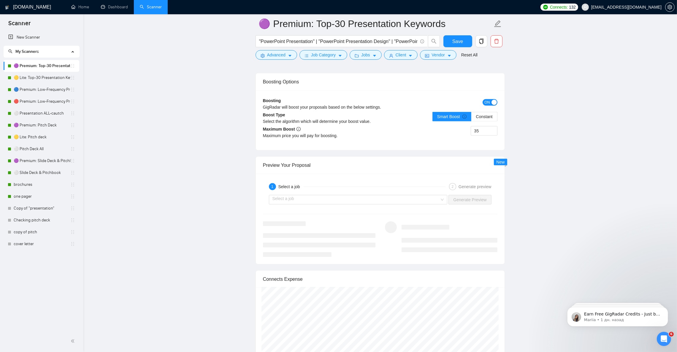
scroll to position [1067, 0]
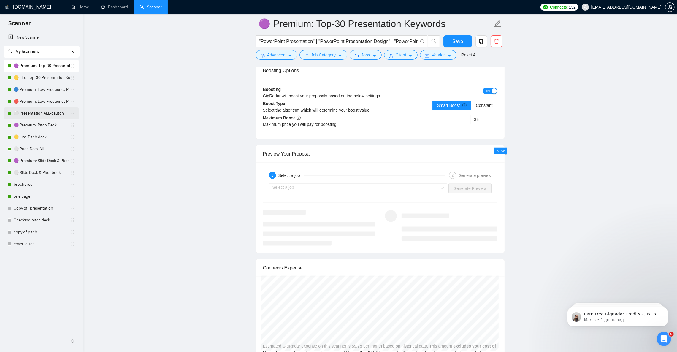
click at [44, 114] on link "⚪ Presentation ALL-cautch" at bounding box center [42, 113] width 57 height 12
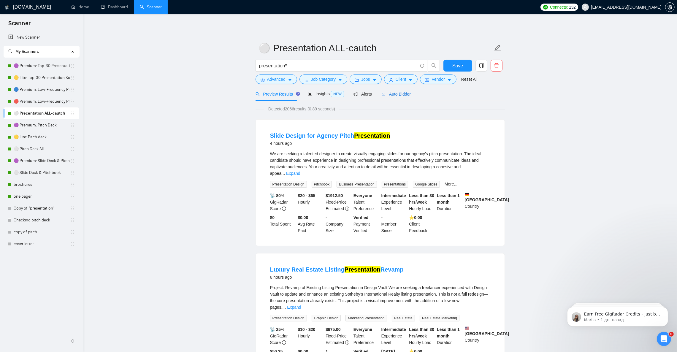
click at [401, 95] on span "Auto Bidder" at bounding box center [395, 94] width 29 height 5
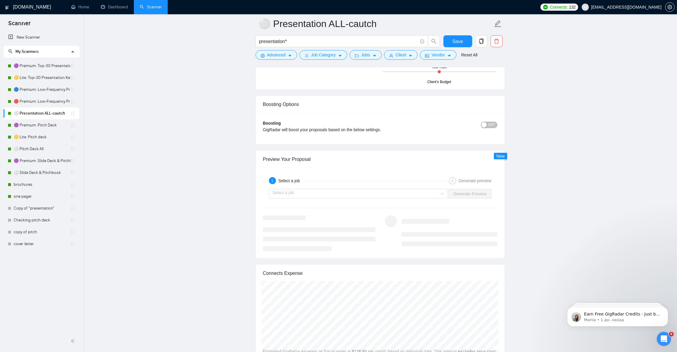
scroll to position [1067, 0]
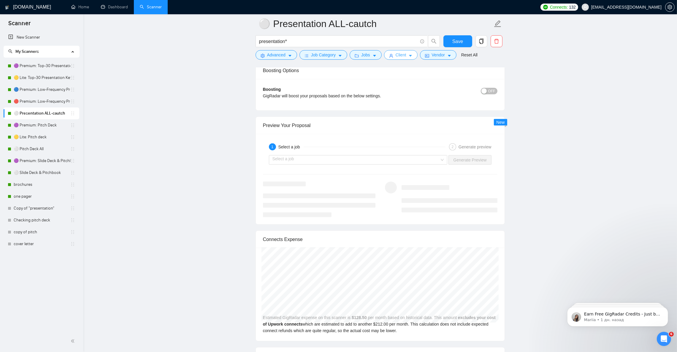
click at [410, 58] on icon "caret-down" at bounding box center [410, 56] width 4 height 4
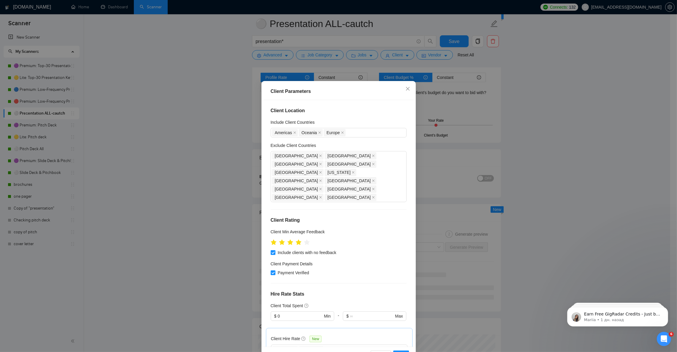
scroll to position [978, 0]
click at [356, 133] on div "Americas [GEOGRAPHIC_DATA] [GEOGRAPHIC_DATA]" at bounding box center [335, 132] width 127 height 8
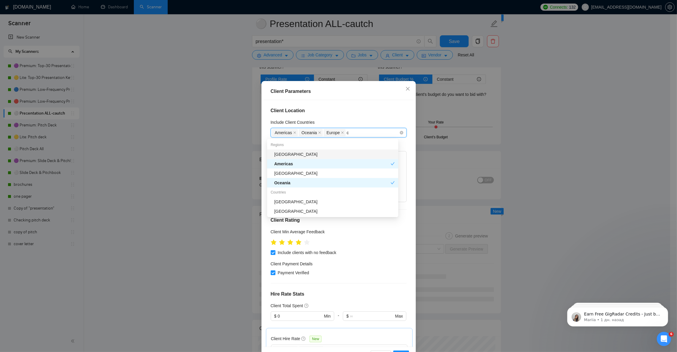
type input "ca"
click at [290, 191] on div "[GEOGRAPHIC_DATA]" at bounding box center [334, 192] width 120 height 7
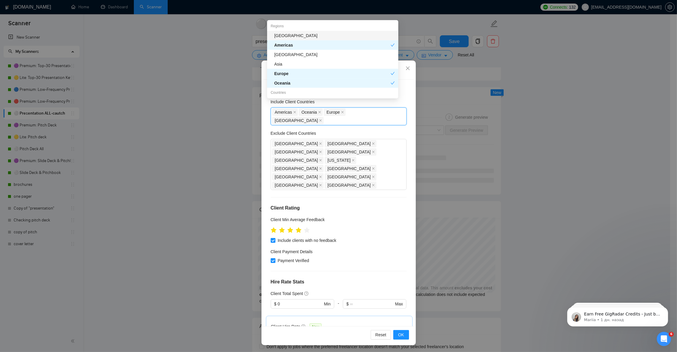
scroll to position [1112, 0]
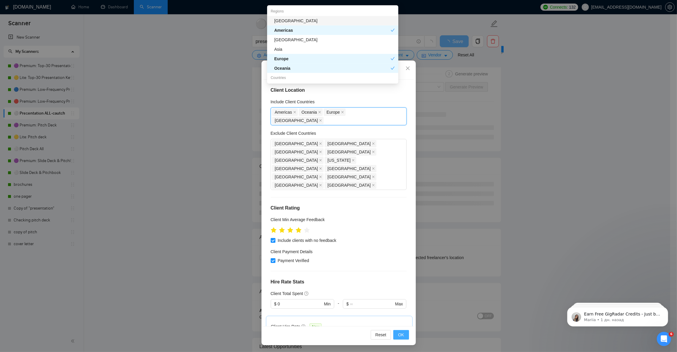
click at [398, 335] on span "OK" at bounding box center [401, 334] width 6 height 7
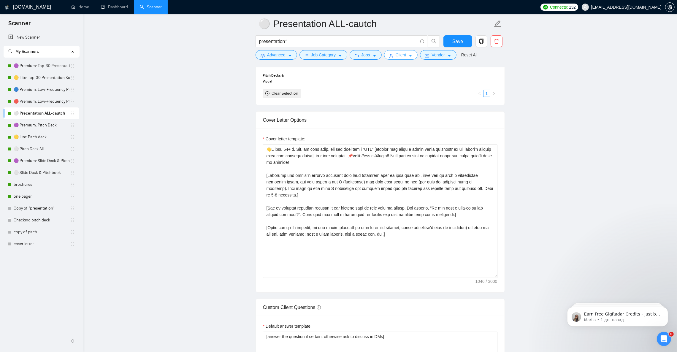
scroll to position [534, 0]
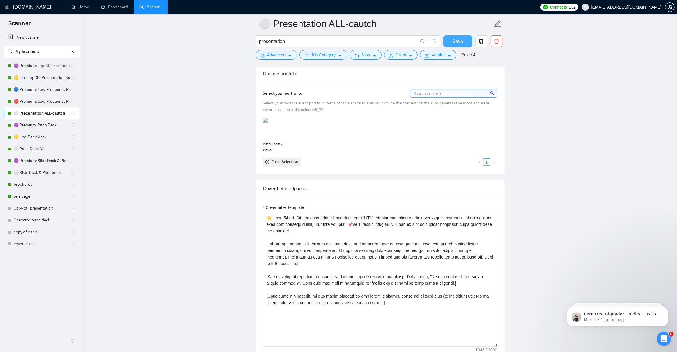
click at [460, 39] on span "Save" at bounding box center [457, 41] width 11 height 7
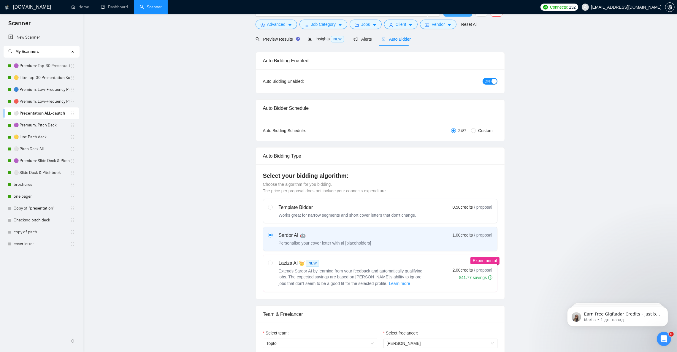
scroll to position [0, 0]
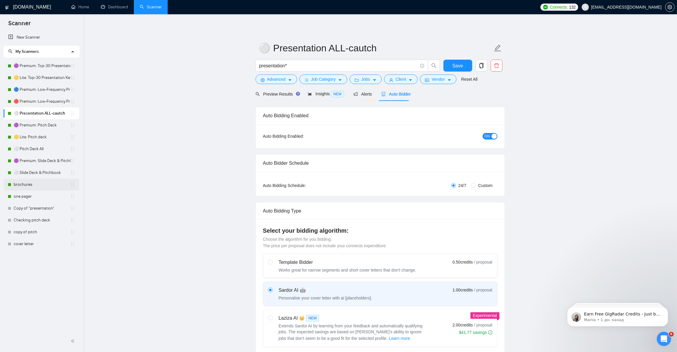
click at [30, 187] on link "brochures" at bounding box center [42, 185] width 57 height 12
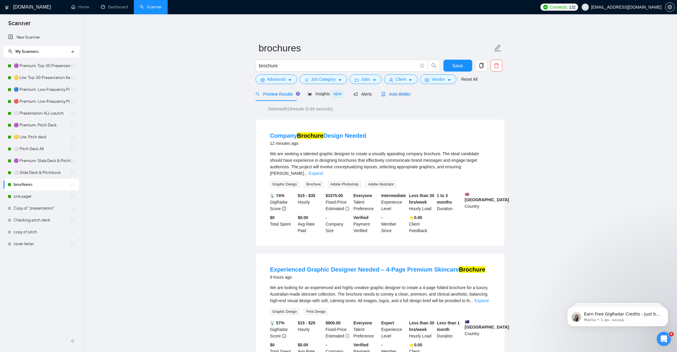
click at [396, 96] on span "Auto Bidder" at bounding box center [395, 94] width 29 height 5
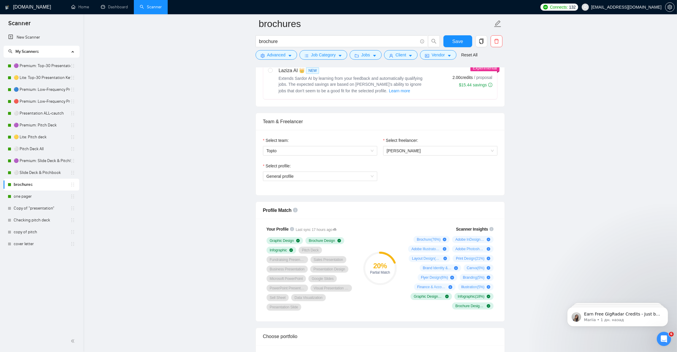
scroll to position [311, 0]
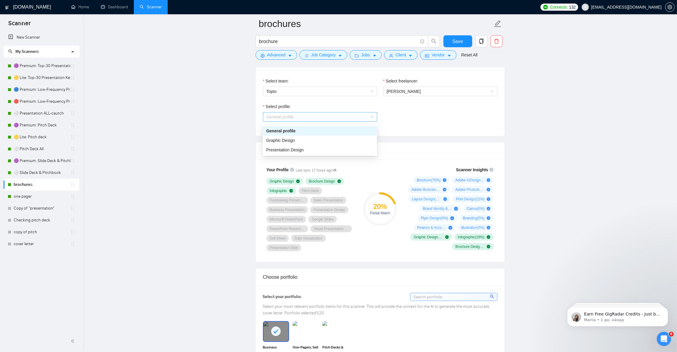
click at [331, 121] on span "General profile" at bounding box center [319, 116] width 107 height 9
click at [311, 148] on div "Presentation Design" at bounding box center [319, 150] width 107 height 7
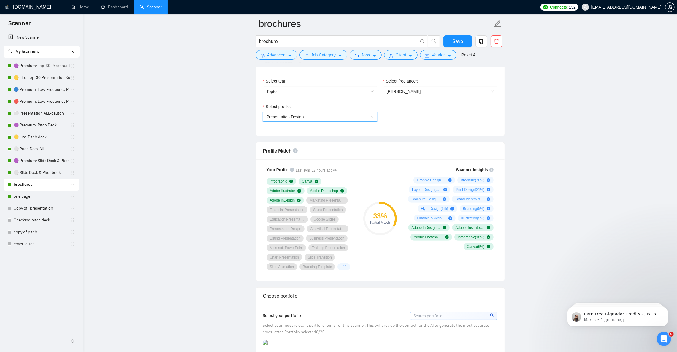
click at [327, 121] on span "Presentation Design" at bounding box center [319, 116] width 107 height 9
click at [303, 139] on div "Graphic Design" at bounding box center [319, 140] width 107 height 7
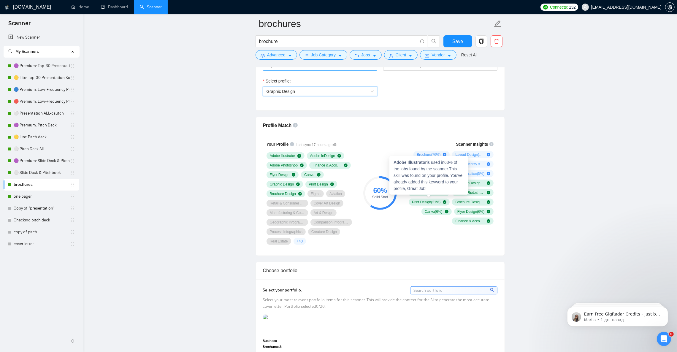
scroll to position [267, 0]
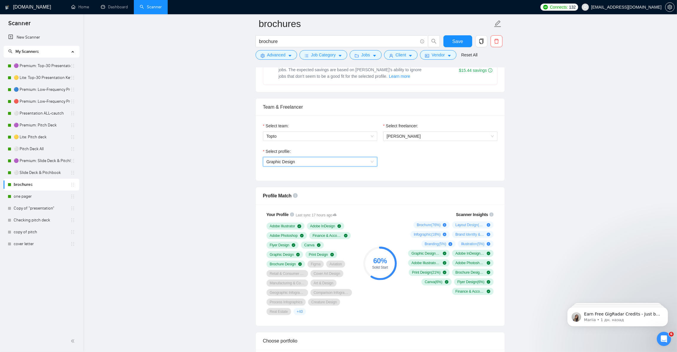
click at [327, 161] on span "Graphic Design" at bounding box center [319, 161] width 107 height 9
click at [310, 179] on div "General profile" at bounding box center [319, 175] width 114 height 9
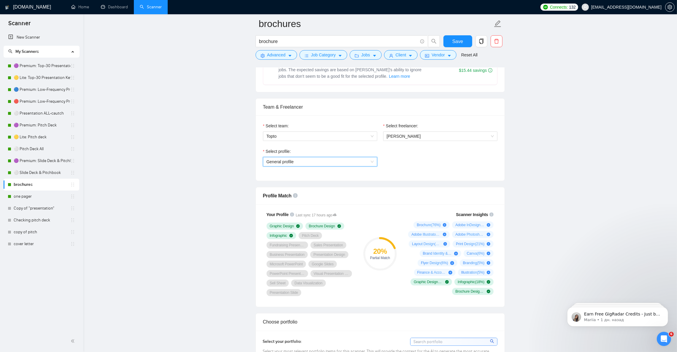
click at [302, 166] on span "General profile" at bounding box center [319, 161] width 107 height 9
click at [297, 180] on div "Graphic Design" at bounding box center [319, 184] width 114 height 9
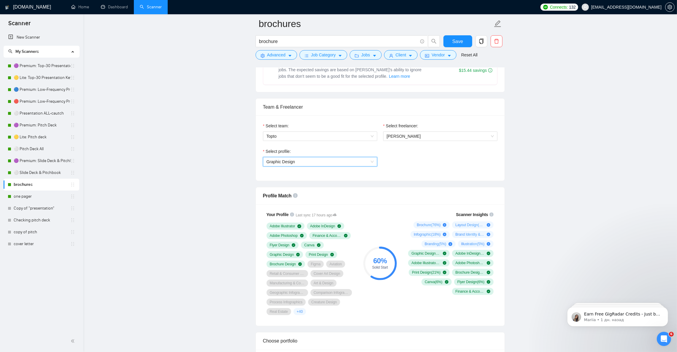
click at [335, 163] on span "Graphic Design" at bounding box center [319, 161] width 107 height 9
click at [310, 195] on div "Presentation Design" at bounding box center [319, 194] width 107 height 7
